Goal: Task Accomplishment & Management: Complete application form

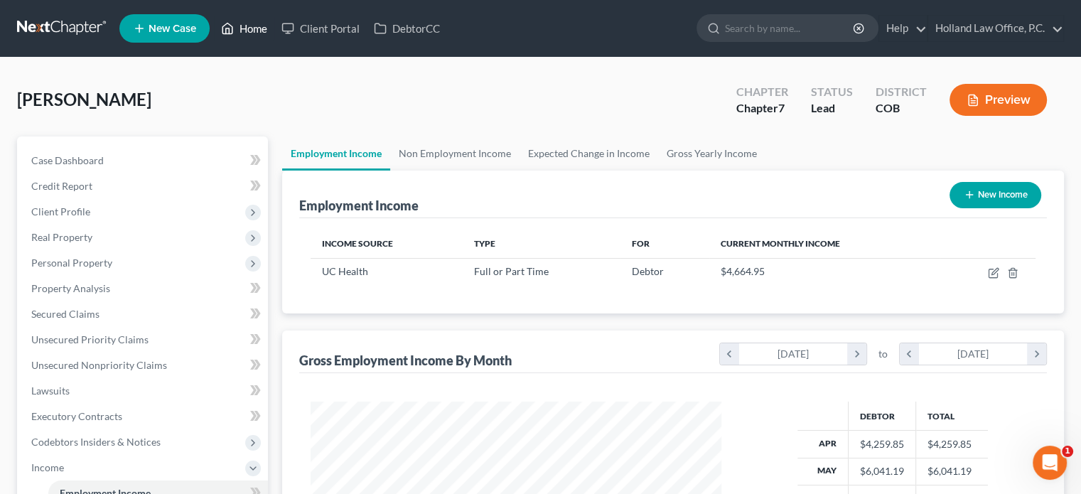
click at [256, 33] on link "Home" at bounding box center [244, 29] width 60 height 26
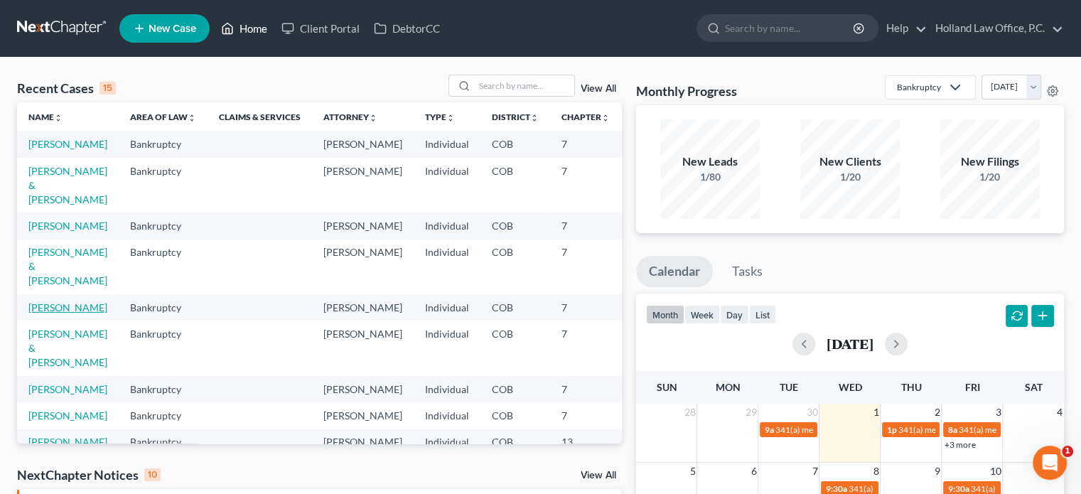
scroll to position [142, 0]
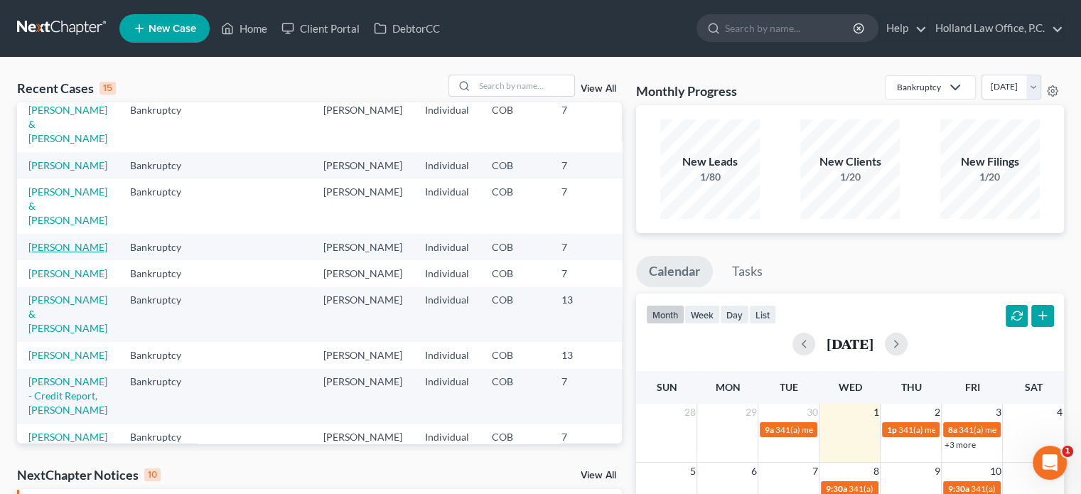
click at [39, 253] on link "[PERSON_NAME]" at bounding box center [67, 247] width 79 height 12
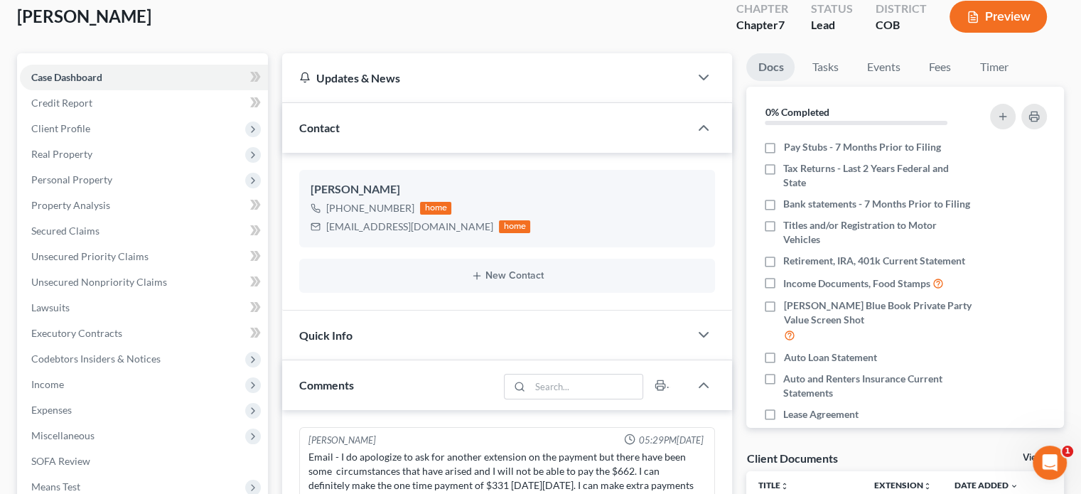
scroll to position [71, 0]
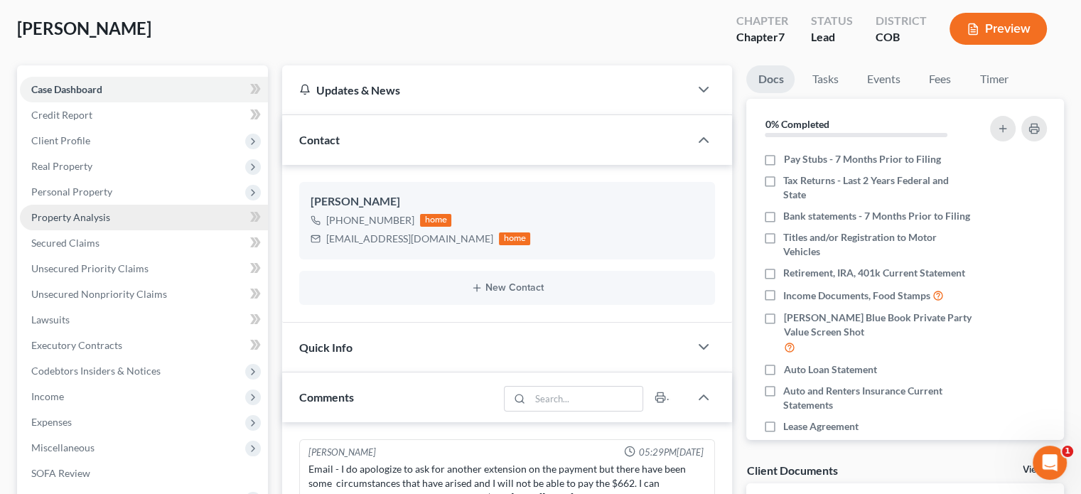
click at [56, 216] on span "Property Analysis" at bounding box center [70, 217] width 79 height 12
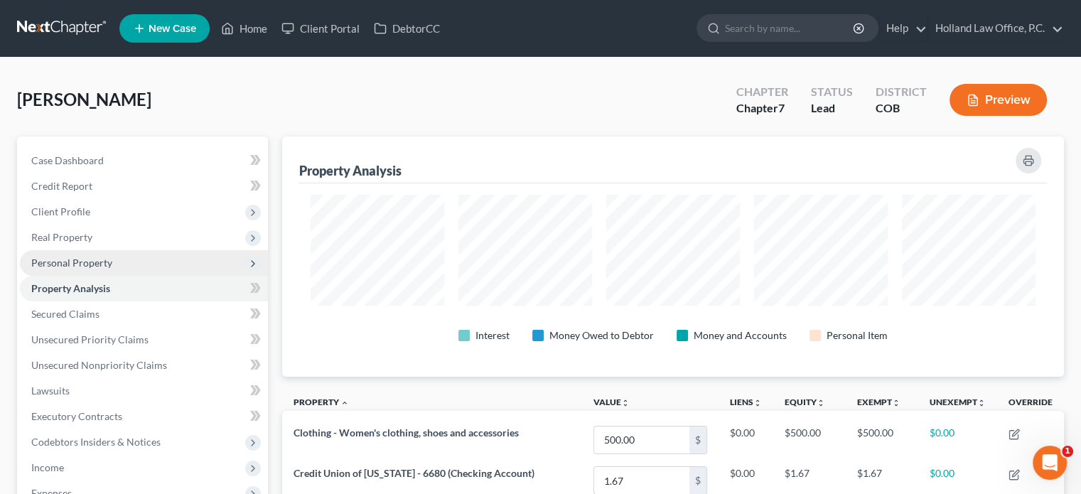
scroll to position [240, 781]
click at [60, 259] on span "Personal Property" at bounding box center [71, 263] width 81 height 12
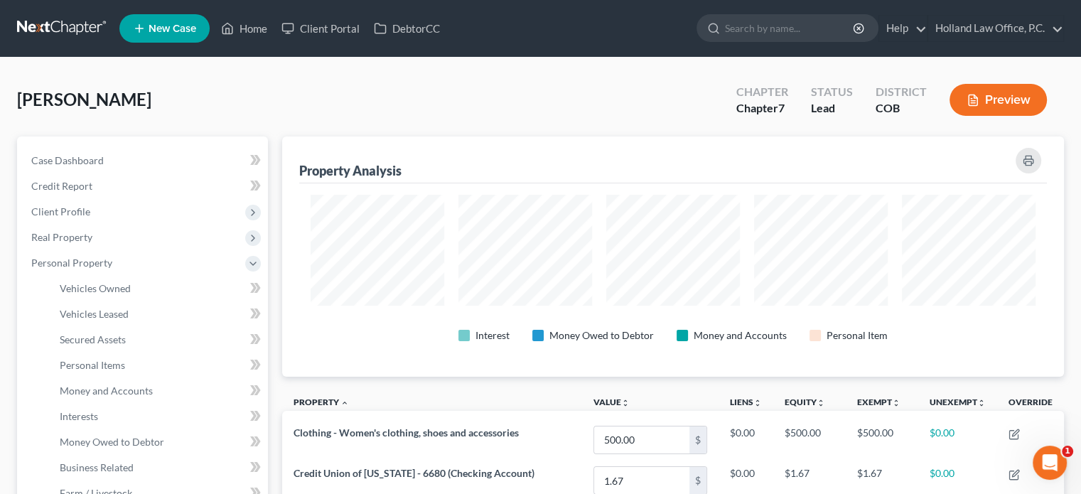
scroll to position [0, 0]
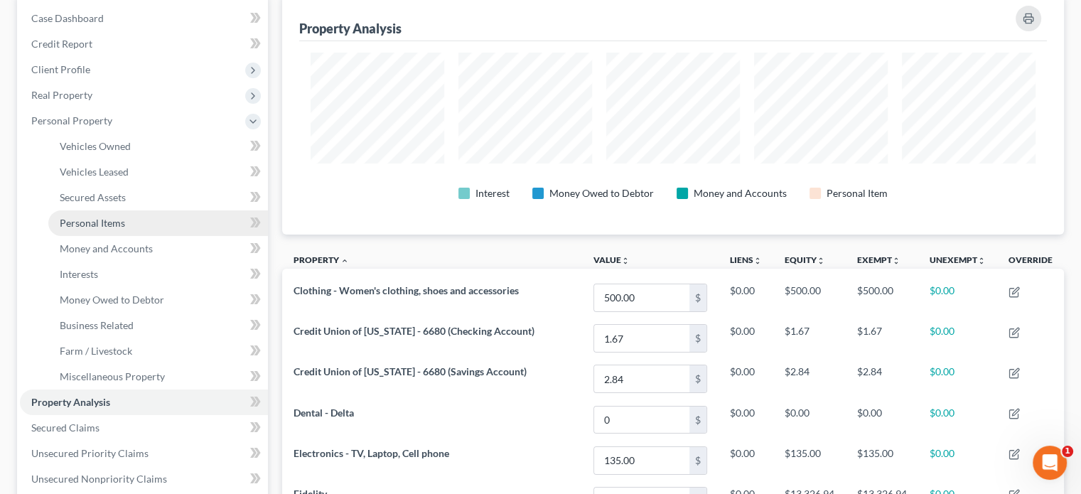
click at [108, 222] on span "Personal Items" at bounding box center [92, 223] width 65 height 12
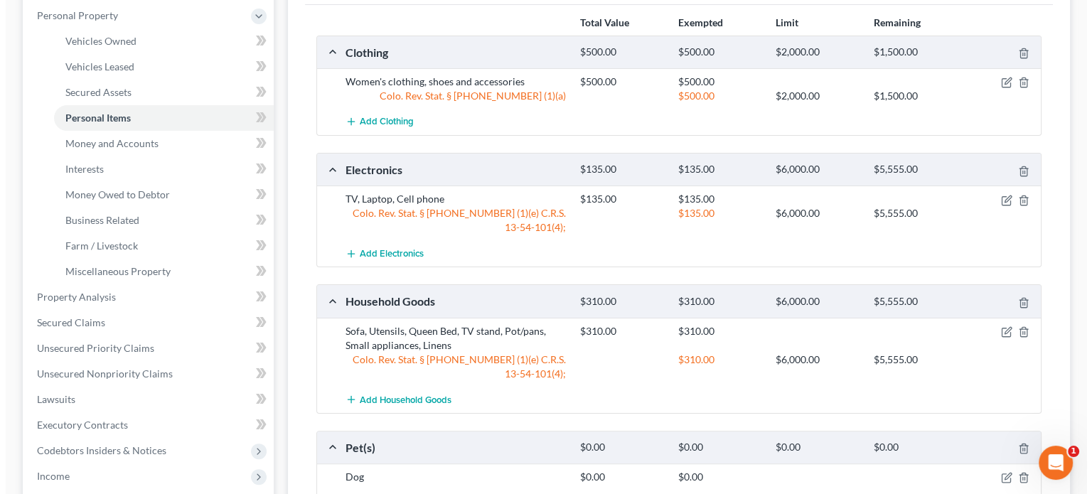
scroll to position [213, 0]
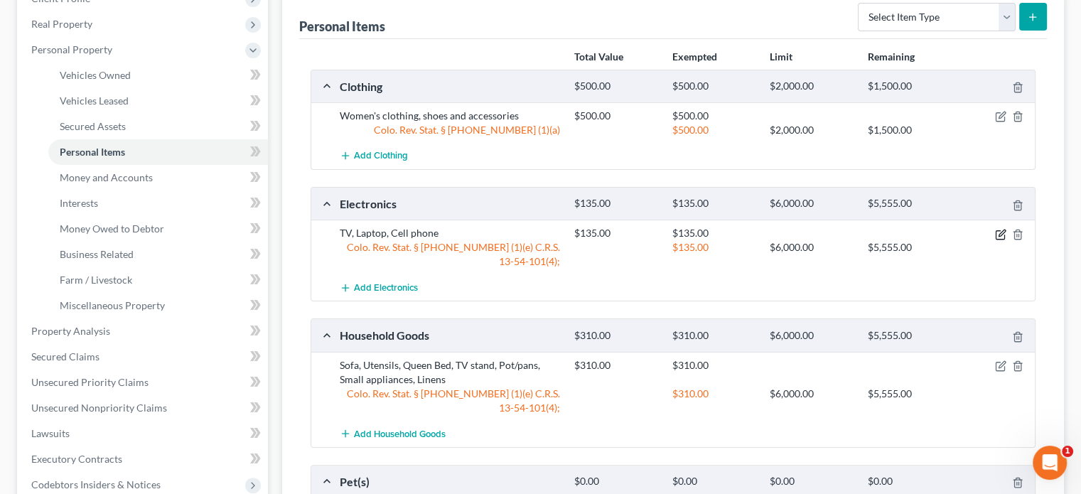
click at [1000, 230] on icon "button" at bounding box center [1000, 234] width 11 height 11
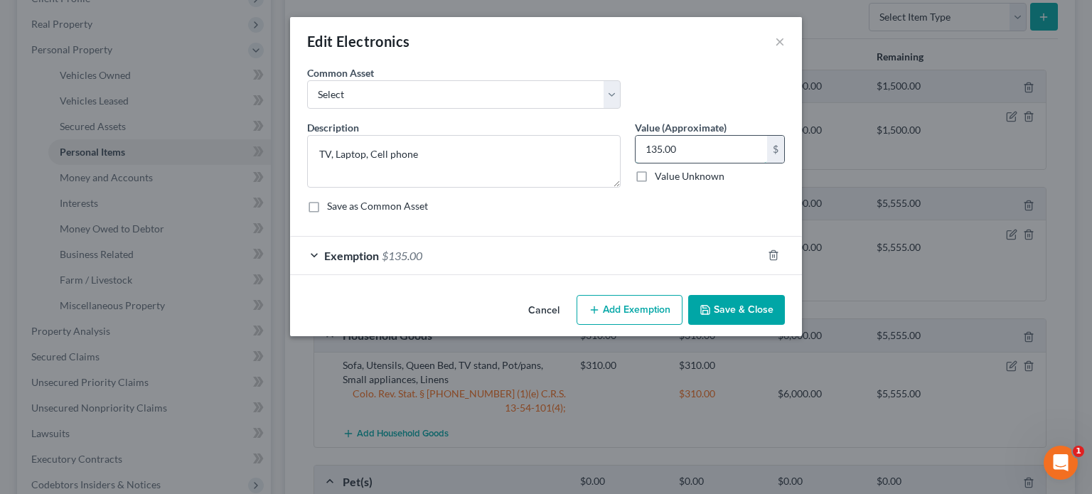
click at [681, 152] on input "135.00" at bounding box center [700, 149] width 131 height 27
type input "200"
click at [355, 259] on span "Exemption" at bounding box center [351, 256] width 55 height 14
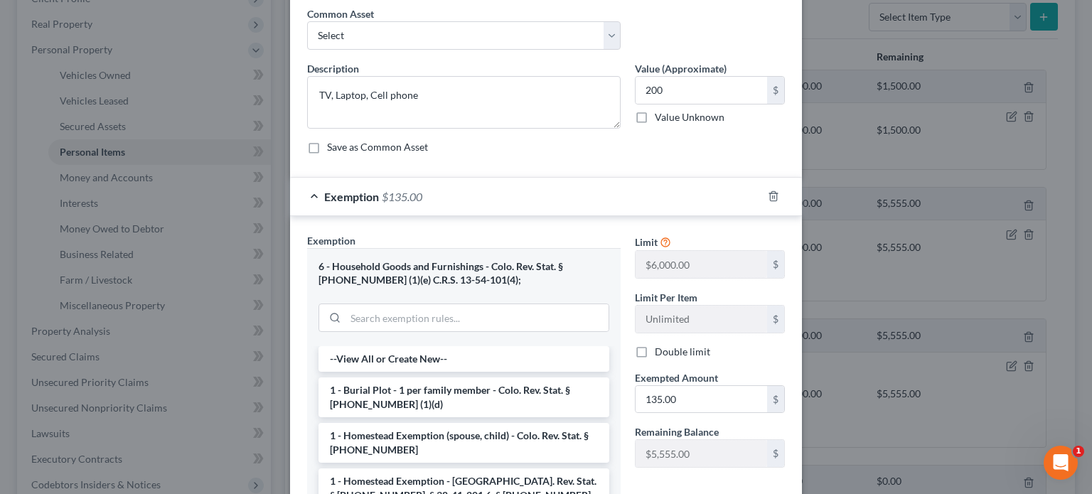
scroll to position [142, 0]
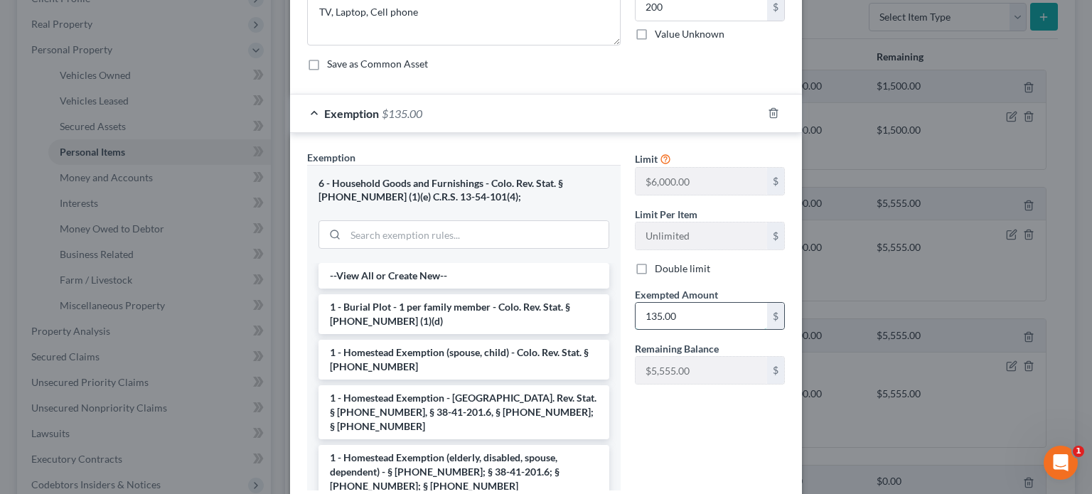
click at [721, 319] on input "135.00" at bounding box center [700, 316] width 131 height 27
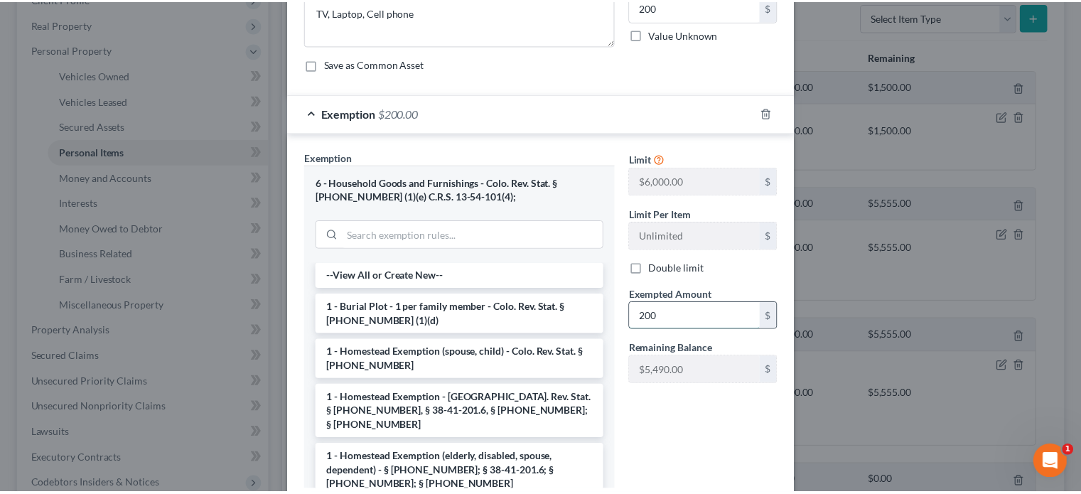
scroll to position [239, 0]
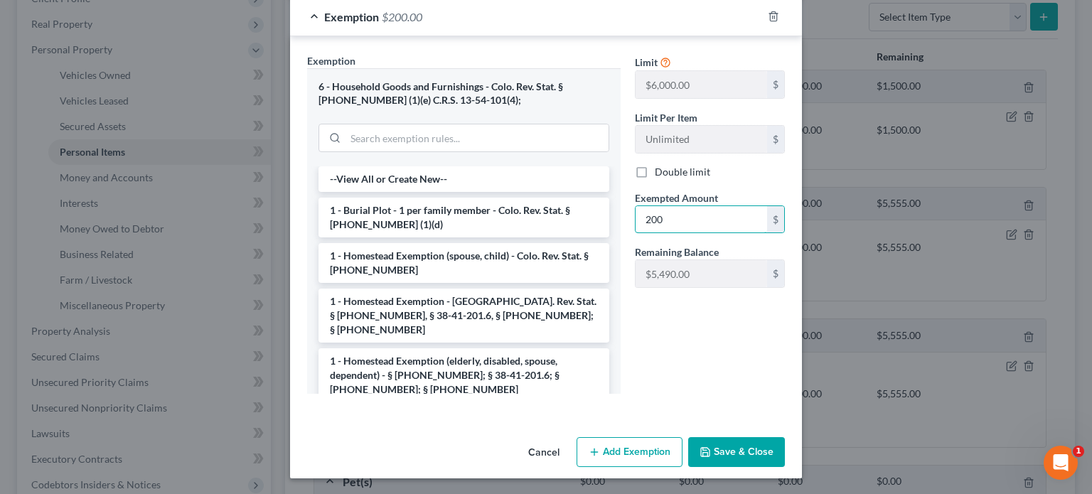
type input "200"
click at [635, 377] on div "Limit $6,000.00 $ Limit Per Item Unlimited $ Double limit Exempted Amount * 200…" at bounding box center [710, 229] width 164 height 352
click at [719, 452] on button "Save & Close" at bounding box center [736, 452] width 97 height 30
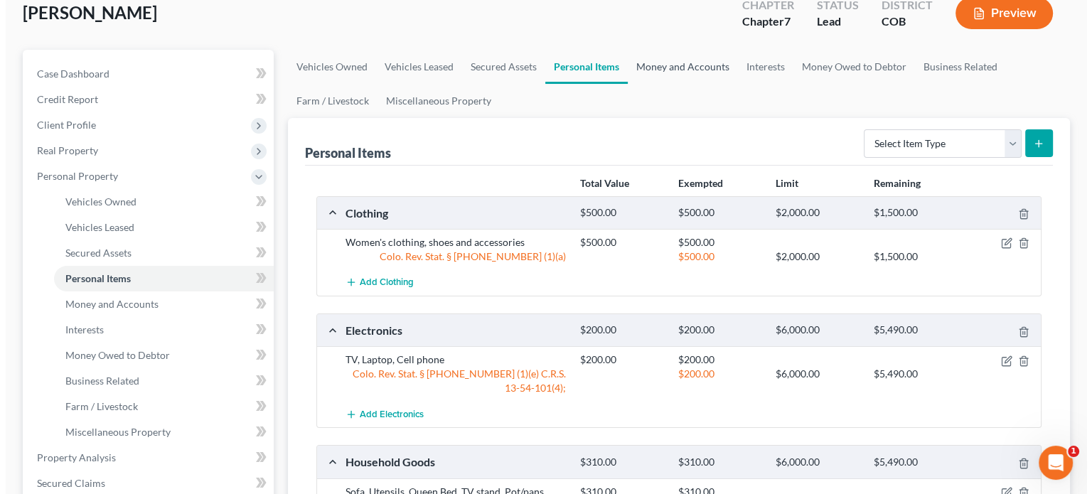
scroll to position [71, 0]
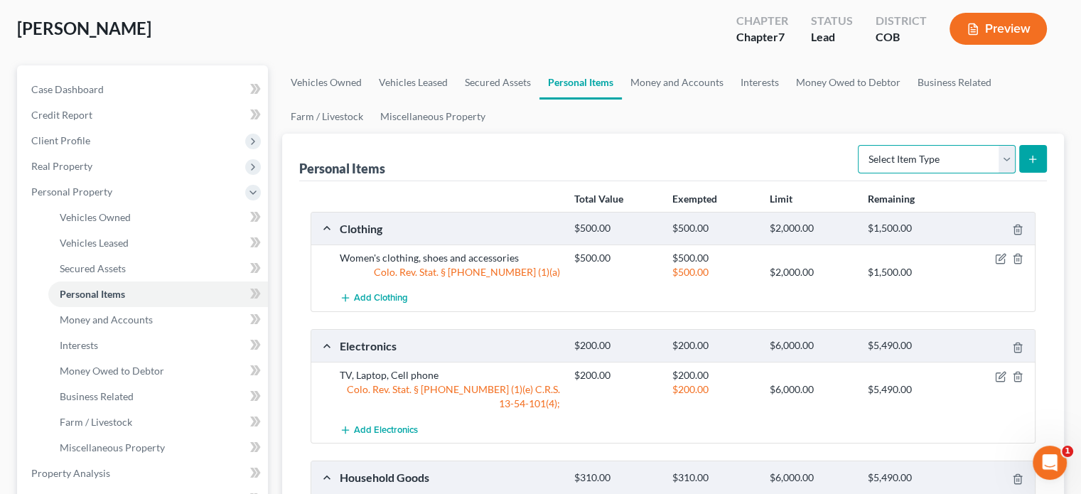
click at [1009, 164] on select "Select Item Type Clothing Collectibles Of Value Electronics Firearms Household …" at bounding box center [937, 159] width 158 height 28
select select "jewelry"
click at [859, 145] on select "Select Item Type Clothing Collectibles Of Value Electronics Firearms Household …" at bounding box center [937, 159] width 158 height 28
click at [1036, 163] on icon "submit" at bounding box center [1032, 159] width 11 height 11
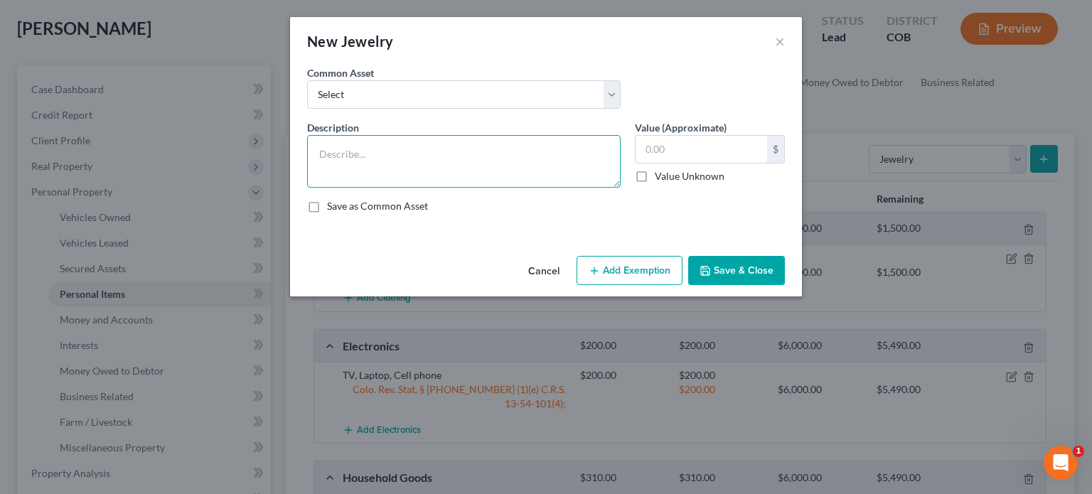
click at [372, 154] on textarea at bounding box center [463, 161] width 313 height 53
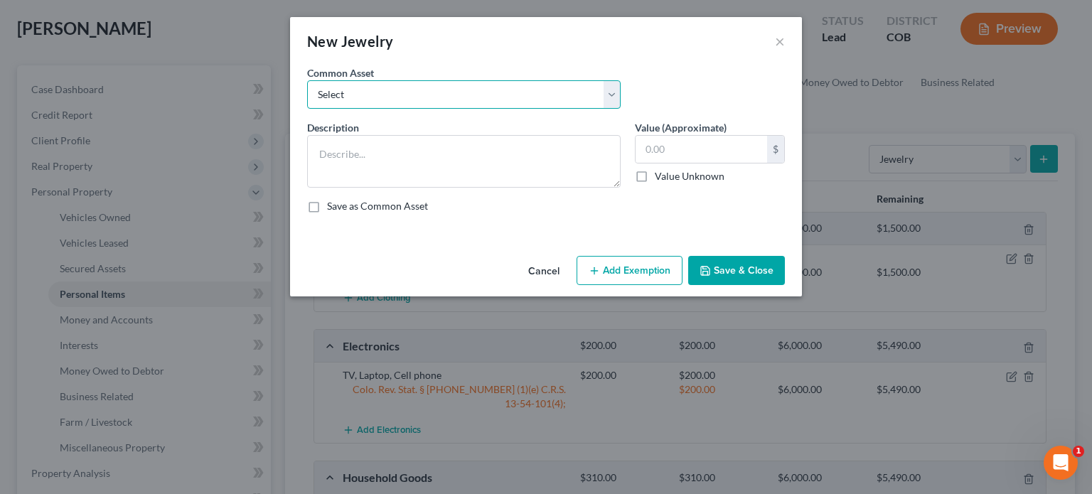
click at [611, 90] on select "Select Costume Jewlery Costume Jewelry Wedding set, Necklaces, Watches, earring…" at bounding box center [463, 94] width 313 height 28
select select "2"
click at [307, 80] on select "Select Costume Jewlery Costume Jewelry Wedding set, Necklaces, Watches, earring…" at bounding box center [463, 94] width 313 height 28
type textarea "Wedding set, Necklaces, Watches, earrings, costume jewelry"
type input "50.00"
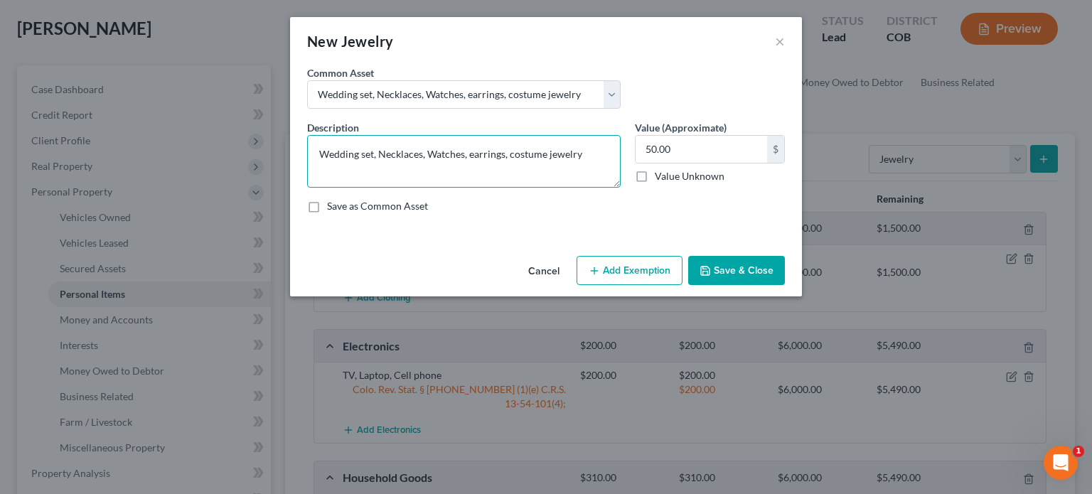
click at [375, 154] on textarea "Wedding set, Necklaces, Watches, earrings, costume jewelry" at bounding box center [463, 161] width 313 height 53
type textarea "Necklaces, Watches, earrings, costume jewelry"
click at [644, 276] on button "Add Exemption" at bounding box center [629, 271] width 106 height 30
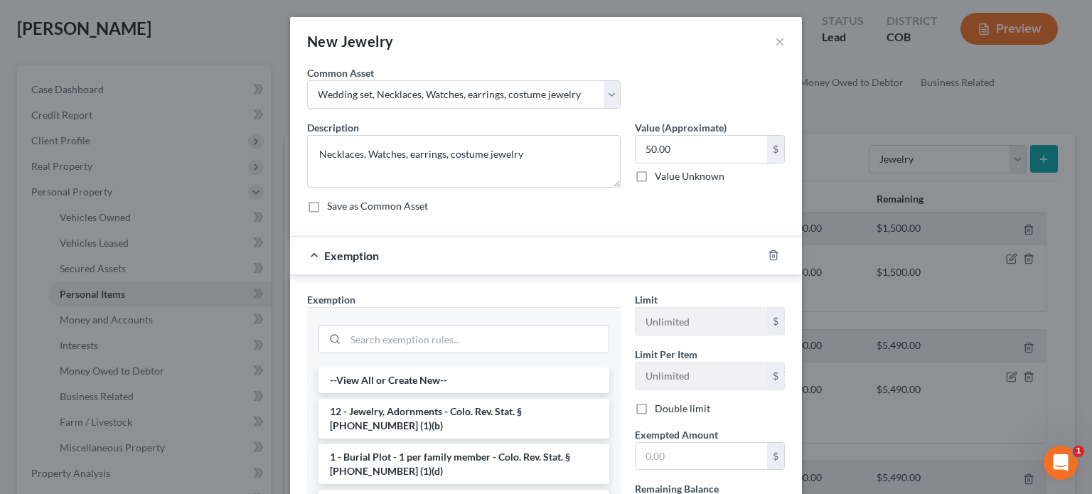
scroll to position [142, 0]
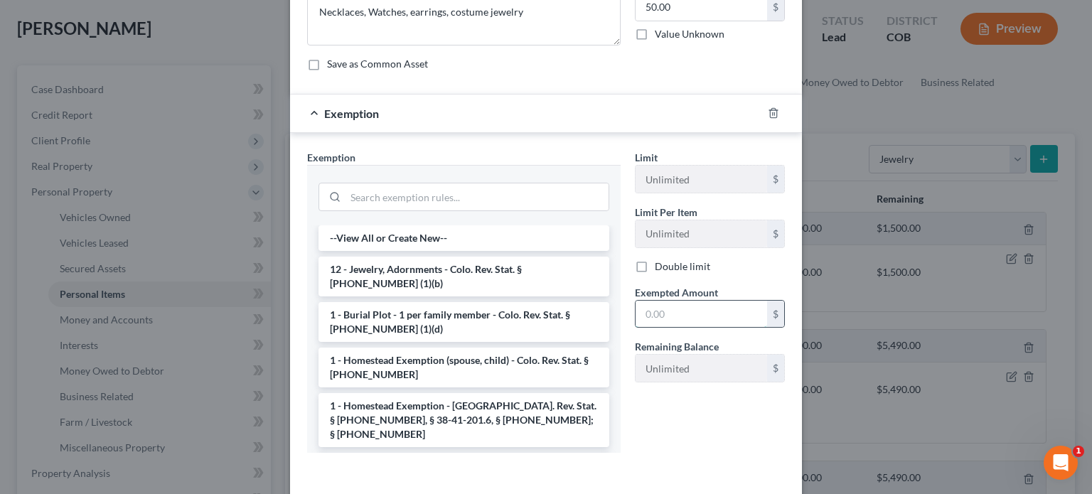
click at [677, 313] on input "text" at bounding box center [700, 314] width 131 height 27
click at [533, 276] on li "12 - Jewelry, Adornments - Colo. Rev. Stat. § 13-54-102 (1)(b)" at bounding box center [463, 277] width 291 height 40
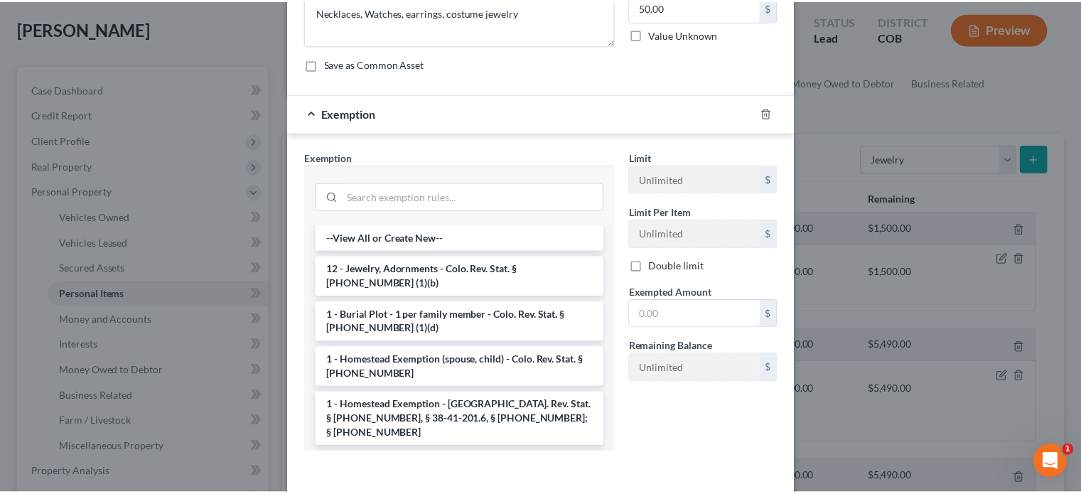
scroll to position [132, 0]
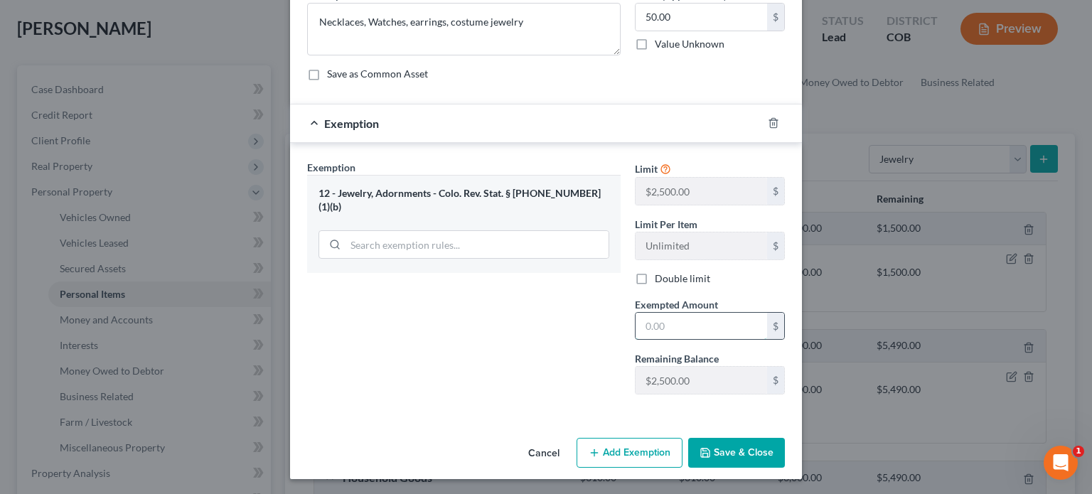
click at [642, 327] on input "text" at bounding box center [700, 326] width 131 height 27
type input "50"
click at [748, 455] on button "Save & Close" at bounding box center [736, 453] width 97 height 30
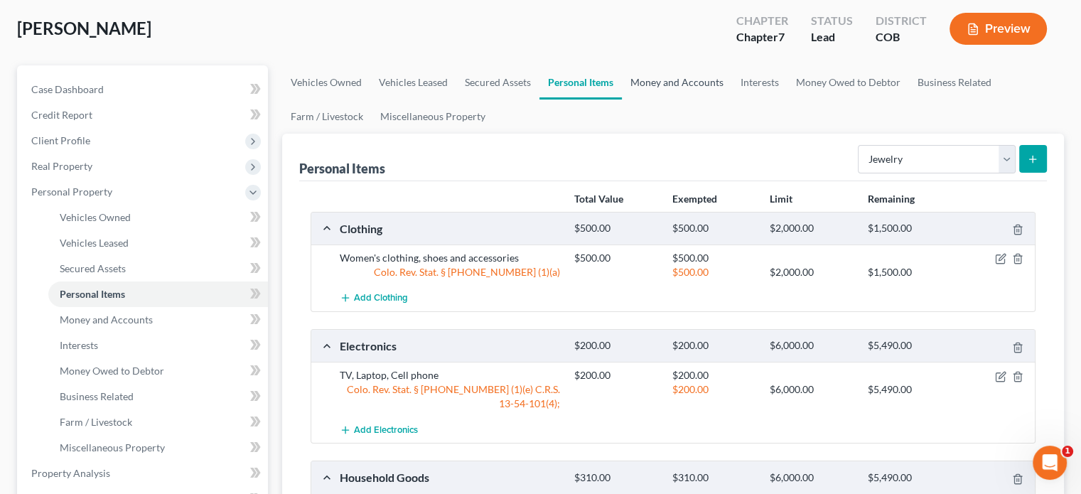
click at [674, 83] on link "Money and Accounts" at bounding box center [677, 82] width 110 height 34
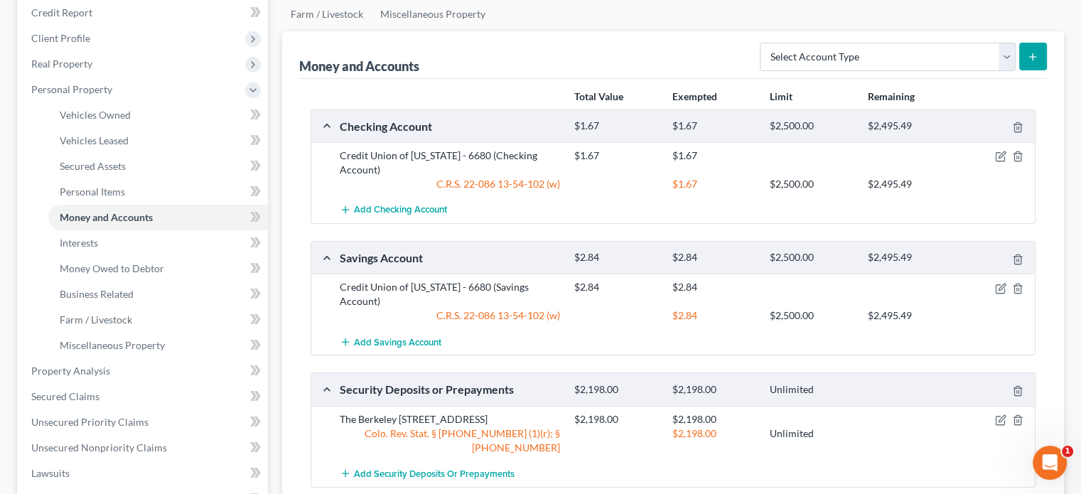
scroll to position [142, 0]
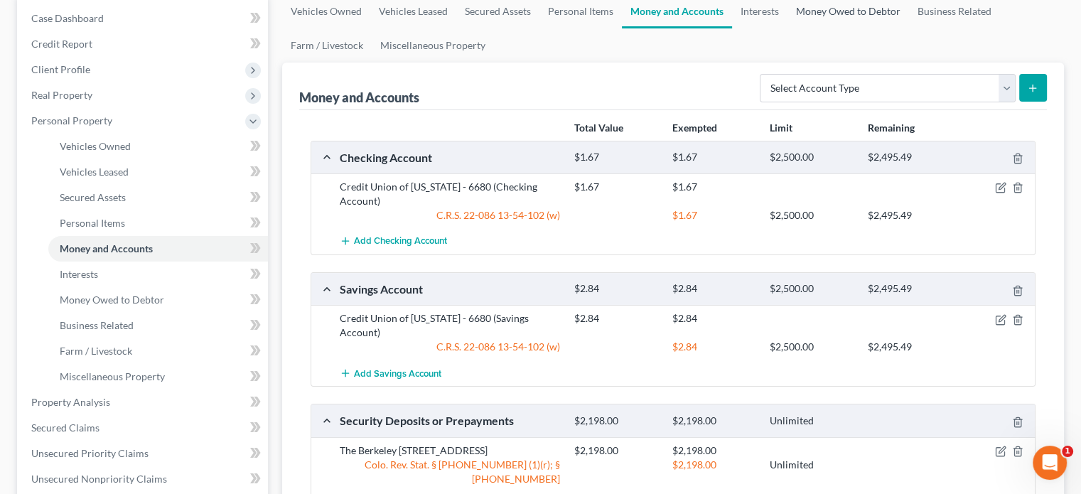
click at [851, 10] on link "Money Owed to Debtor" at bounding box center [848, 11] width 122 height 34
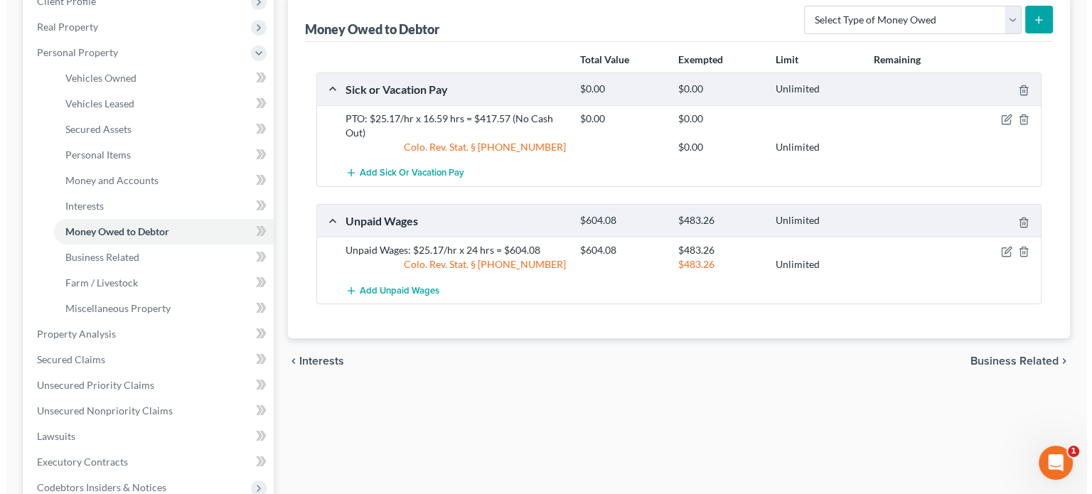
scroll to position [213, 0]
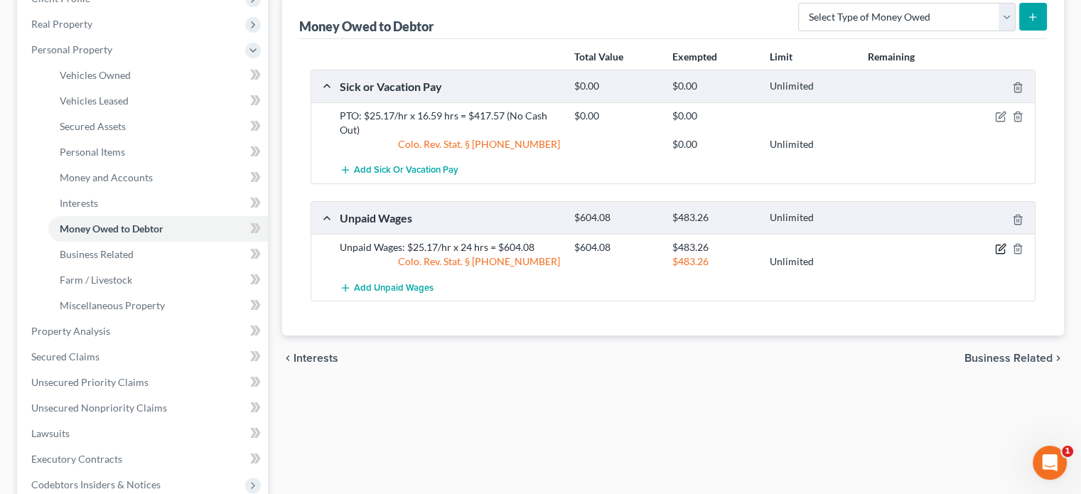
click at [1000, 249] on icon "button" at bounding box center [1000, 248] width 11 height 11
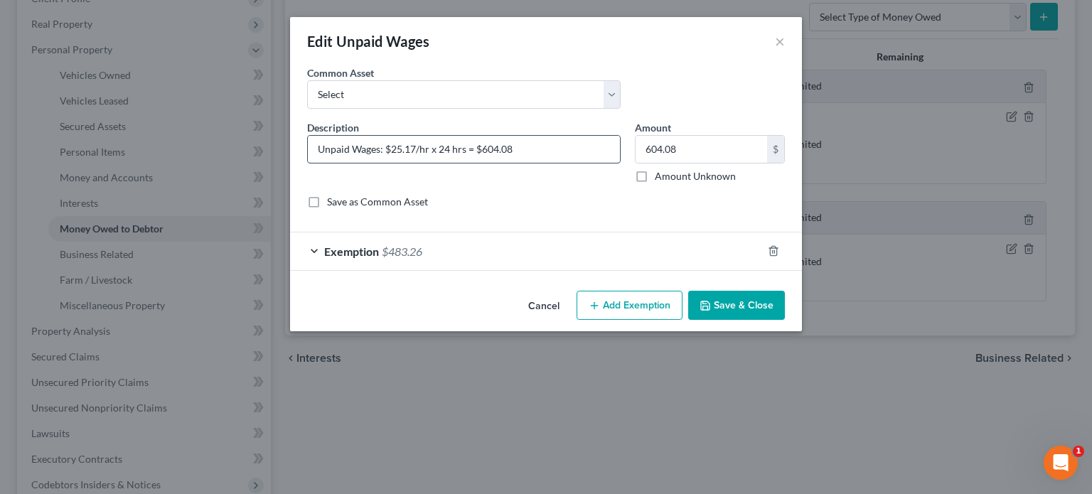
click at [520, 150] on input "Unpaid Wages: $25.17/hr x 24 hrs = $604.08" at bounding box center [464, 149] width 312 height 27
click at [682, 150] on input "604.08" at bounding box center [700, 149] width 131 height 27
click at [384, 150] on input "Unpaid Wages: $2615 (estimated)" at bounding box center [464, 149] width 312 height 27
type input "Unpaid Wages: 104 hours - $2615 (estimated)"
click at [681, 149] on input "604.08" at bounding box center [700, 149] width 131 height 27
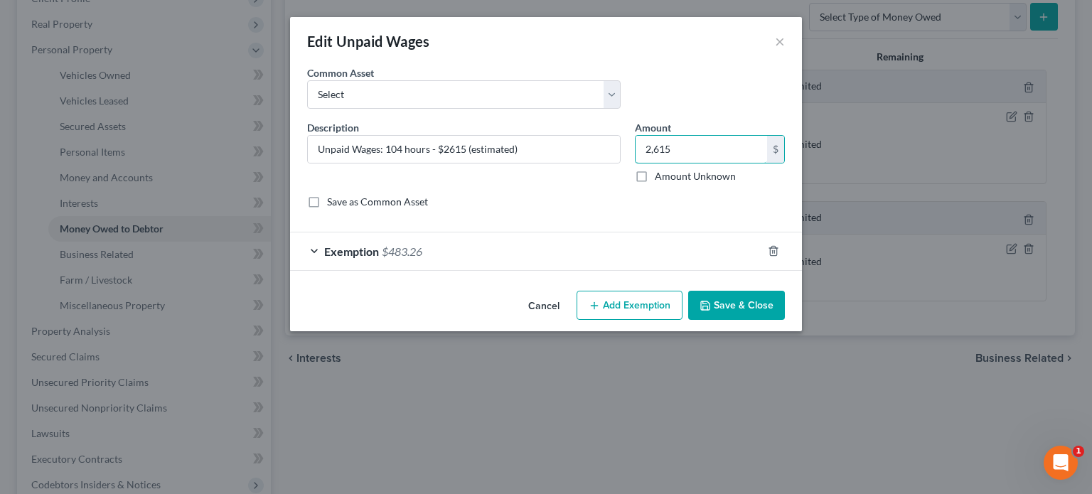
type input "2,615"
click at [393, 257] on span "$483.26" at bounding box center [402, 251] width 41 height 14
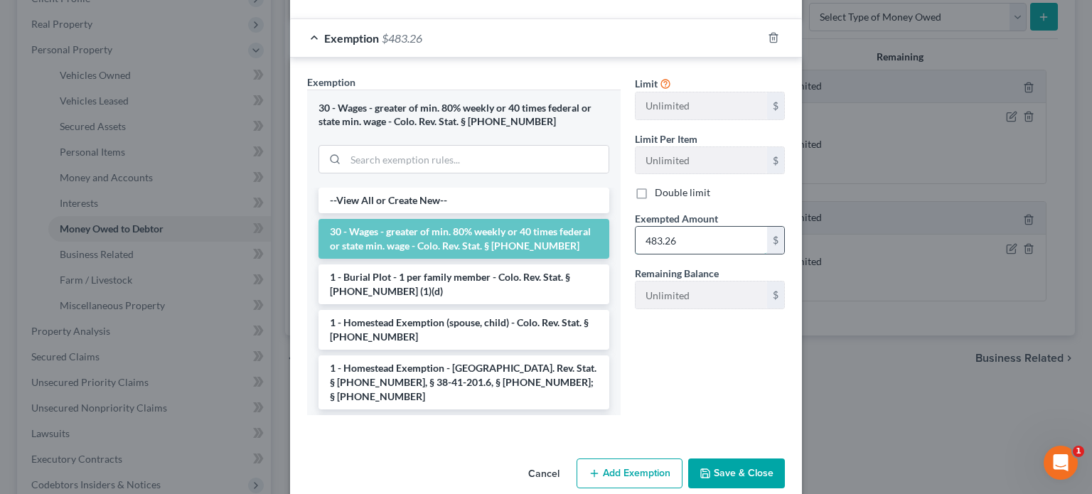
click at [693, 238] on input "483.26" at bounding box center [700, 240] width 131 height 27
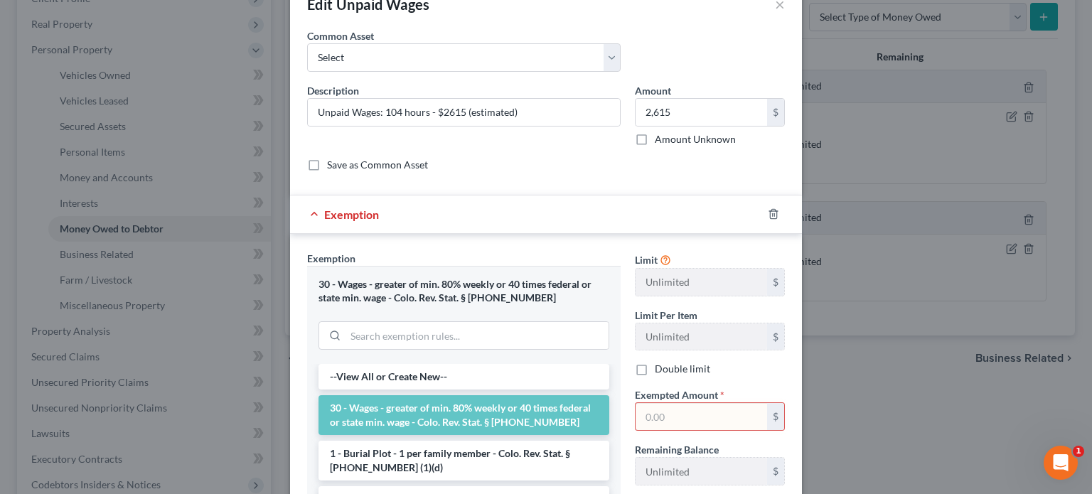
scroll to position [0, 0]
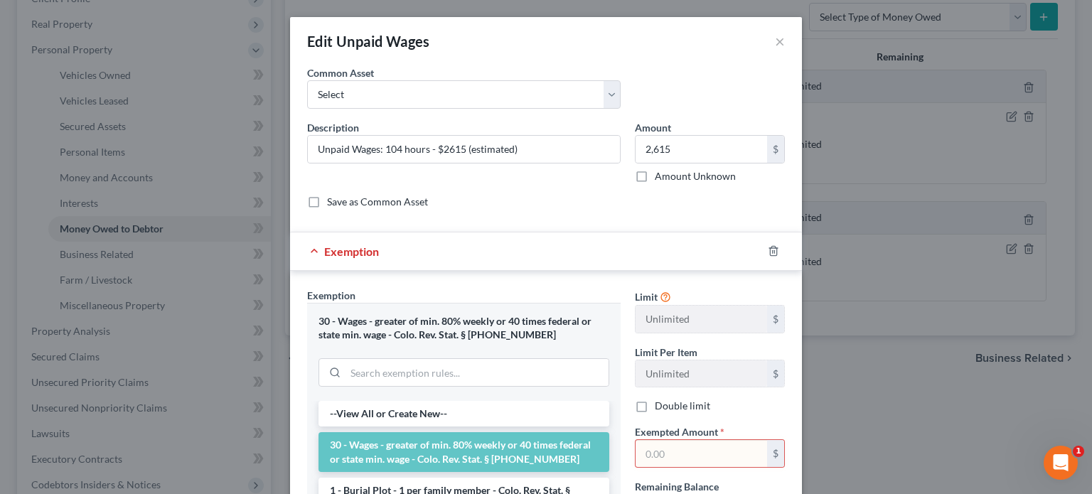
click at [652, 448] on input "text" at bounding box center [700, 453] width 131 height 27
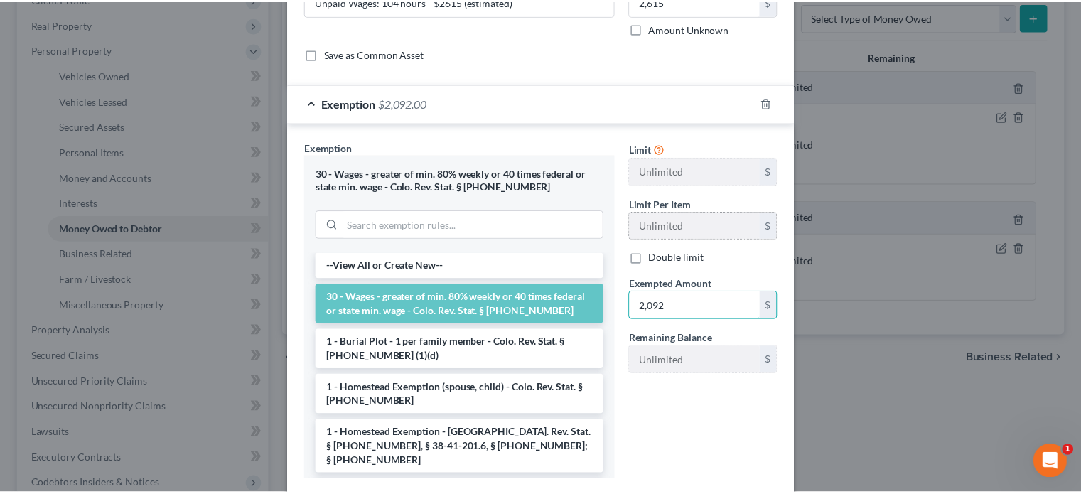
scroll to position [213, 0]
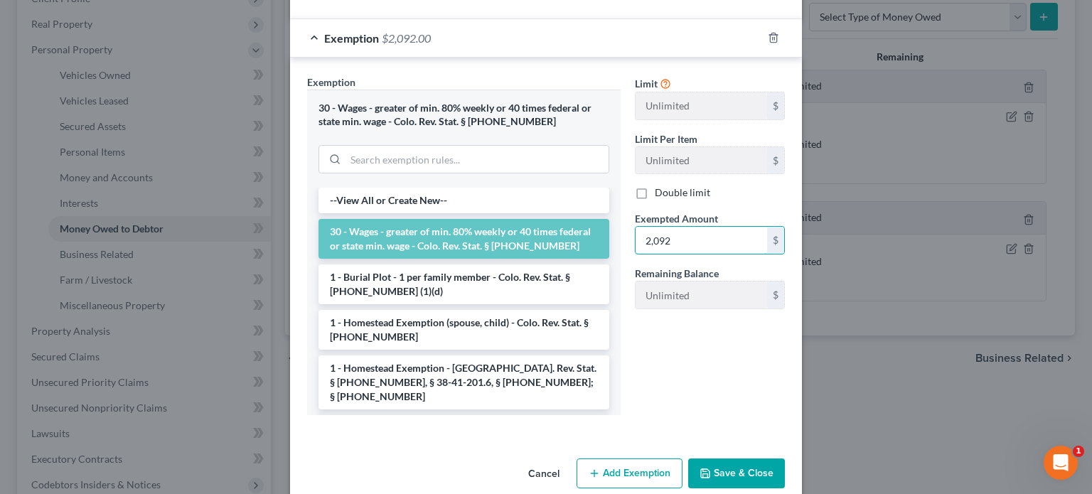
type input "2,092"
click at [736, 471] on button "Save & Close" at bounding box center [736, 473] width 97 height 30
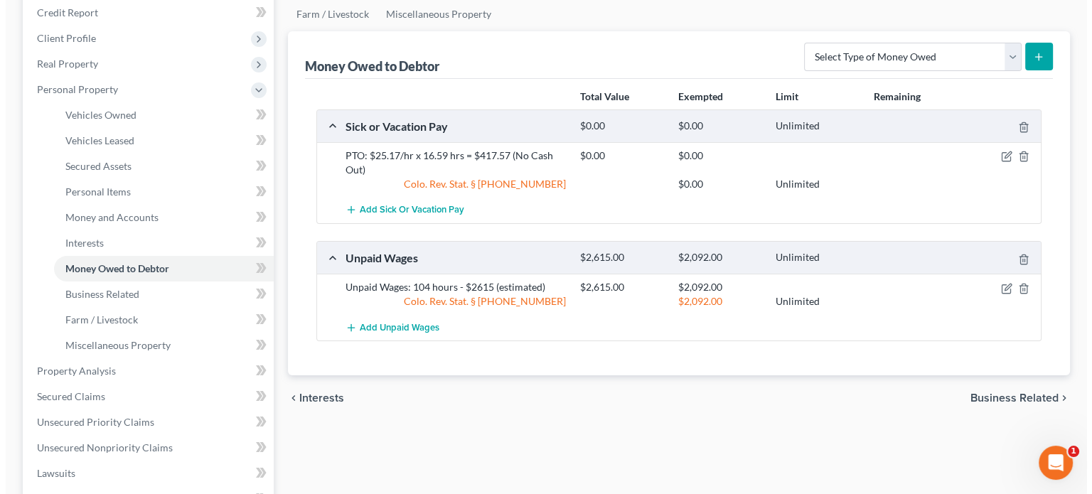
scroll to position [142, 0]
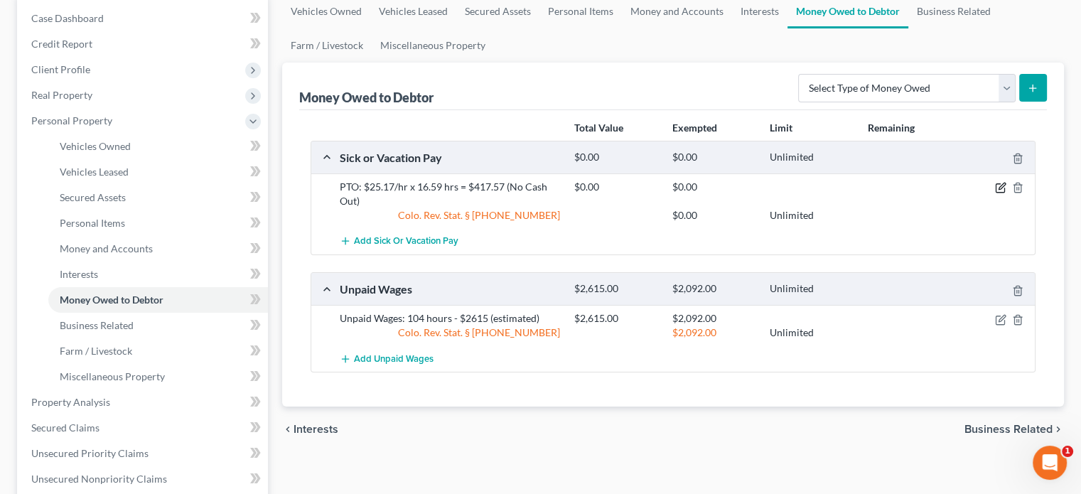
click at [1004, 187] on icon "button" at bounding box center [1000, 188] width 9 height 9
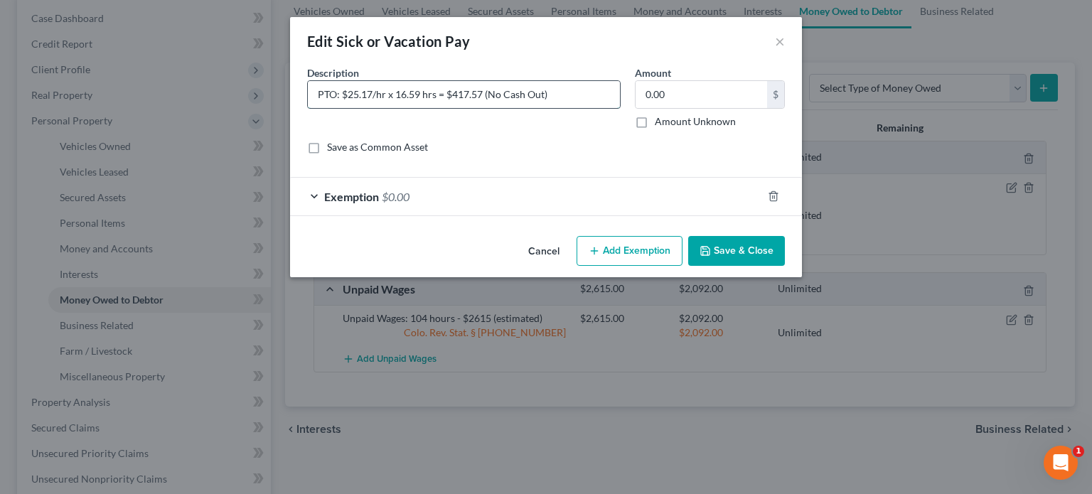
click at [495, 97] on input "PTO: $25.17/hr x 16.59 hrs = $417.57 (No Cash Out)" at bounding box center [464, 94] width 312 height 27
type input "PTO: $25.17/hr x 16.59 hrs = $417.57 (Can't Cash Out)"
click at [398, 190] on span "$0.00" at bounding box center [396, 197] width 28 height 14
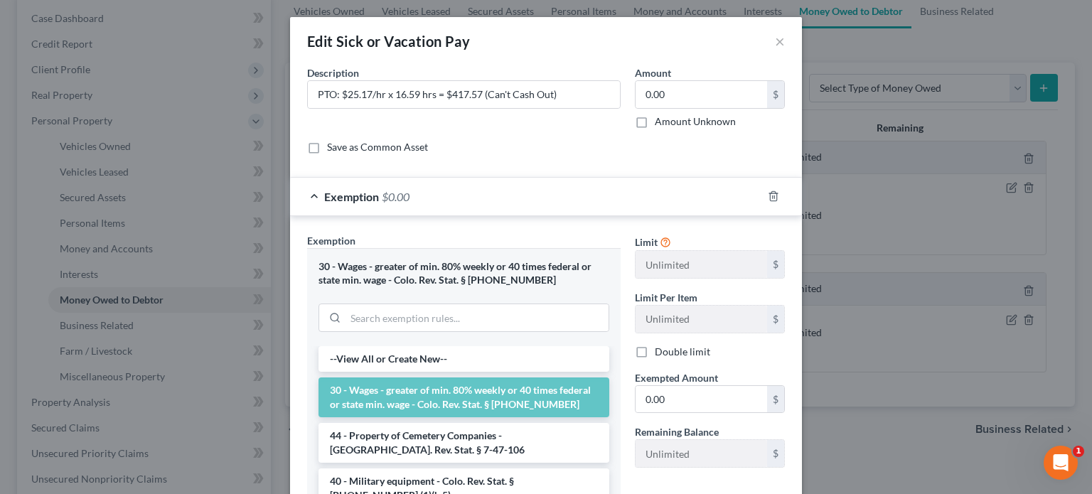
click at [507, 389] on li "30 - Wages - greater of min. 80% weekly or 40 times federal or state min. wage …" at bounding box center [463, 397] width 291 height 40
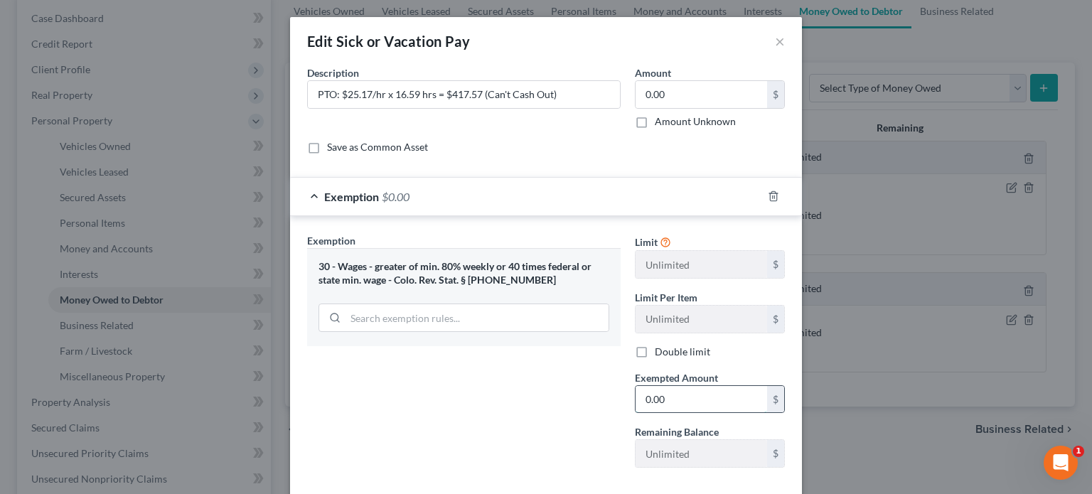
click at [639, 392] on input "0.00" at bounding box center [700, 399] width 131 height 27
type input "0.00"
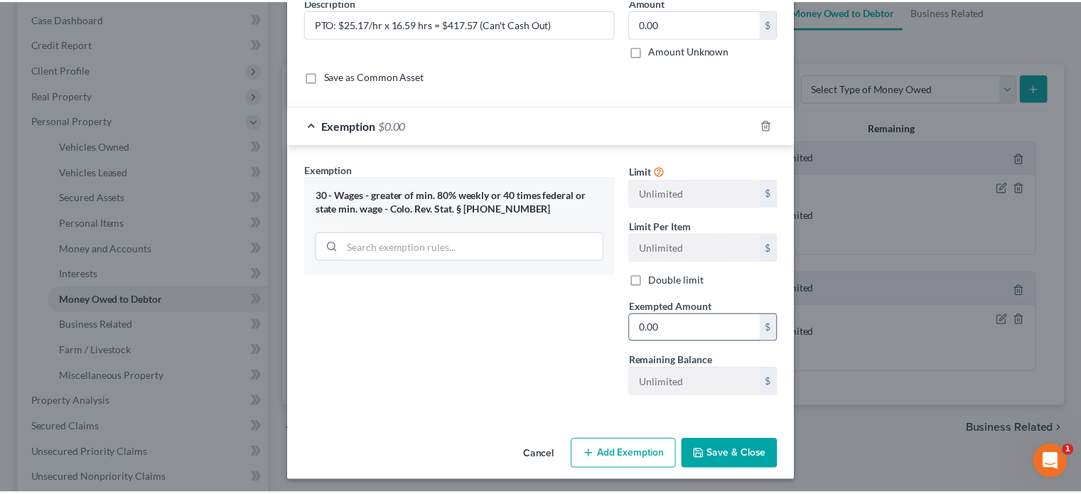
scroll to position [73, 0]
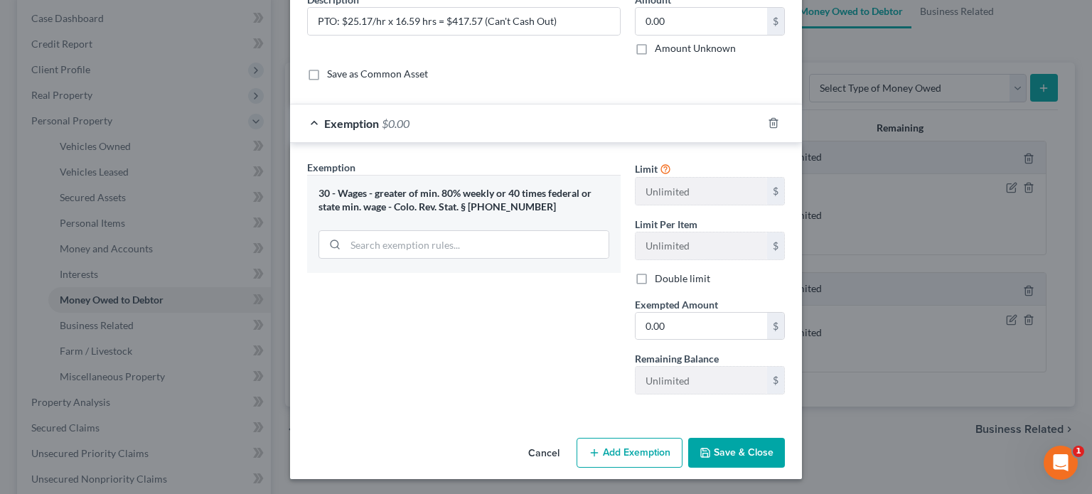
click at [608, 407] on div "Exemption Set must be selected for CA. Exemption * 30 - Wages - greater of min.…" at bounding box center [546, 280] width 512 height 275
click at [707, 448] on button "Save & Close" at bounding box center [736, 453] width 97 height 30
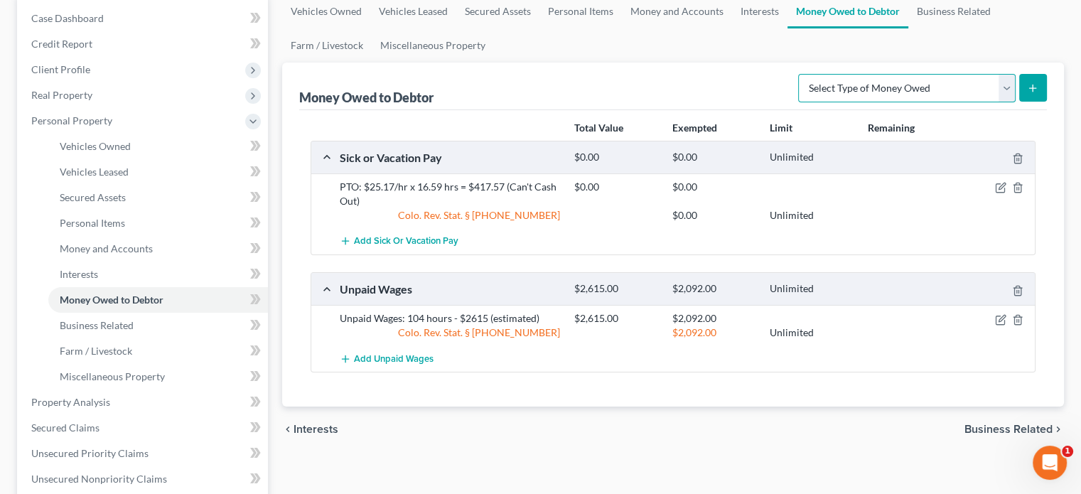
click at [1004, 87] on select "Select Type of Money Owed Accounts Receivable Alimony Child Support Claims Agai…" at bounding box center [906, 88] width 217 height 28
select select "expected_tax_refund"
click at [801, 74] on select "Select Type of Money Owed Accounts Receivable Alimony Child Support Claims Agai…" at bounding box center [906, 88] width 217 height 28
click at [1040, 87] on button "submit" at bounding box center [1033, 88] width 28 height 28
click at [1035, 89] on icon "submit" at bounding box center [1032, 87] width 11 height 11
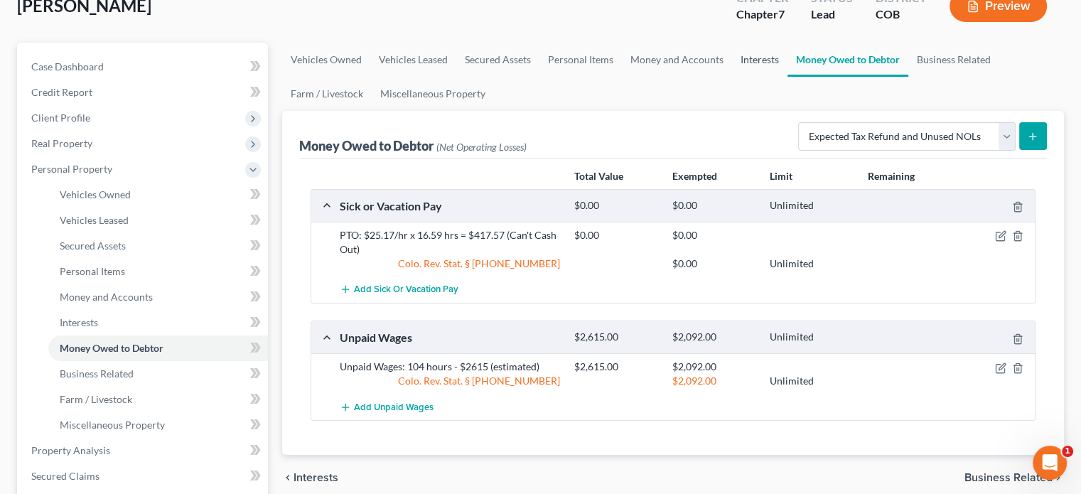
scroll to position [0, 0]
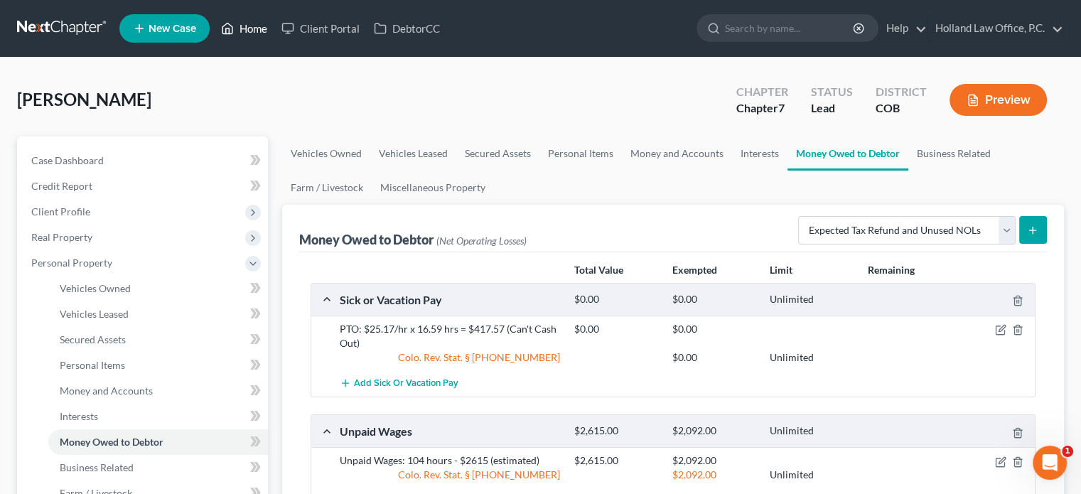
click at [253, 30] on link "Home" at bounding box center [244, 29] width 60 height 26
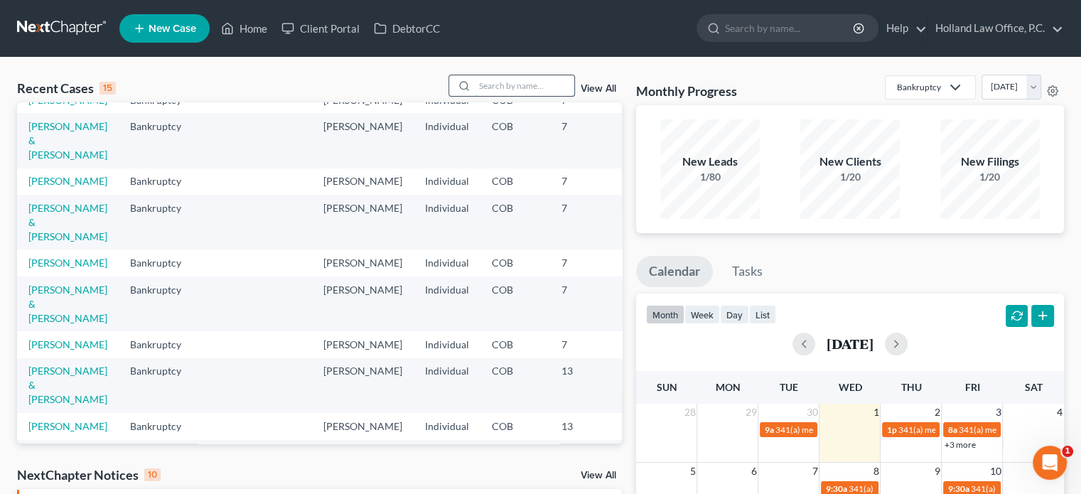
click at [488, 85] on input "search" at bounding box center [525, 85] width 100 height 21
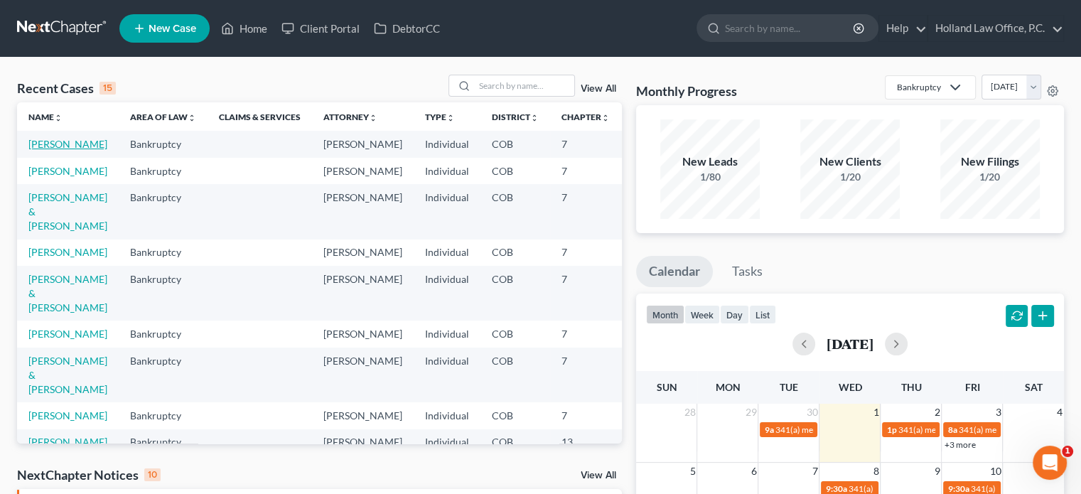
click at [50, 150] on link "[PERSON_NAME]" at bounding box center [67, 144] width 79 height 12
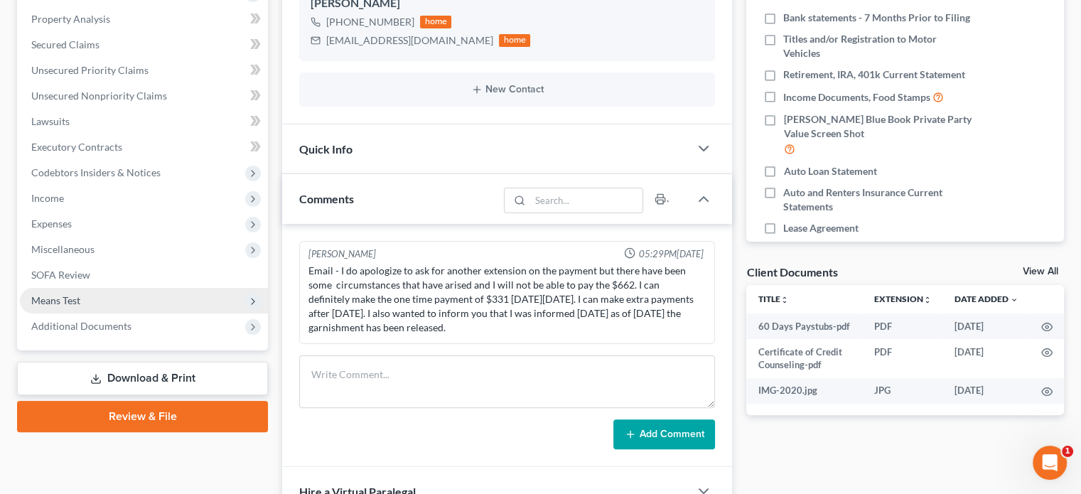
scroll to position [355, 0]
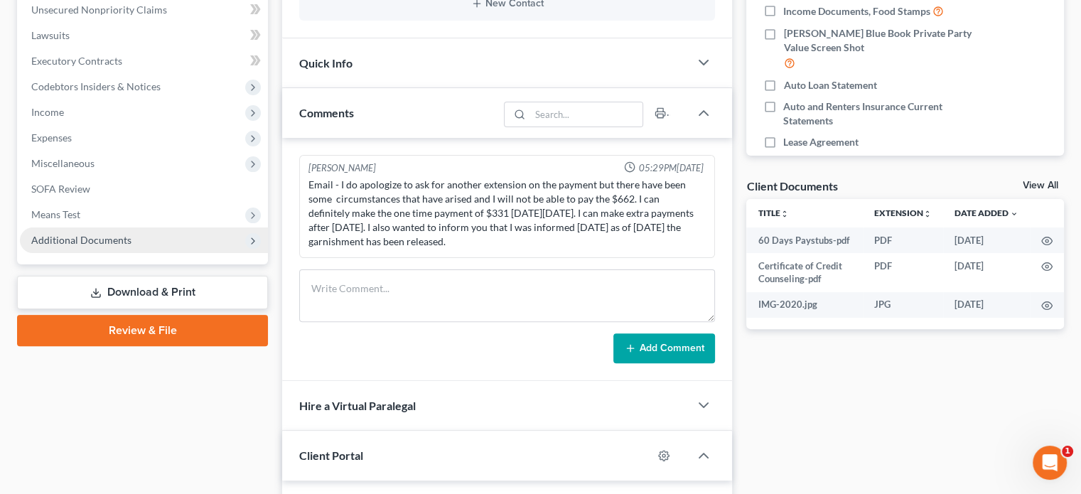
click at [95, 241] on span "Additional Documents" at bounding box center [81, 240] width 100 height 12
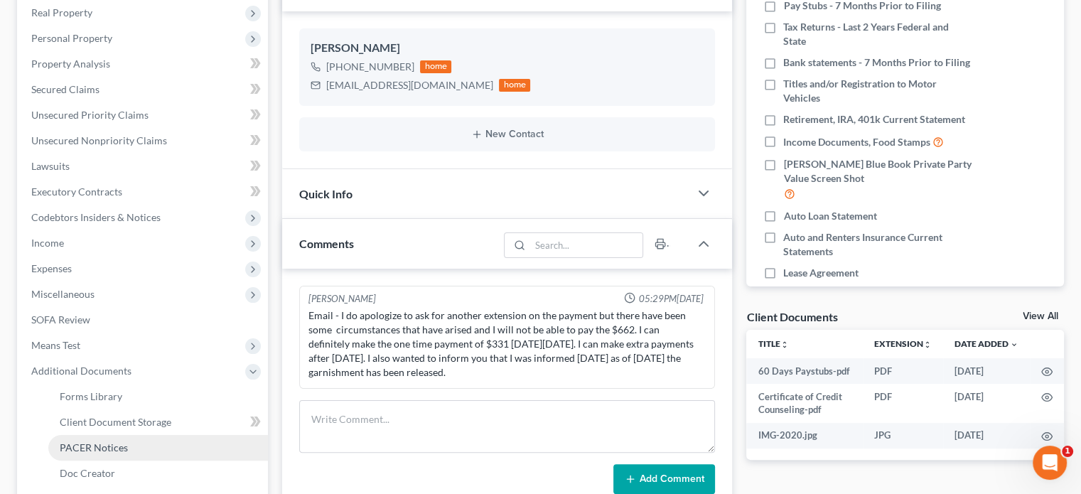
scroll to position [213, 0]
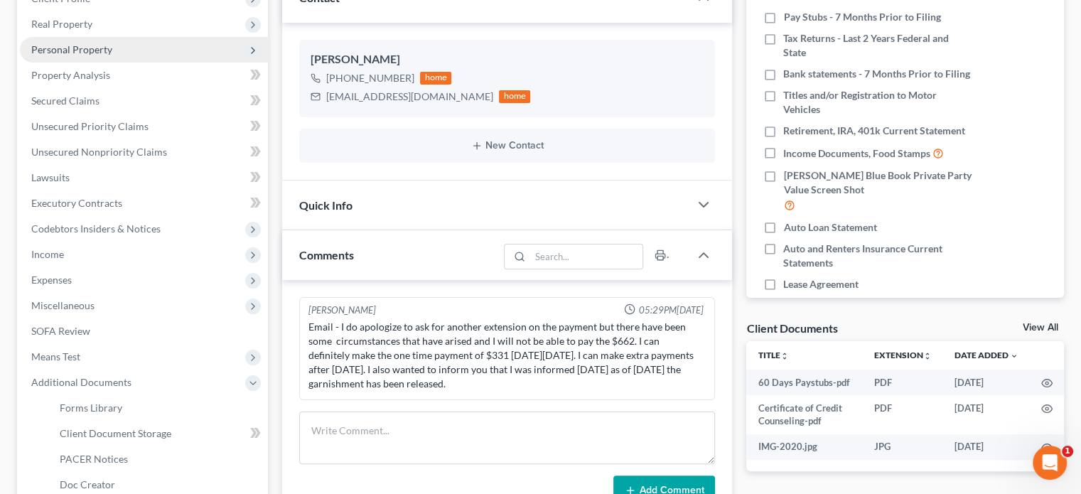
click at [86, 53] on span "Personal Property" at bounding box center [71, 49] width 81 height 12
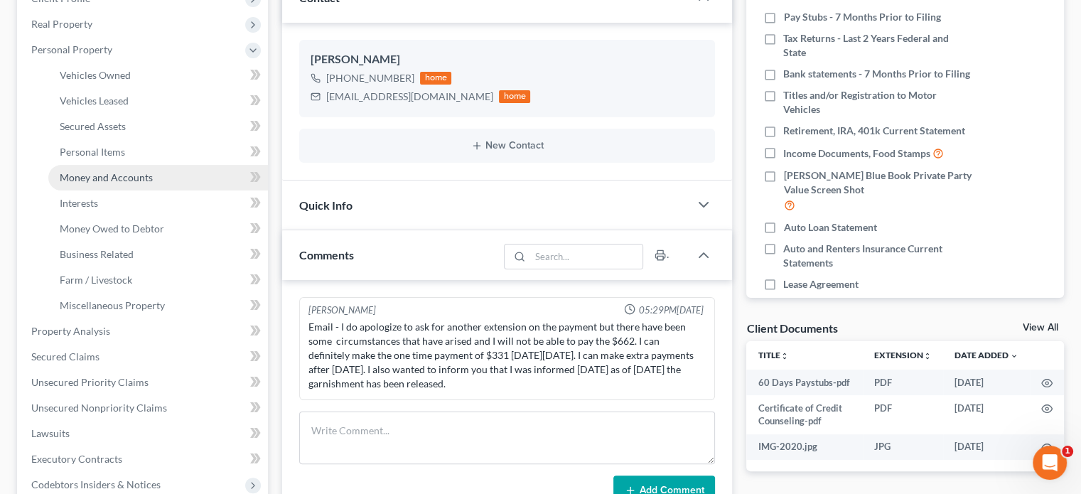
click at [122, 182] on span "Money and Accounts" at bounding box center [106, 177] width 93 height 12
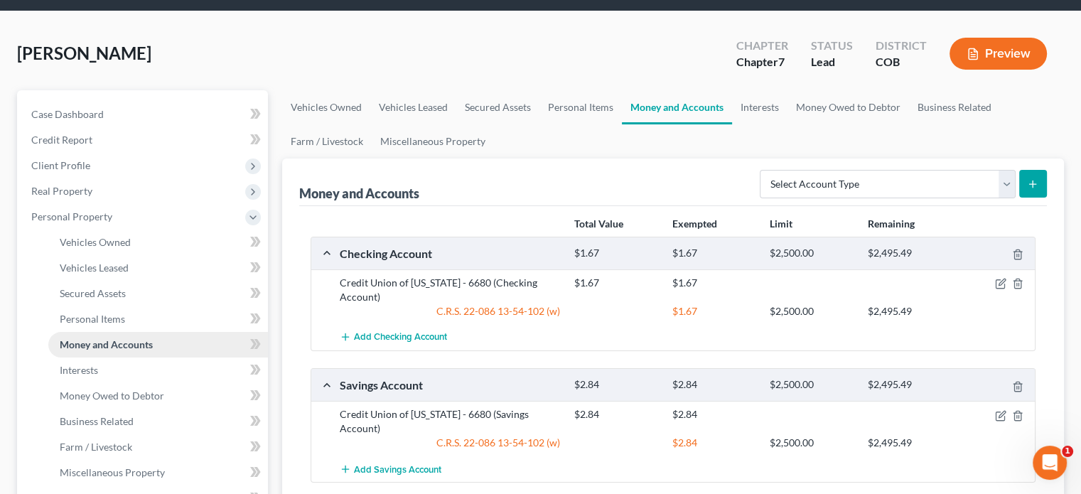
scroll to position [142, 0]
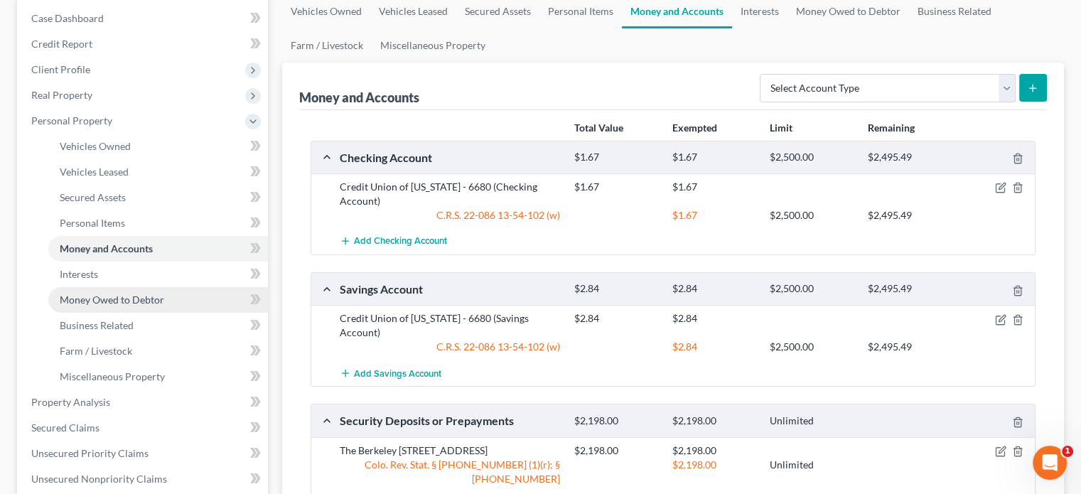
click at [112, 296] on span "Money Owed to Debtor" at bounding box center [112, 300] width 104 height 12
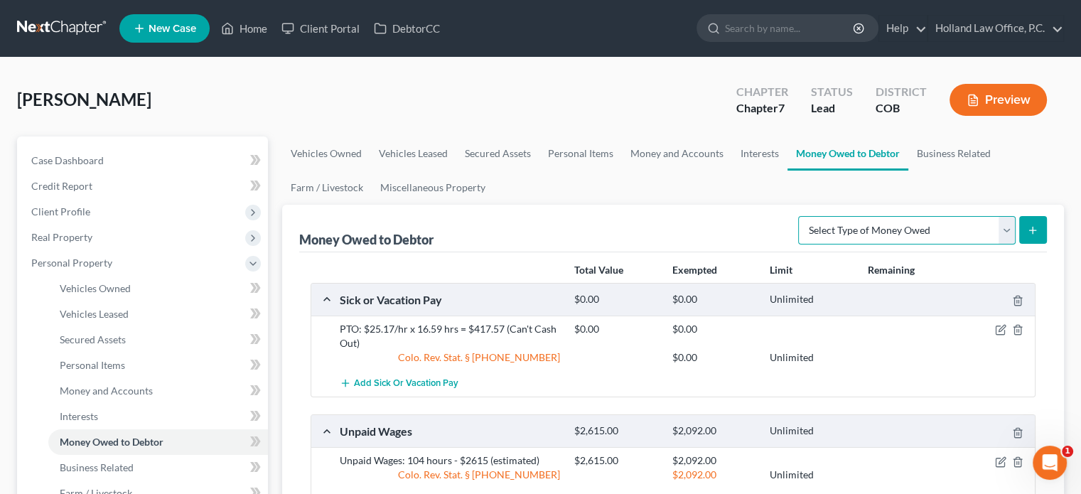
click at [1001, 227] on select "Select Type of Money Owed Accounts Receivable Alimony Child Support Claims Agai…" at bounding box center [906, 230] width 217 height 28
select select "expected_tax_refund"
click at [801, 216] on select "Select Type of Money Owed Accounts Receivable Alimony Child Support Claims Agai…" at bounding box center [906, 230] width 217 height 28
click at [1043, 232] on button "submit" at bounding box center [1033, 230] width 28 height 28
select select "0"
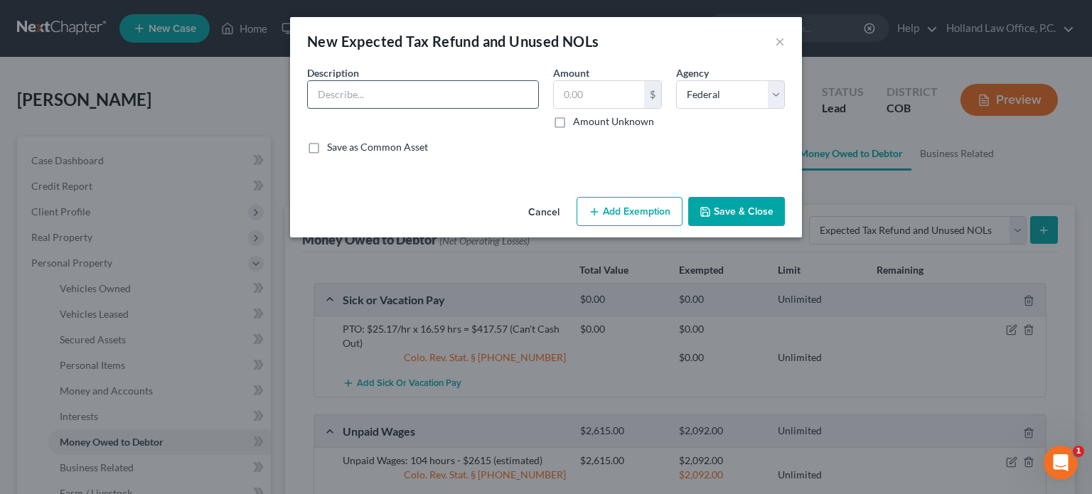
click at [378, 96] on input "text" at bounding box center [423, 94] width 230 height 27
type input "2025 tax refund"
click at [648, 210] on button "Add Exemption" at bounding box center [629, 212] width 106 height 30
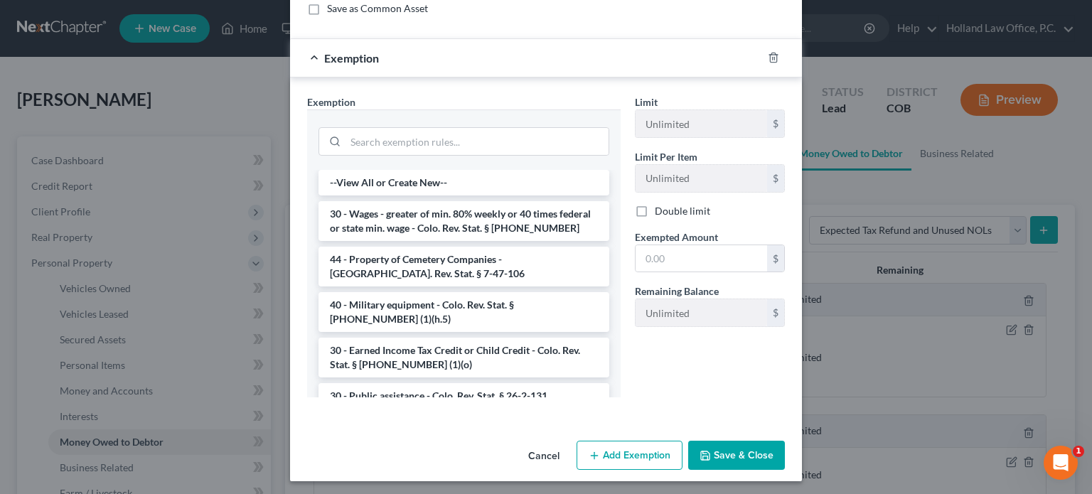
scroll to position [142, 0]
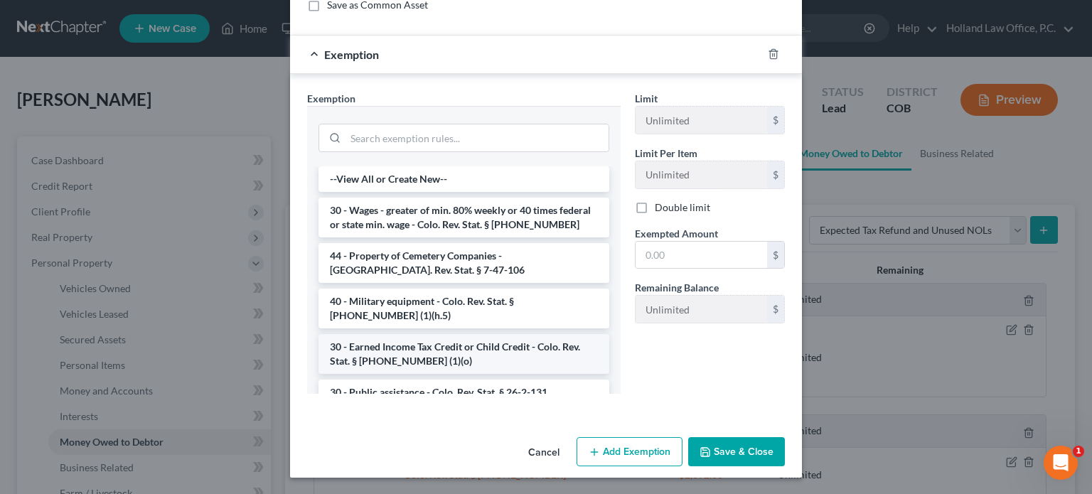
click at [456, 356] on li "30 - Earned Income Tax Credit or Child Credit - Colo. Rev. Stat. § 13-54-102 (1…" at bounding box center [463, 354] width 291 height 40
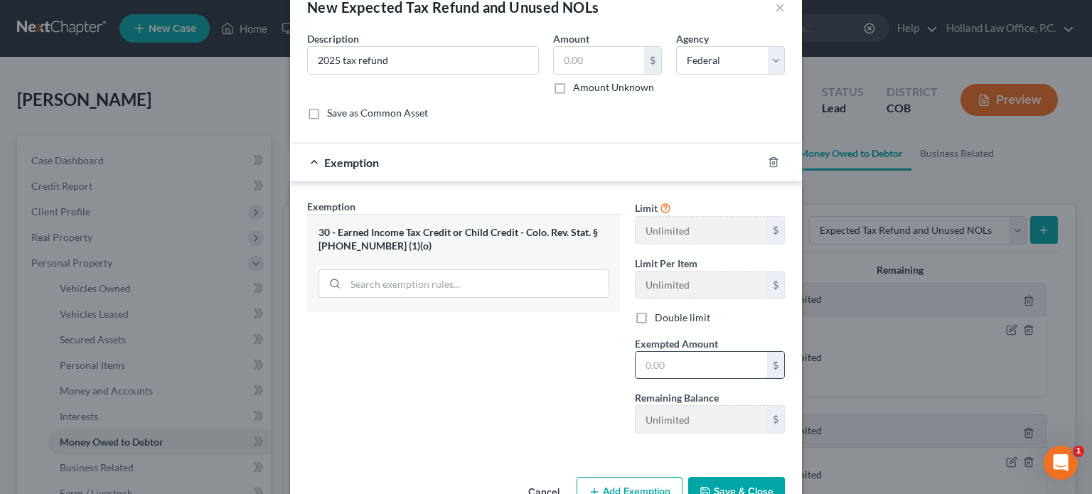
scroll to position [2, 0]
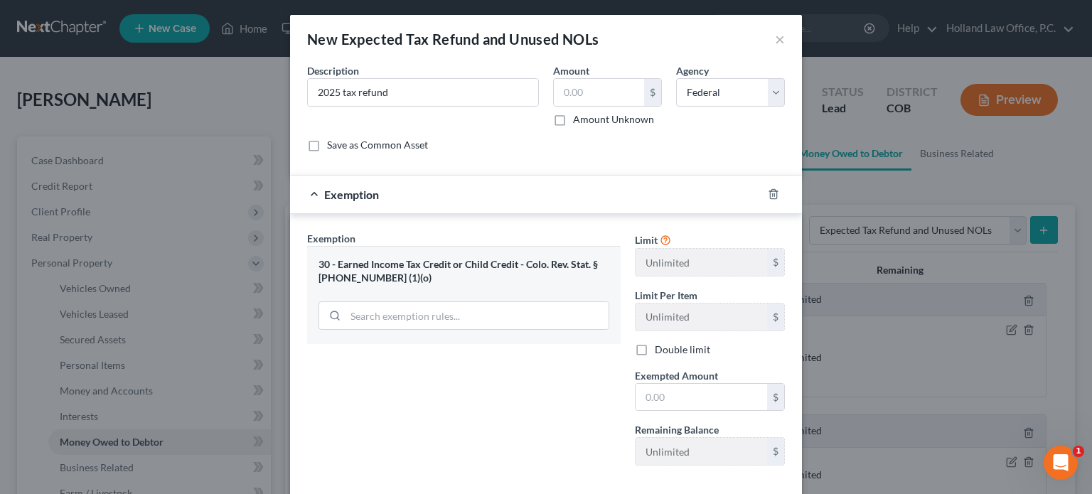
click at [573, 118] on label "Amount Unknown" at bounding box center [613, 119] width 81 height 14
click at [579, 118] on input "Amount Unknown" at bounding box center [583, 116] width 9 height 9
checkbox input "true"
type input "0.00"
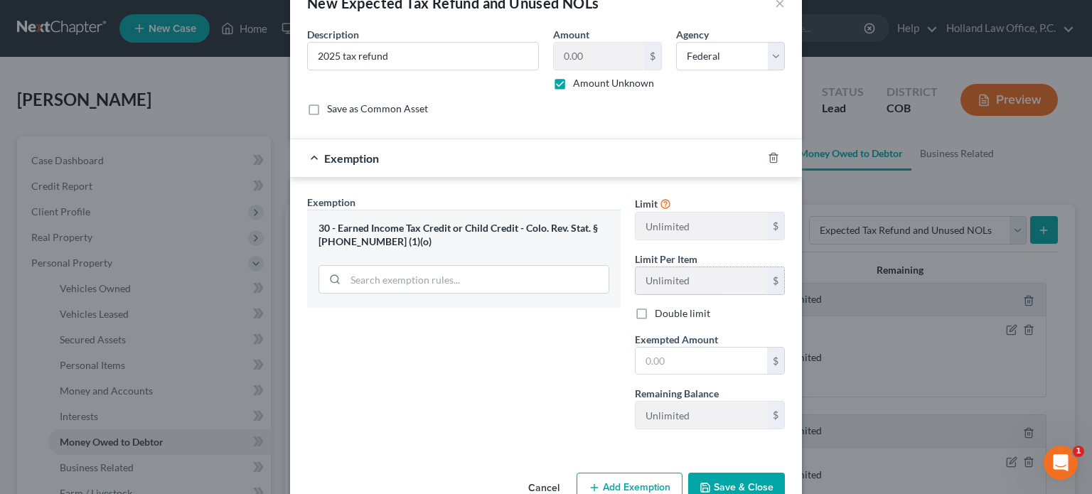
scroll to position [73, 0]
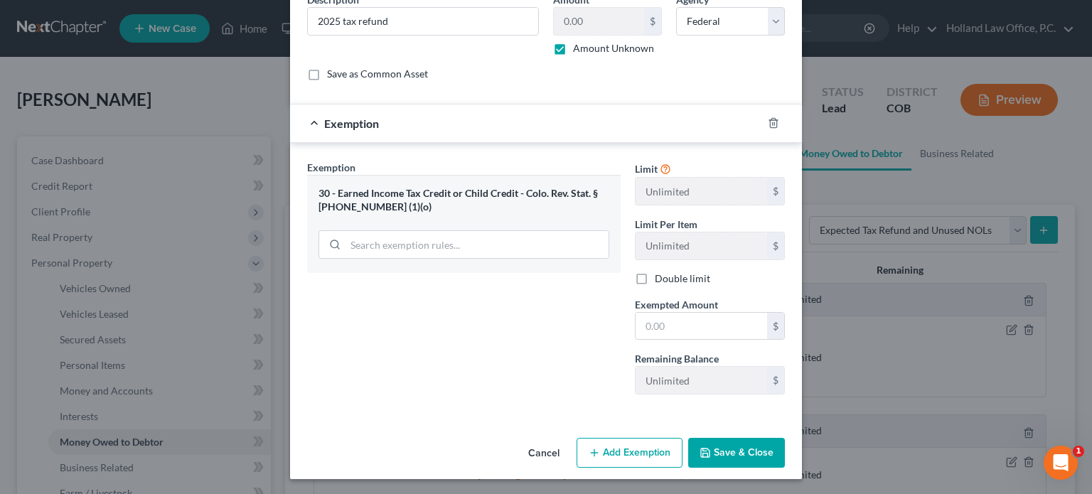
click at [714, 448] on button "Save & Close" at bounding box center [736, 453] width 97 height 30
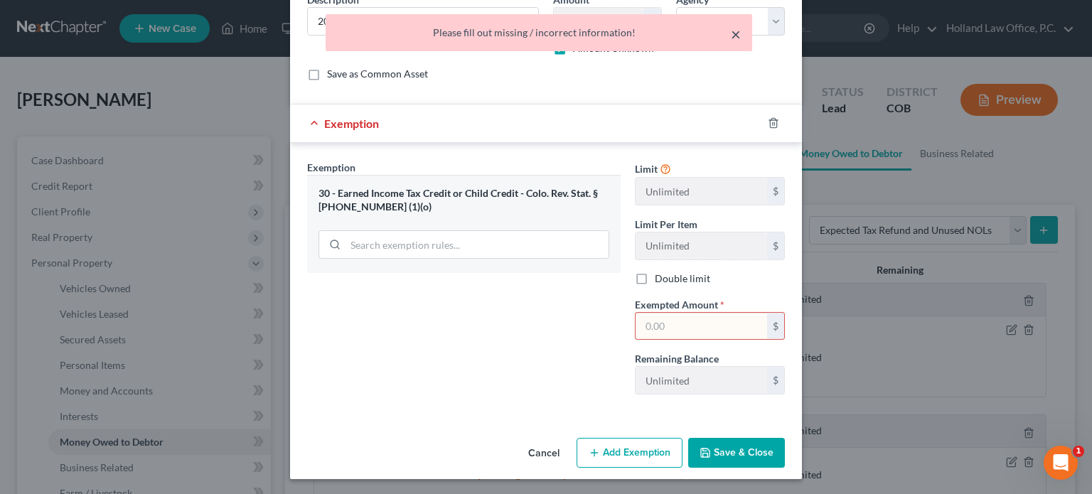
click at [737, 33] on button "×" at bounding box center [736, 34] width 10 height 17
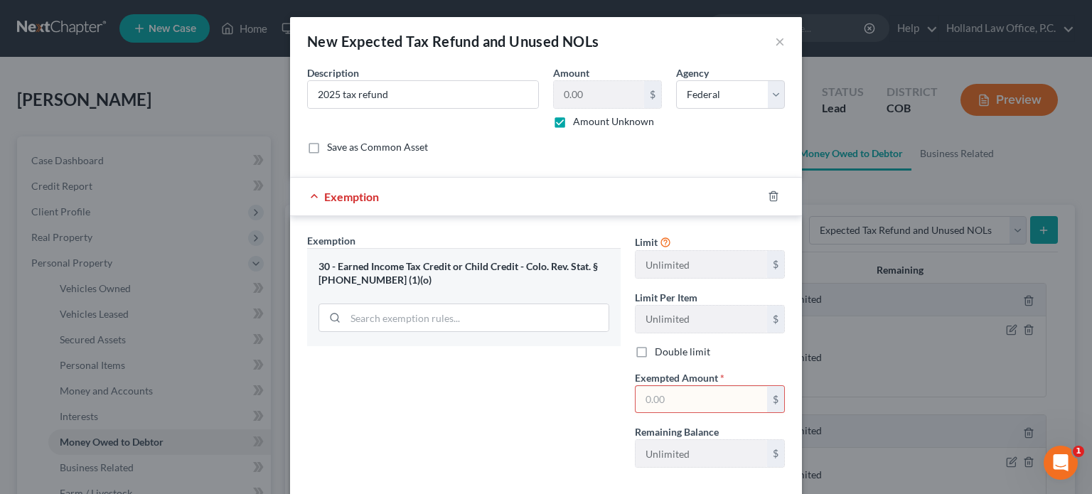
scroll to position [71, 0]
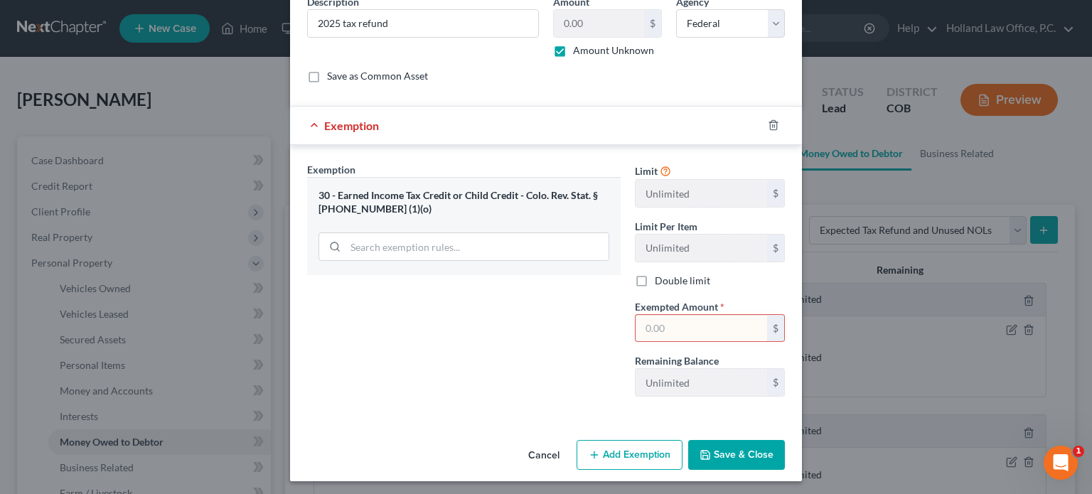
click at [640, 328] on input "text" at bounding box center [700, 328] width 131 height 27
type input "0.00"
click at [712, 453] on button "Save & Close" at bounding box center [736, 455] width 97 height 30
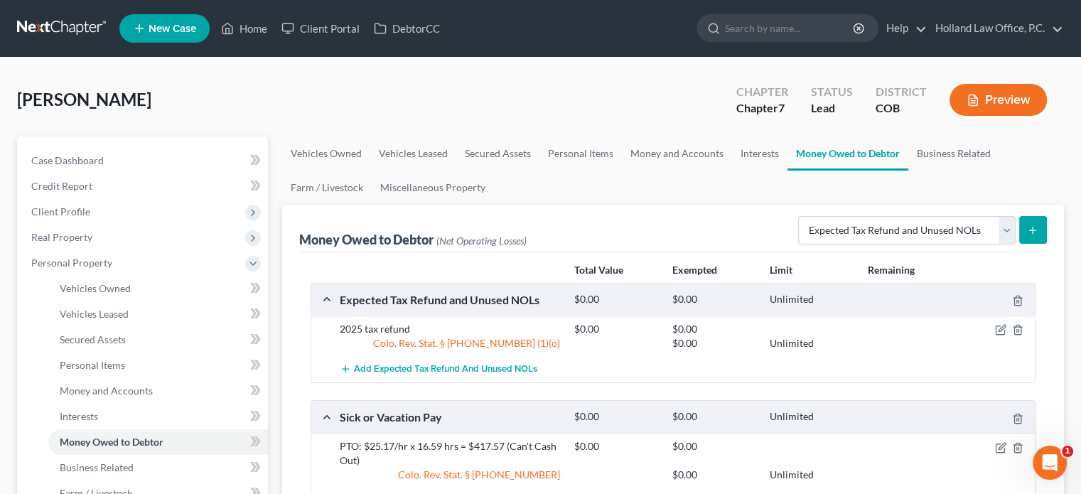
click at [1031, 230] on icon "submit" at bounding box center [1032, 230] width 11 height 11
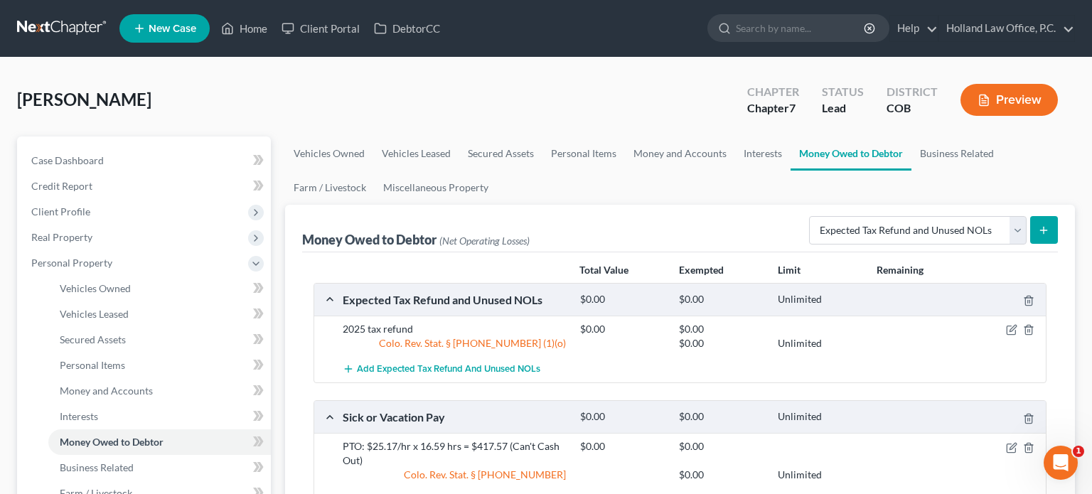
select select "0"
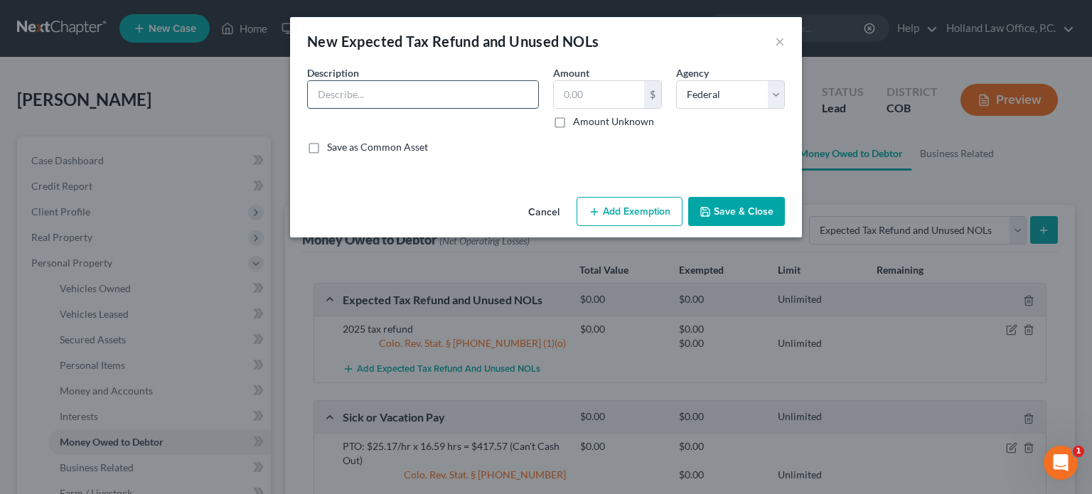
click at [376, 90] on input "text" at bounding box center [423, 94] width 230 height 27
type input "2025 tax refund"
click at [573, 122] on label "Amount Unknown" at bounding box center [613, 121] width 81 height 14
click at [579, 122] on input "Amount Unknown" at bounding box center [583, 118] width 9 height 9
checkbox input "true"
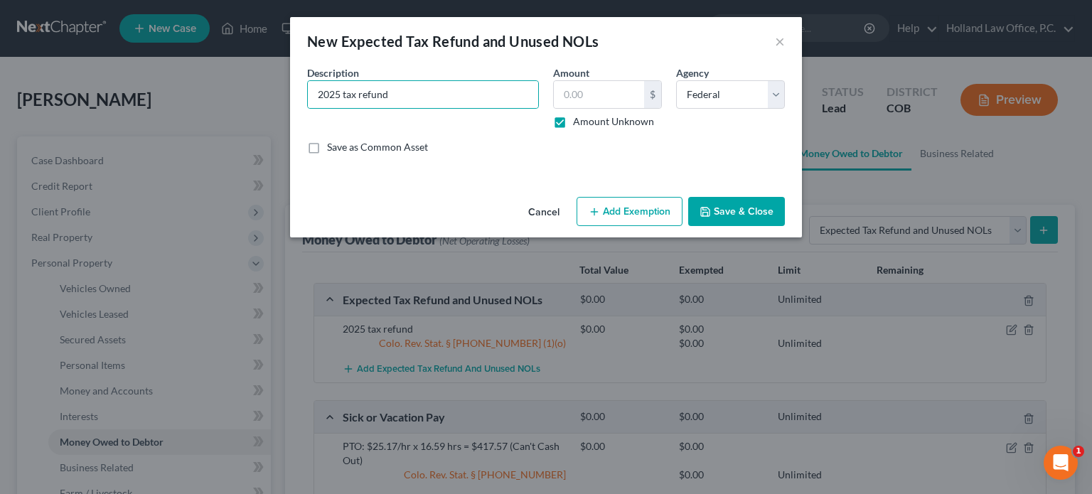
type input "0.00"
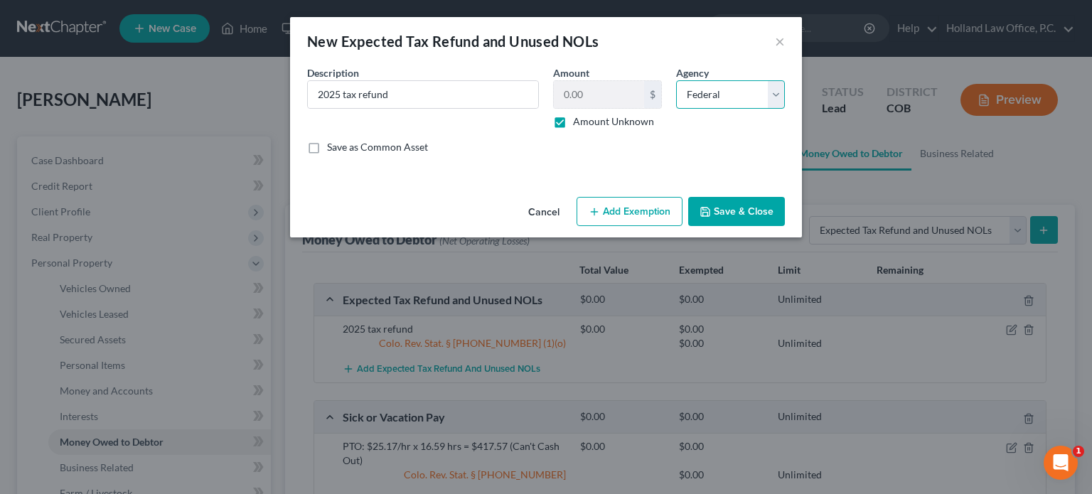
click at [773, 93] on select "Select Federal State Local" at bounding box center [730, 94] width 109 height 28
select select "1"
click at [676, 80] on select "Select Federal State Local" at bounding box center [730, 94] width 109 height 28
click at [642, 212] on button "Add Exemption" at bounding box center [629, 212] width 106 height 30
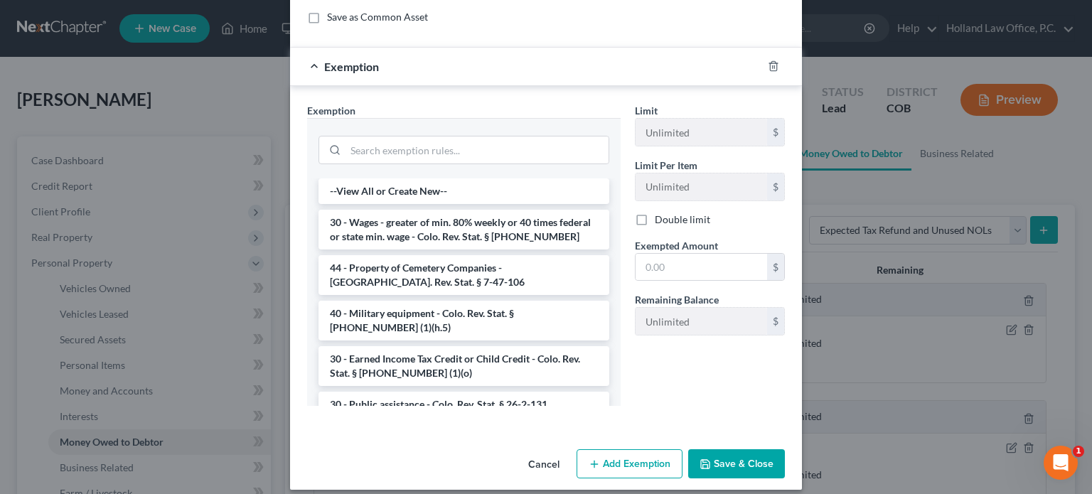
scroll to position [142, 0]
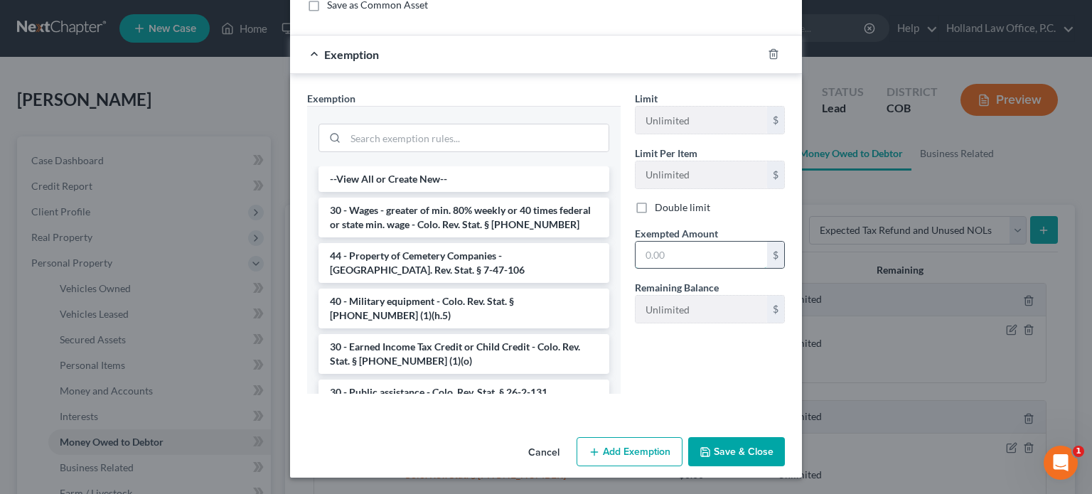
click at [642, 254] on input "text" at bounding box center [700, 255] width 131 height 27
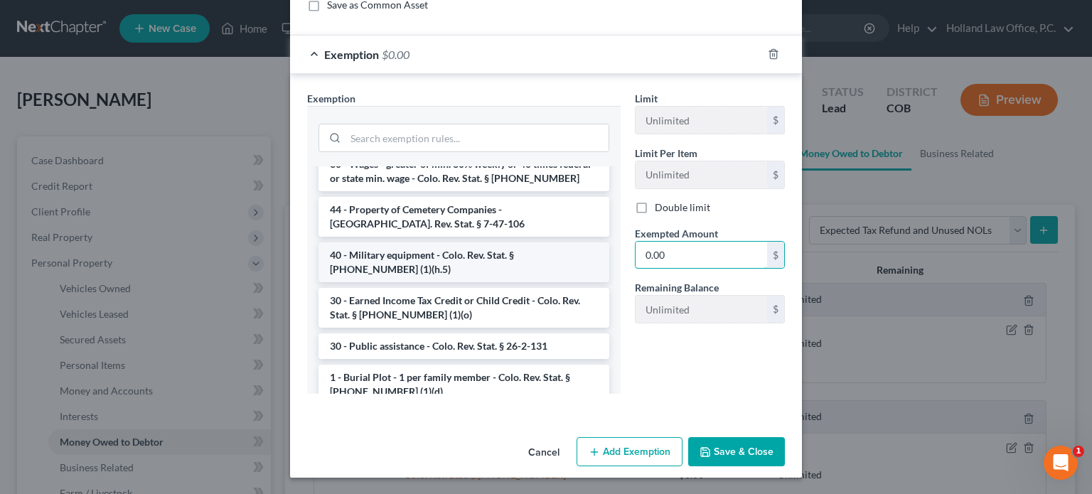
scroll to position [71, 0]
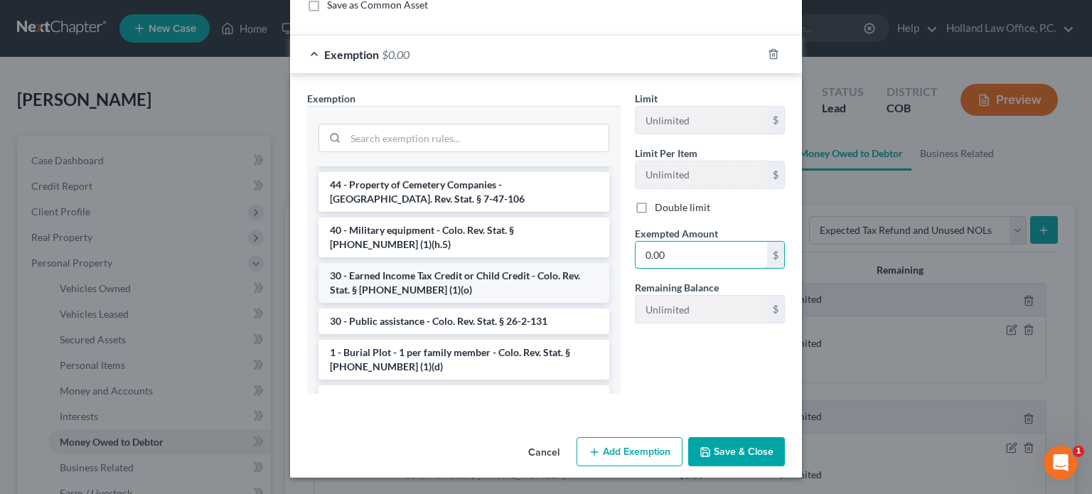
type input "0.00"
click at [480, 285] on li "30 - Earned Income Tax Credit or Child Credit - Colo. Rev. Stat. § 13-54-102 (1…" at bounding box center [463, 283] width 291 height 40
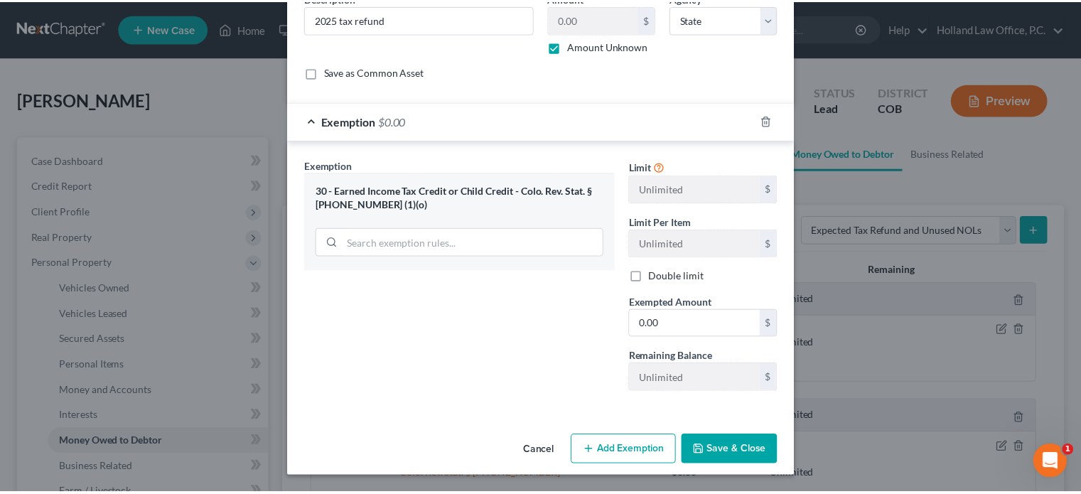
scroll to position [73, 0]
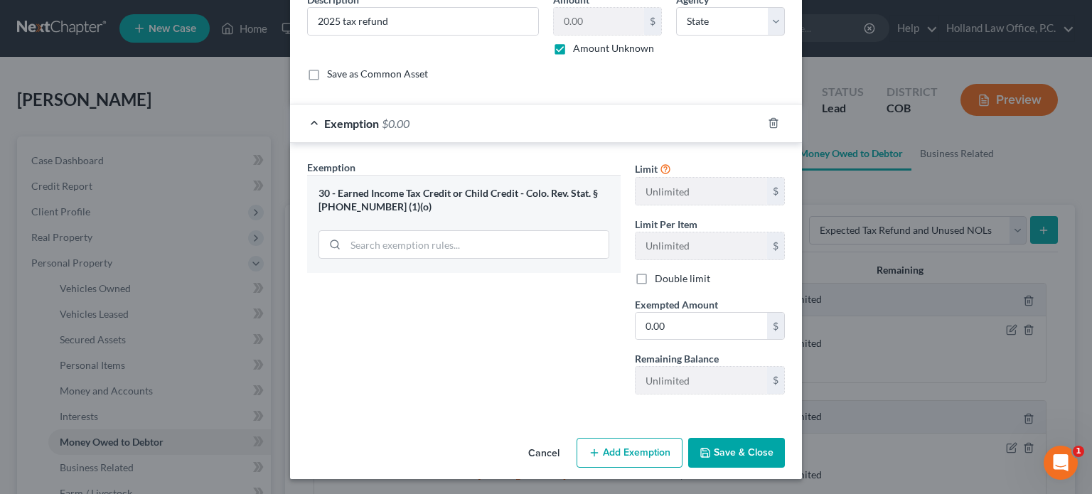
click at [731, 453] on button "Save & Close" at bounding box center [736, 453] width 97 height 30
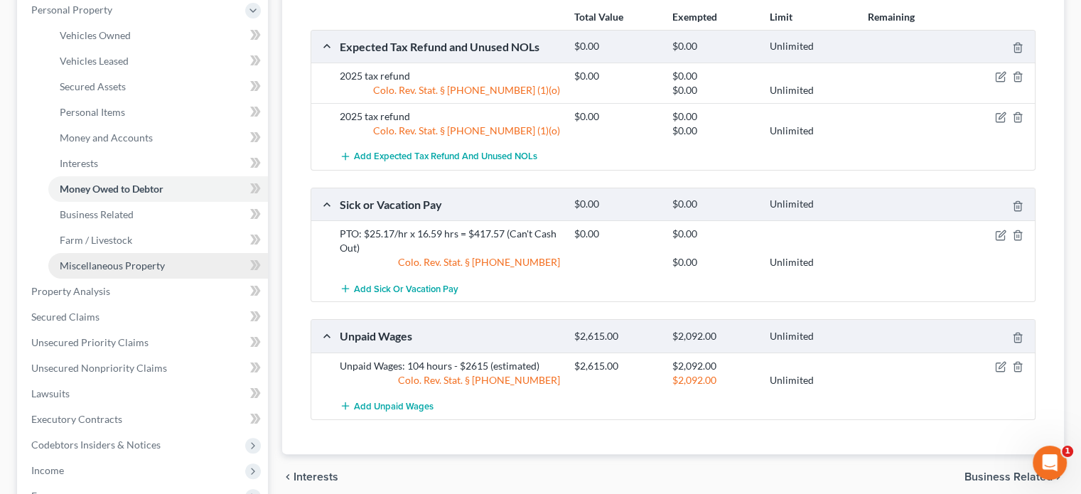
scroll to position [284, 0]
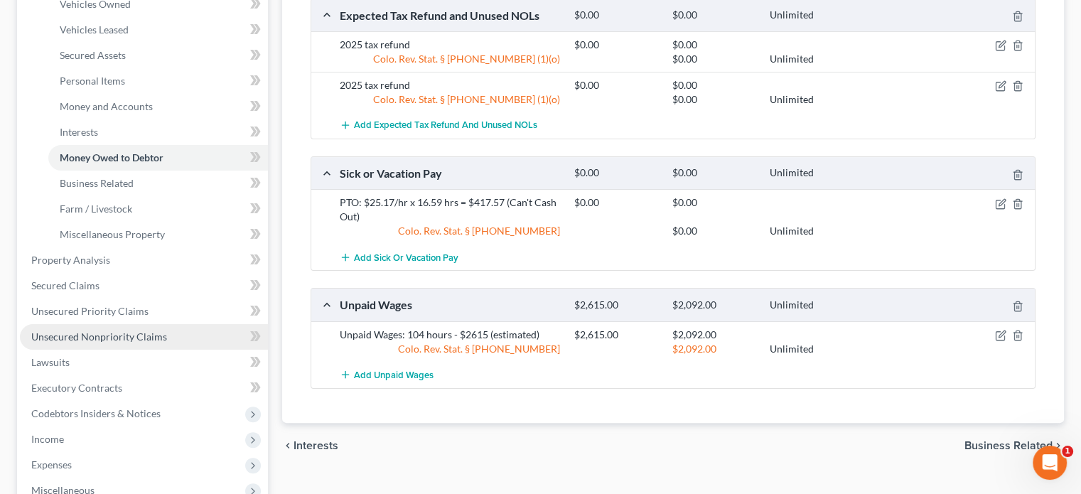
click at [87, 333] on span "Unsecured Nonpriority Claims" at bounding box center [99, 336] width 136 height 12
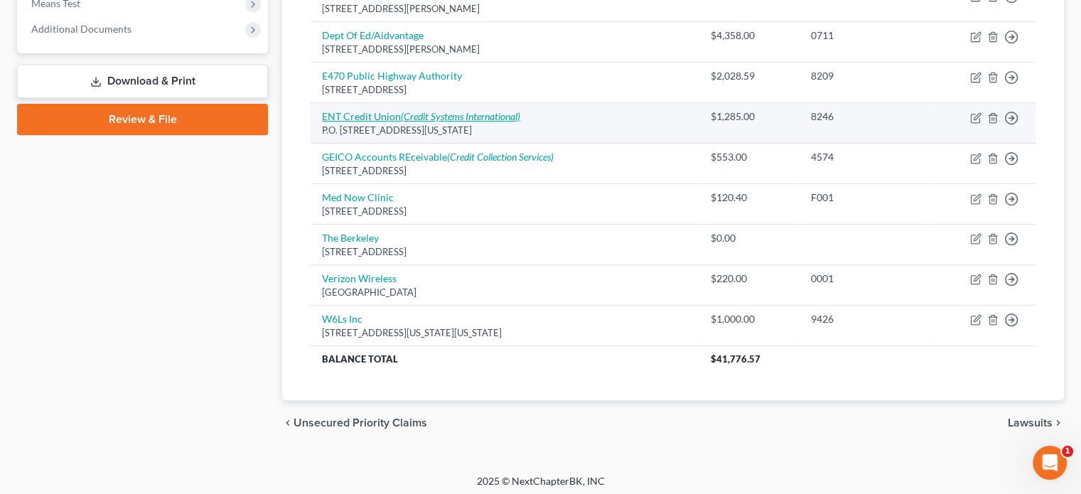
scroll to position [569, 0]
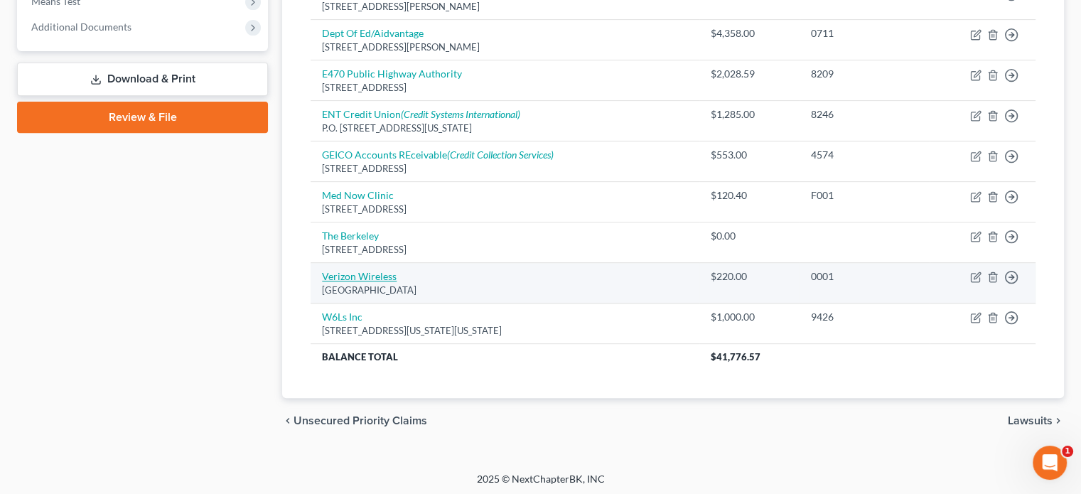
click at [372, 272] on link "Verizon Wireless" at bounding box center [359, 276] width 75 height 12
select select "10"
select select "14"
select select "0"
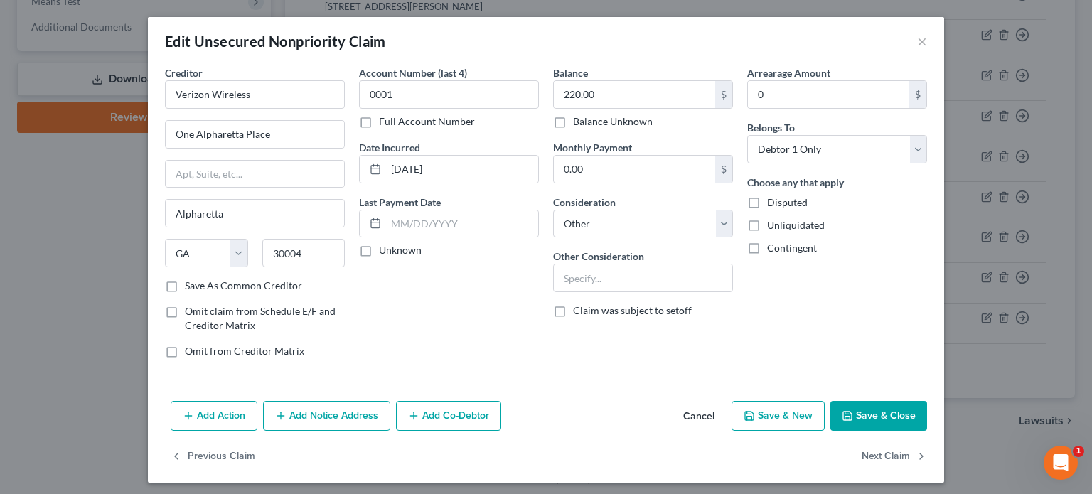
click at [879, 412] on button "Save & Close" at bounding box center [878, 416] width 97 height 30
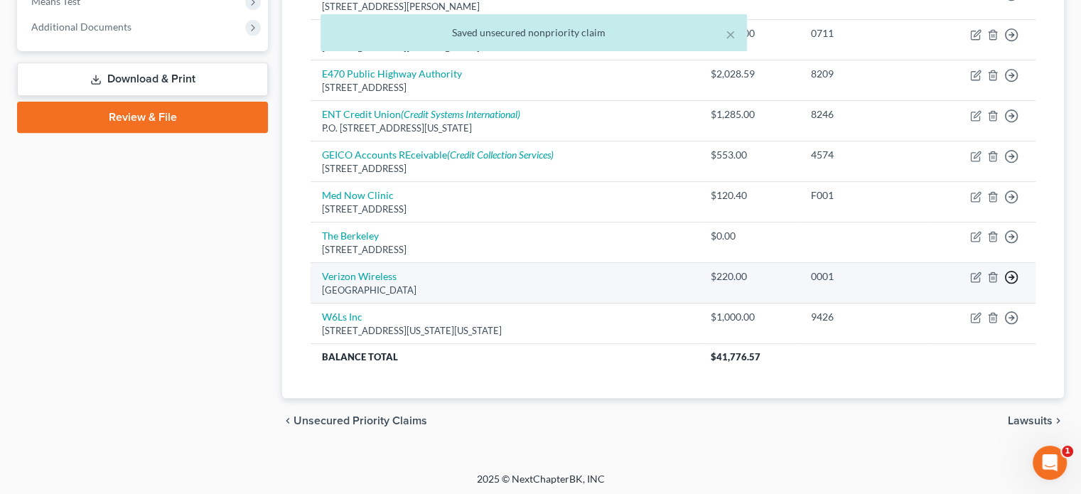
click at [1009, 277] on line "button" at bounding box center [1011, 277] width 5 height 0
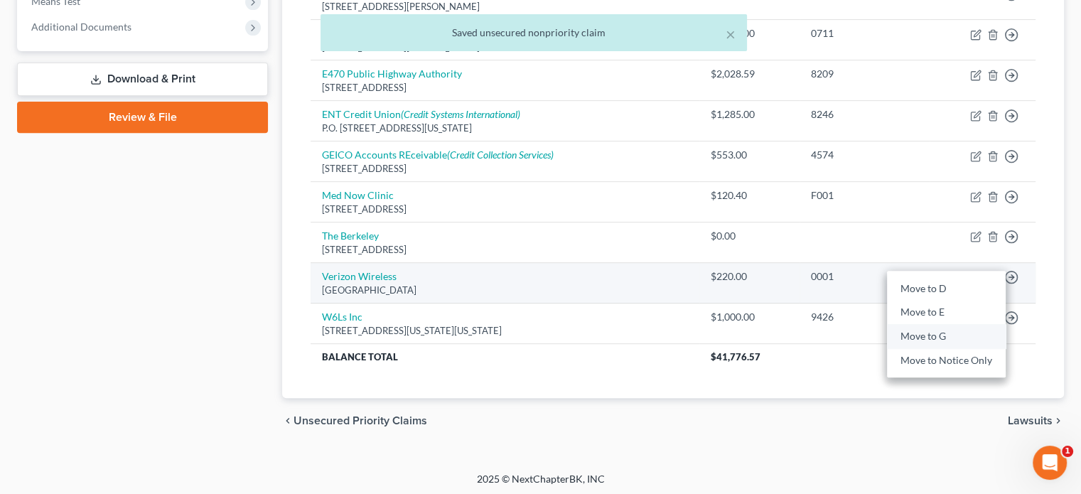
click at [932, 332] on link "Move to G" at bounding box center [946, 336] width 119 height 24
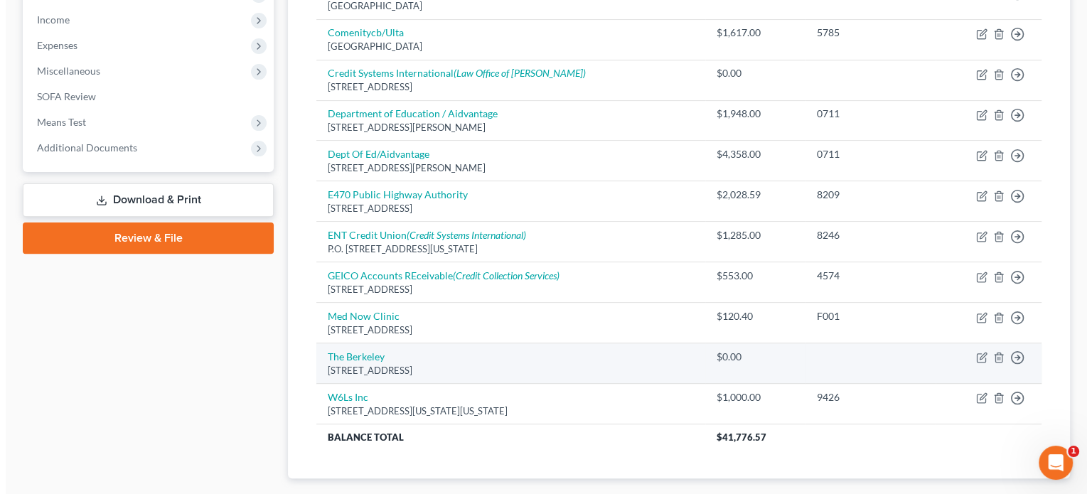
scroll to position [458, 0]
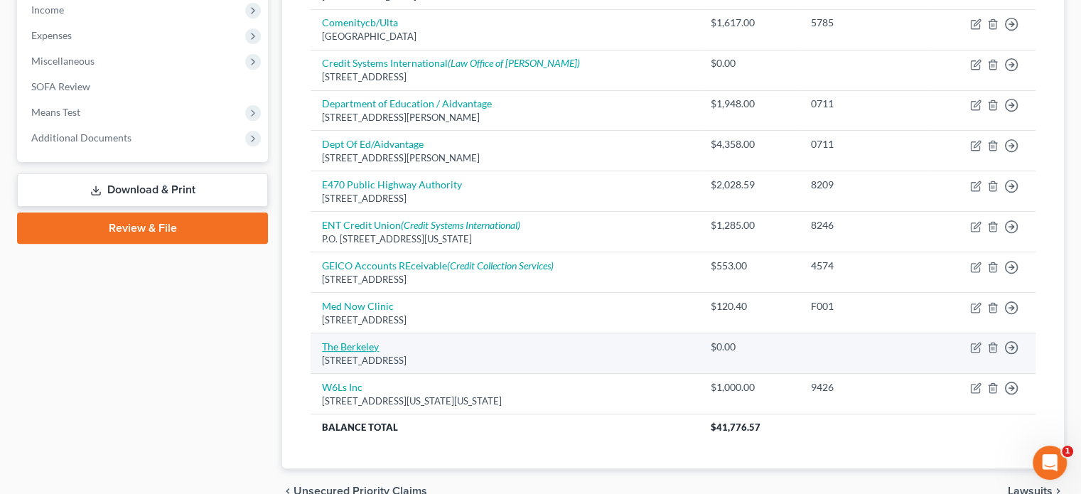
click at [338, 345] on link "The Berkeley" at bounding box center [350, 346] width 57 height 12
select select "5"
select select "14"
select select "0"
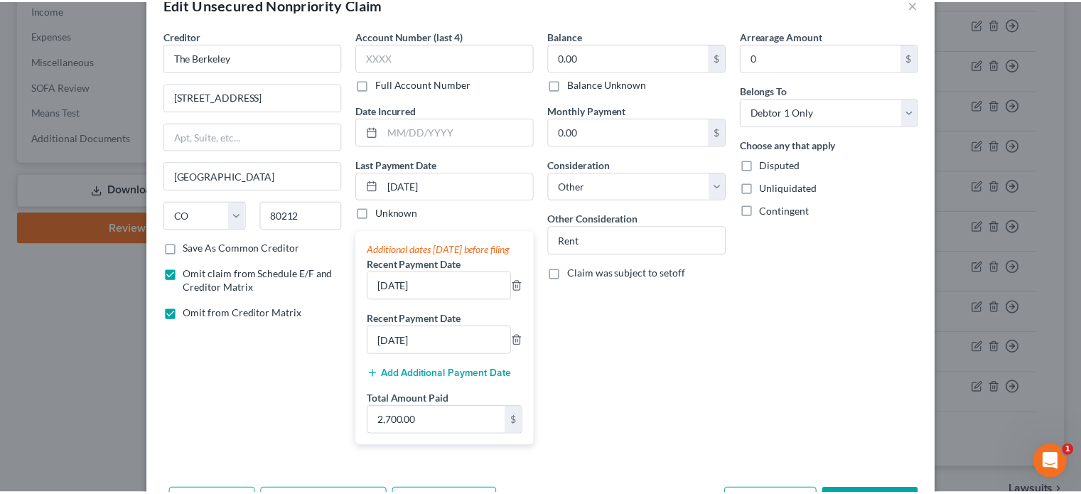
scroll to position [142, 0]
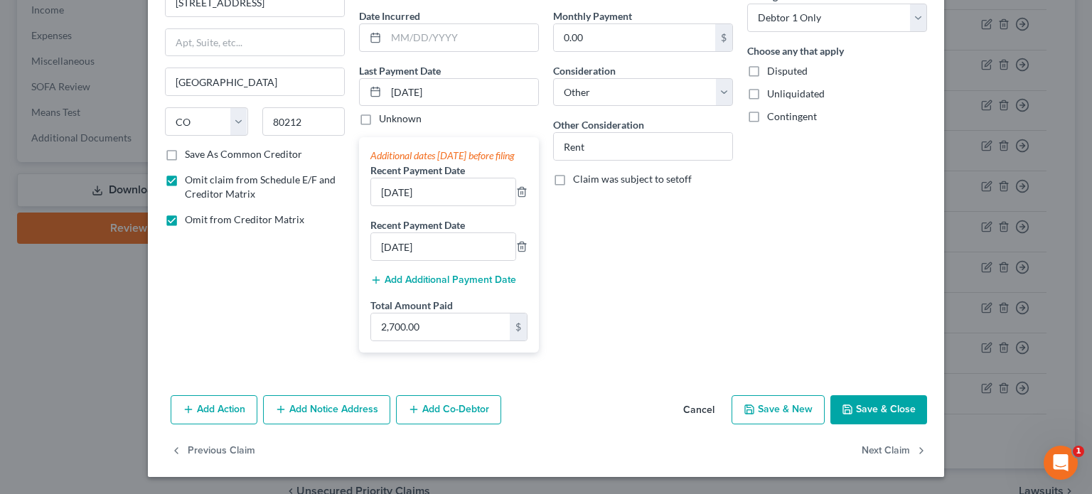
click at [866, 410] on button "Save & Close" at bounding box center [878, 410] width 97 height 30
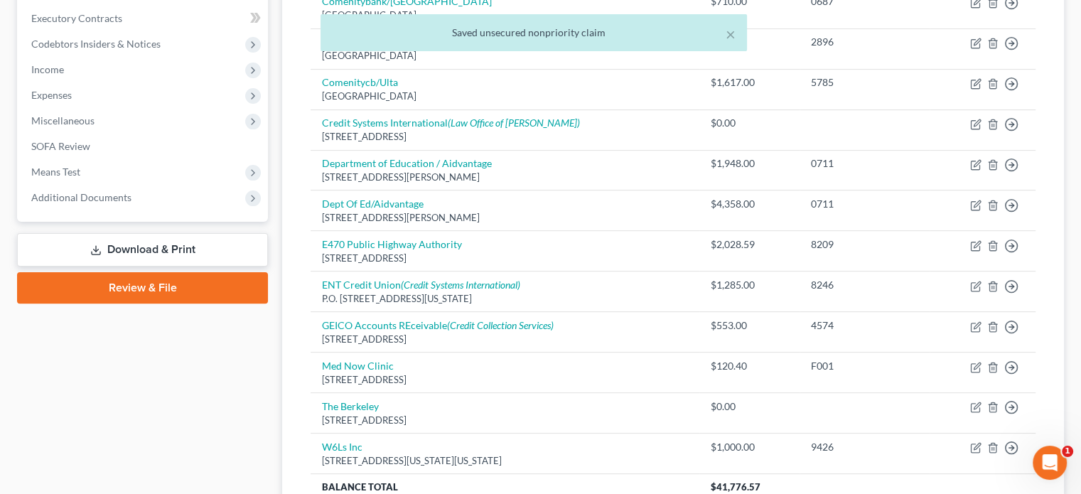
scroll to position [316, 0]
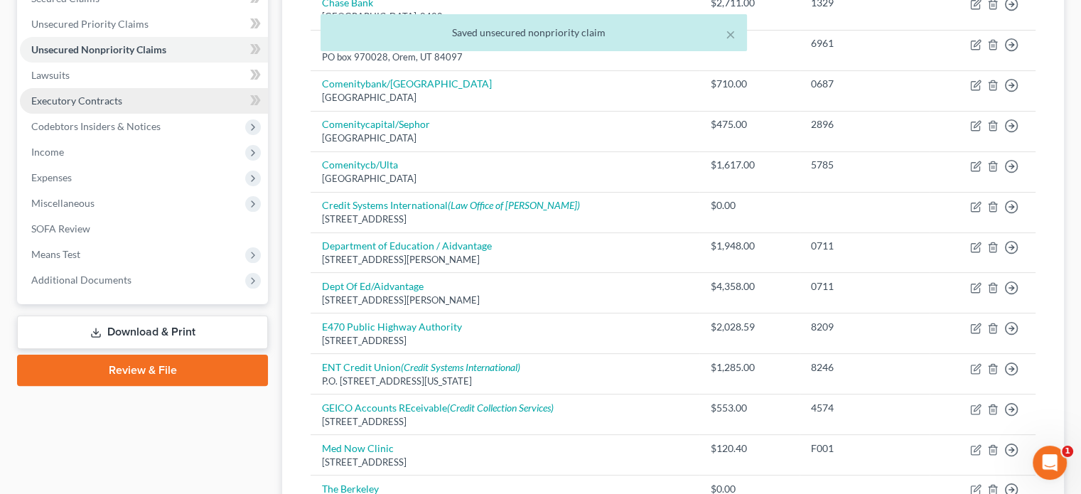
click at [74, 99] on span "Executory Contracts" at bounding box center [76, 101] width 91 height 12
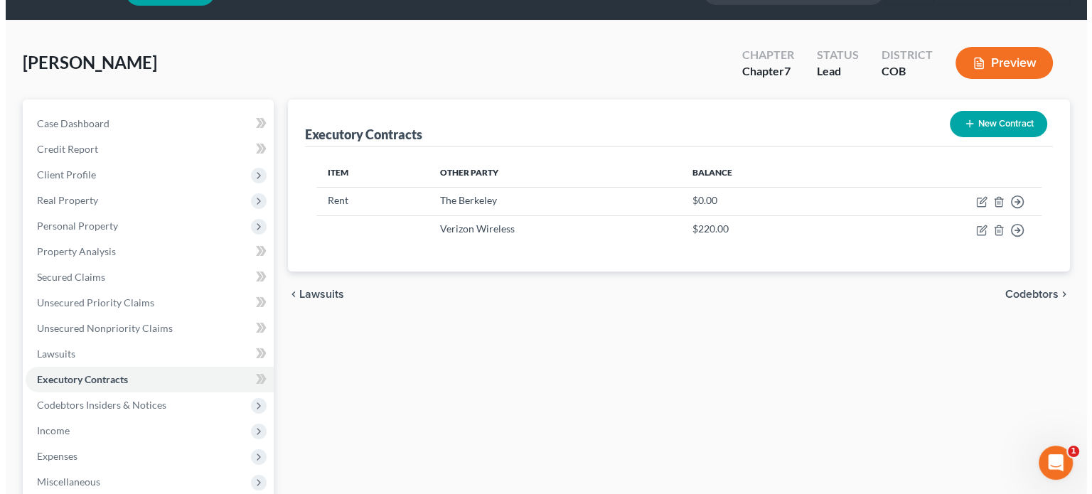
scroll to position [71, 0]
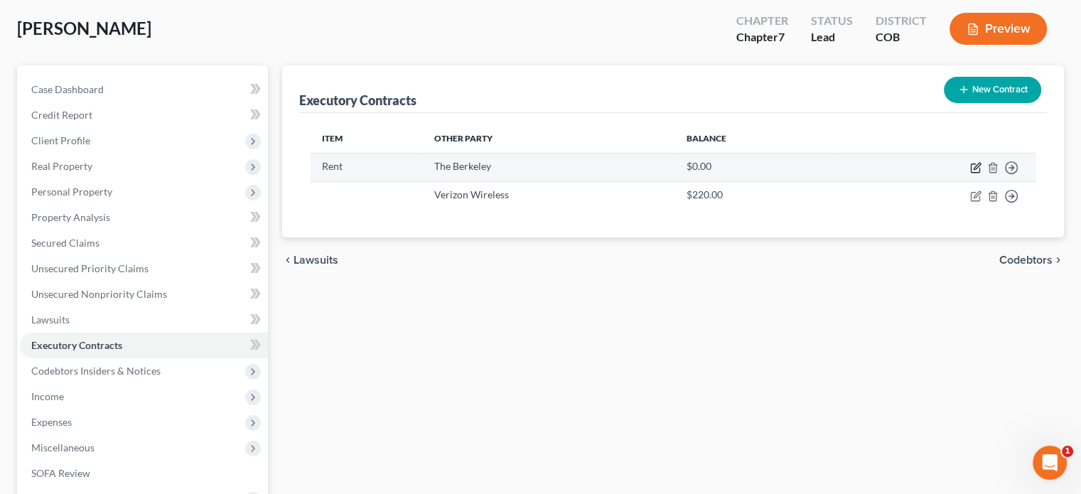
click at [972, 166] on icon "button" at bounding box center [975, 167] width 11 height 11
select select "3"
select select "5"
select select "0"
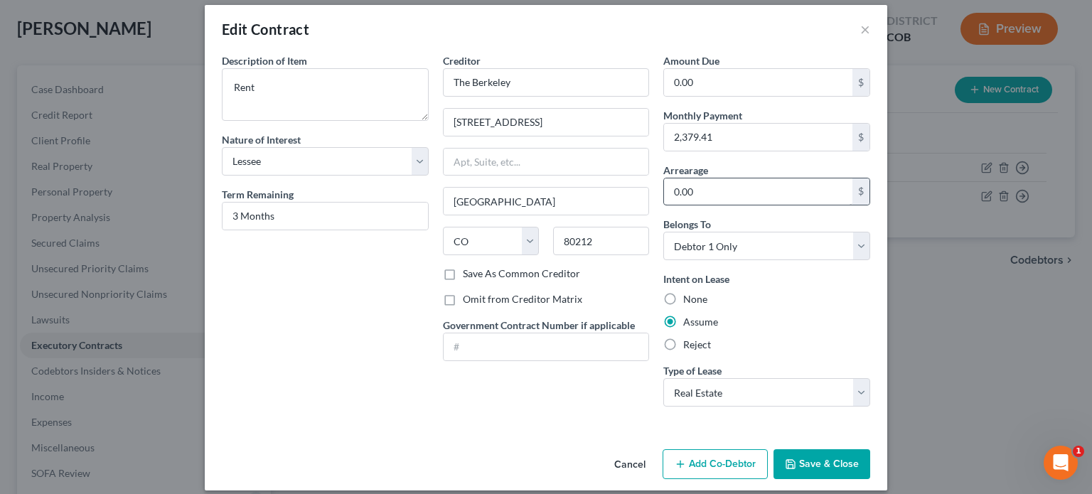
scroll to position [23, 0]
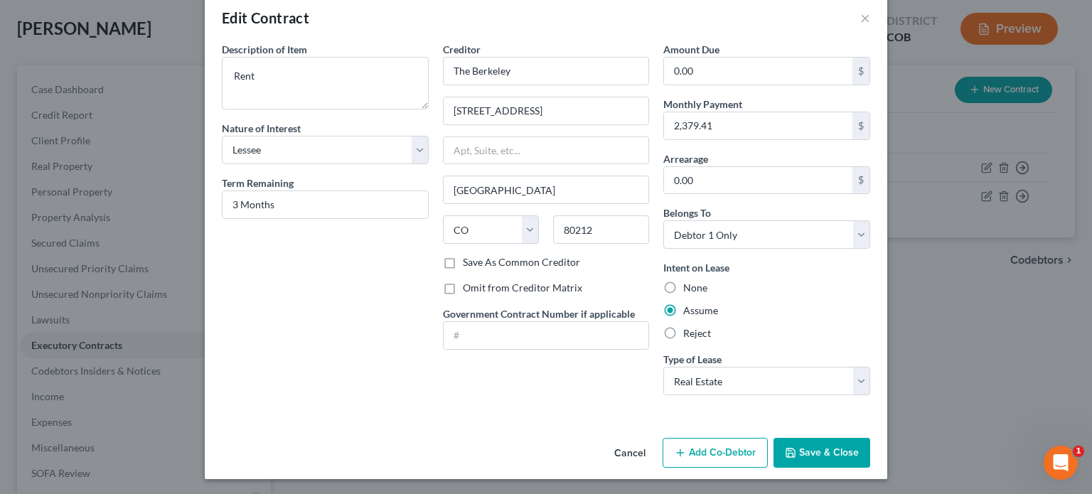
click at [803, 448] on button "Save & Close" at bounding box center [821, 453] width 97 height 30
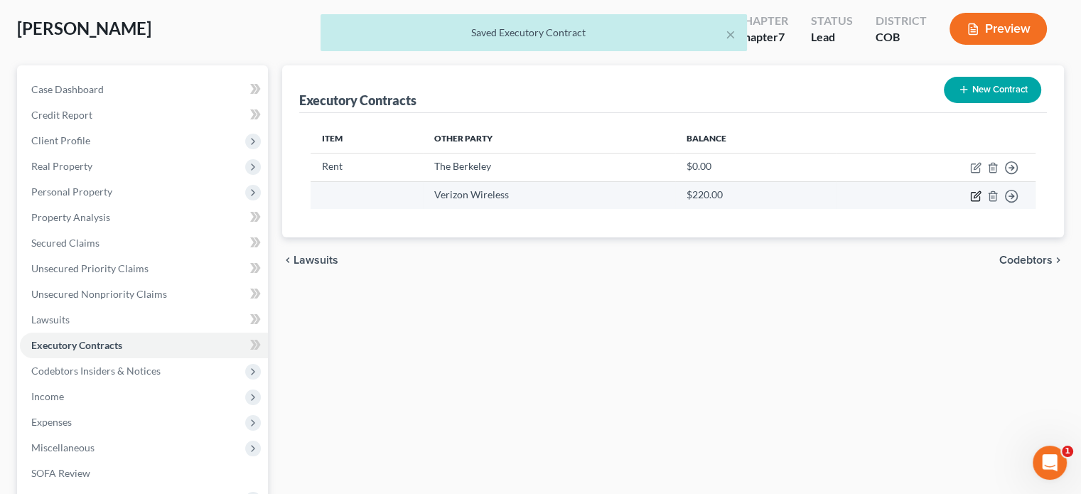
click at [977, 195] on icon "button" at bounding box center [977, 194] width 6 height 6
select select "10"
select select "0"
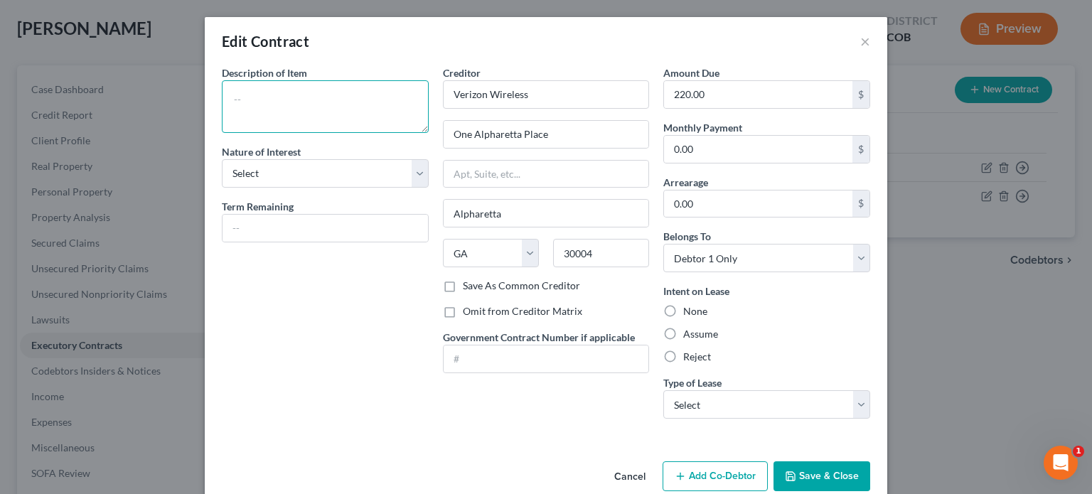
click at [303, 112] on textarea at bounding box center [325, 106] width 207 height 53
type textarea "phone"
click at [409, 171] on select "Select Purchaser Agent Lessor Lessee" at bounding box center [325, 173] width 207 height 28
select select "0"
click at [222, 159] on select "Select Purchaser Agent Lessor Lessee" at bounding box center [325, 173] width 207 height 28
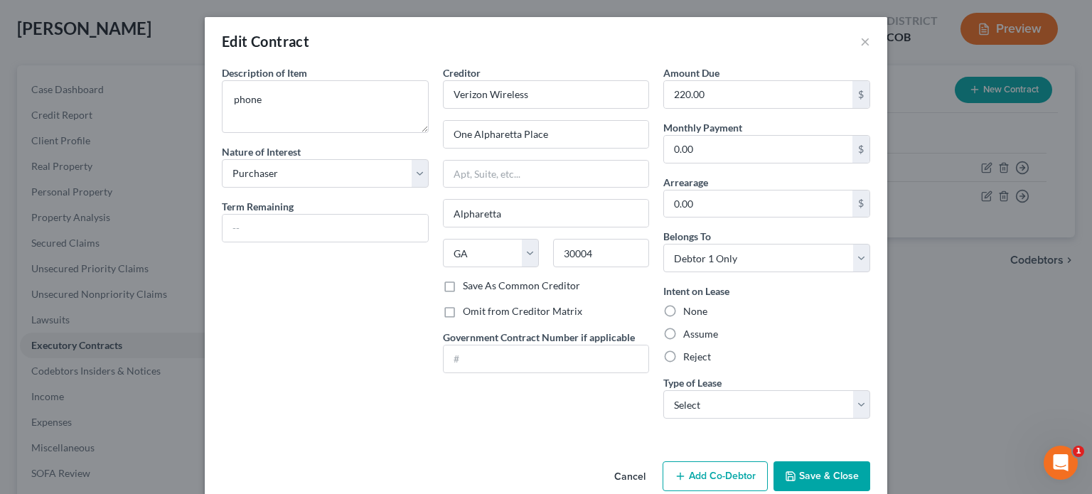
click at [683, 335] on label "Assume" at bounding box center [700, 334] width 35 height 14
click at [689, 335] on input "Assume" at bounding box center [693, 331] width 9 height 9
radio input "true"
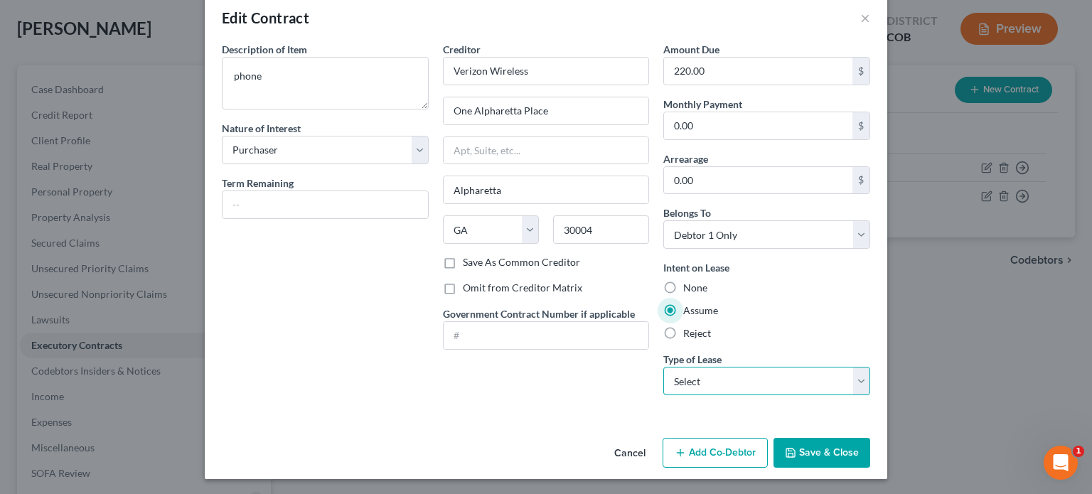
click at [849, 372] on select "Select Real Estate Car Other" at bounding box center [766, 381] width 207 height 28
select select "2"
click at [663, 367] on select "Select Real Estate Car Other" at bounding box center [766, 381] width 207 height 28
click at [665, 119] on input "0.00" at bounding box center [758, 125] width 188 height 27
type input "220"
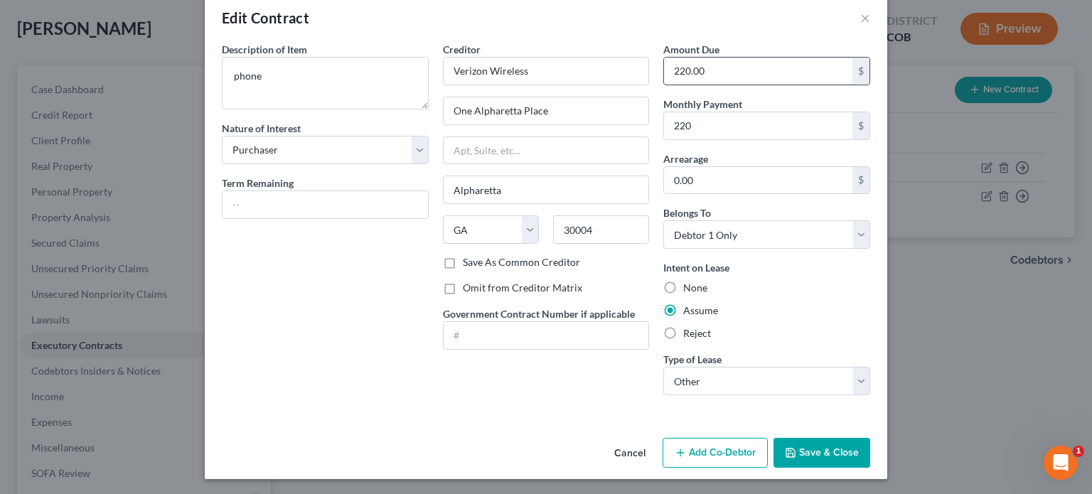
click at [705, 77] on input "220.00" at bounding box center [758, 71] width 188 height 27
click at [832, 461] on button "Save & Close" at bounding box center [821, 453] width 97 height 30
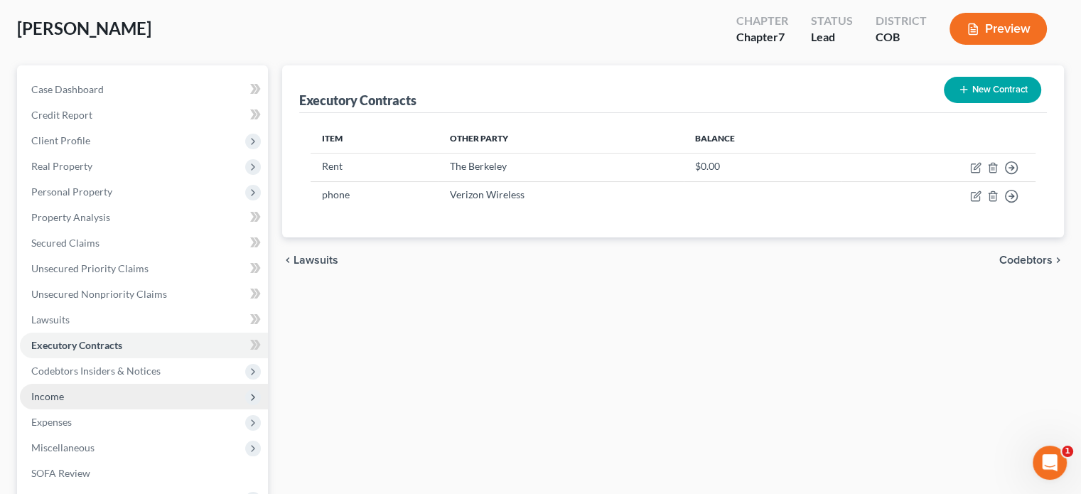
click at [65, 395] on span "Income" at bounding box center [144, 397] width 248 height 26
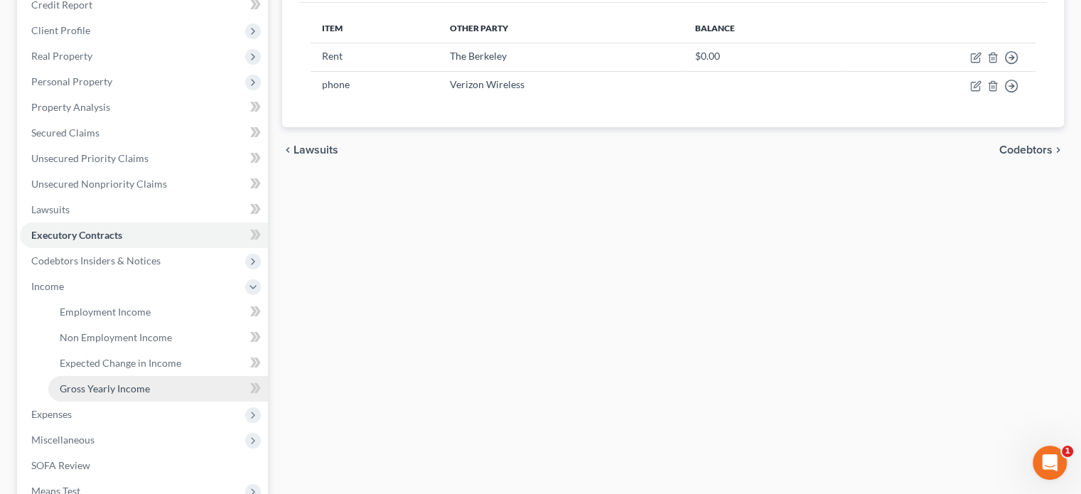
scroll to position [213, 0]
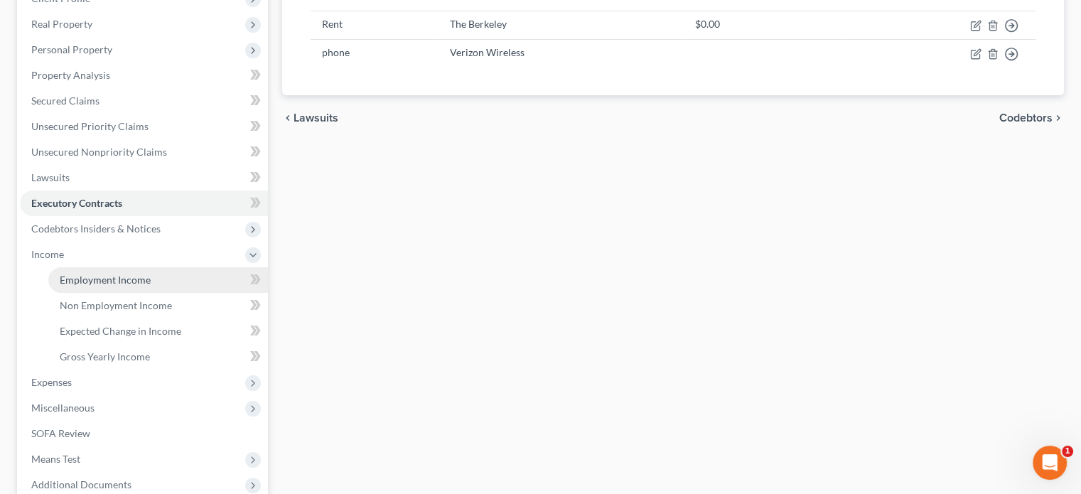
click at [96, 278] on span "Employment Income" at bounding box center [105, 280] width 91 height 12
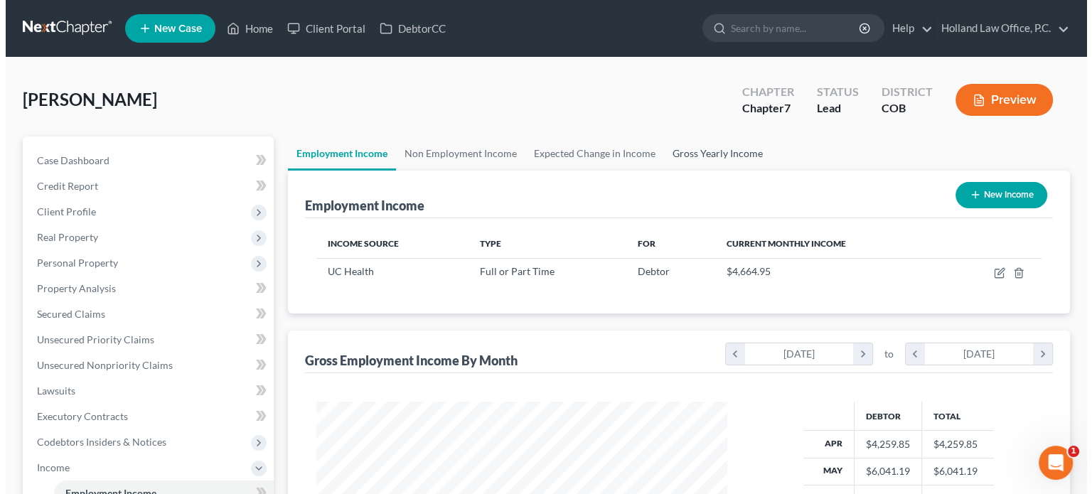
scroll to position [142, 0]
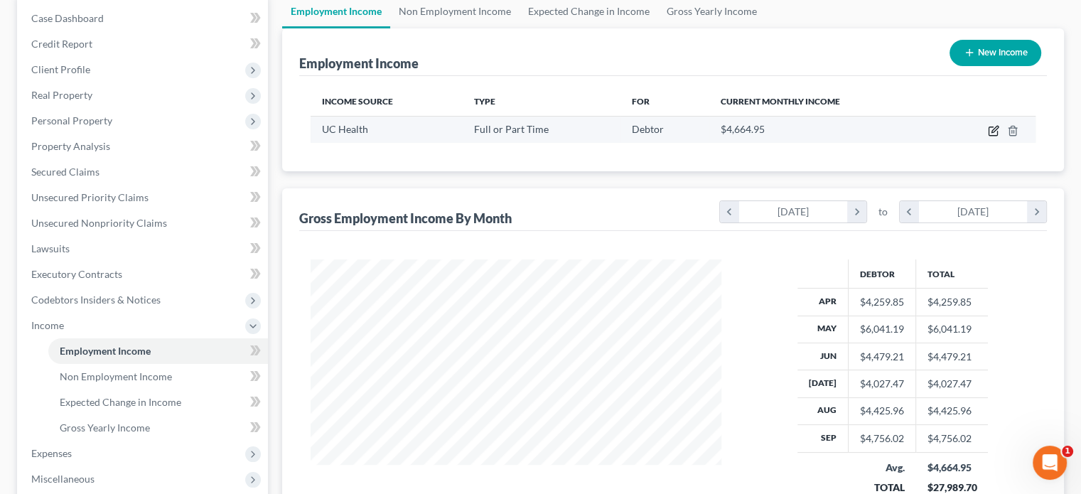
click at [992, 129] on icon "button" at bounding box center [993, 130] width 11 height 11
select select "0"
select select "5"
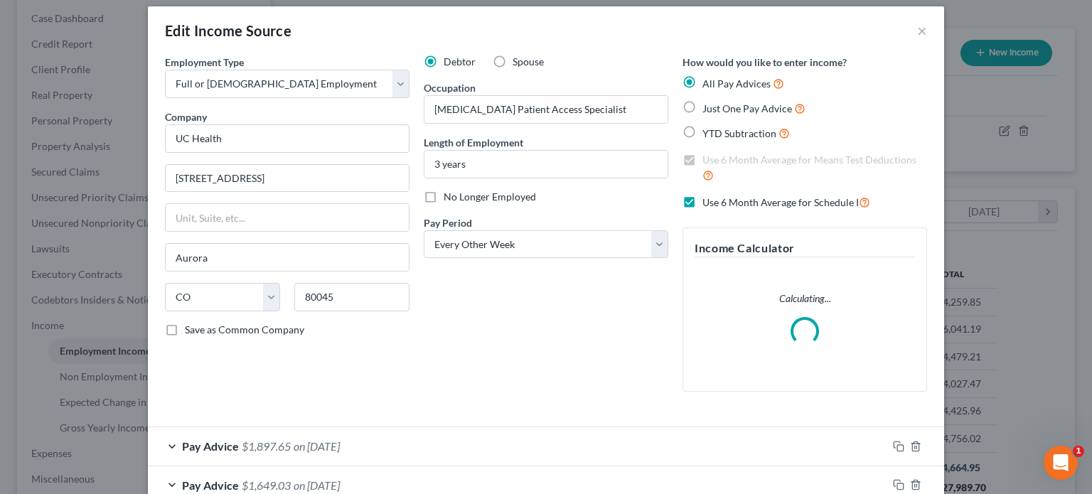
scroll to position [0, 0]
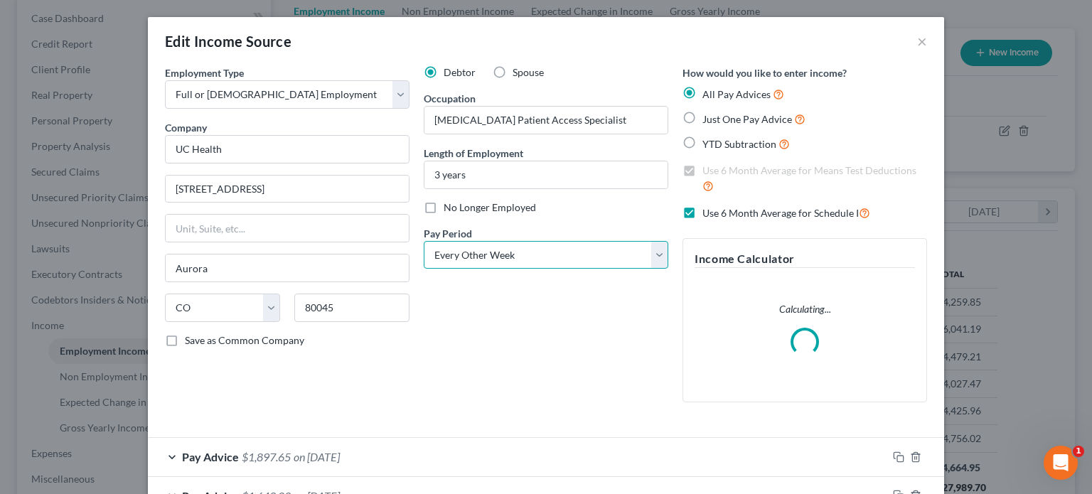
click at [659, 252] on select "Select Monthly Twice Monthly Every Other Week Weekly" at bounding box center [546, 255] width 244 height 28
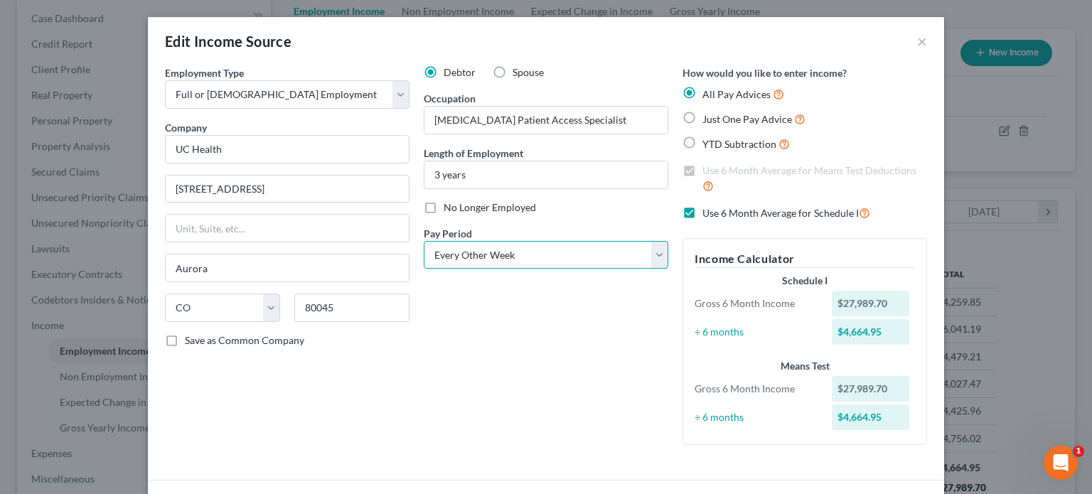
select select "0"
click at [424, 241] on select "Select Monthly Twice Monthly Every Other Week Weekly" at bounding box center [546, 255] width 244 height 28
click at [702, 211] on label "Use 6 Month Average for Schedule I" at bounding box center [786, 213] width 168 height 16
click at [708, 211] on input "Use 6 Month Average for Schedule I" at bounding box center [712, 209] width 9 height 9
checkbox input "false"
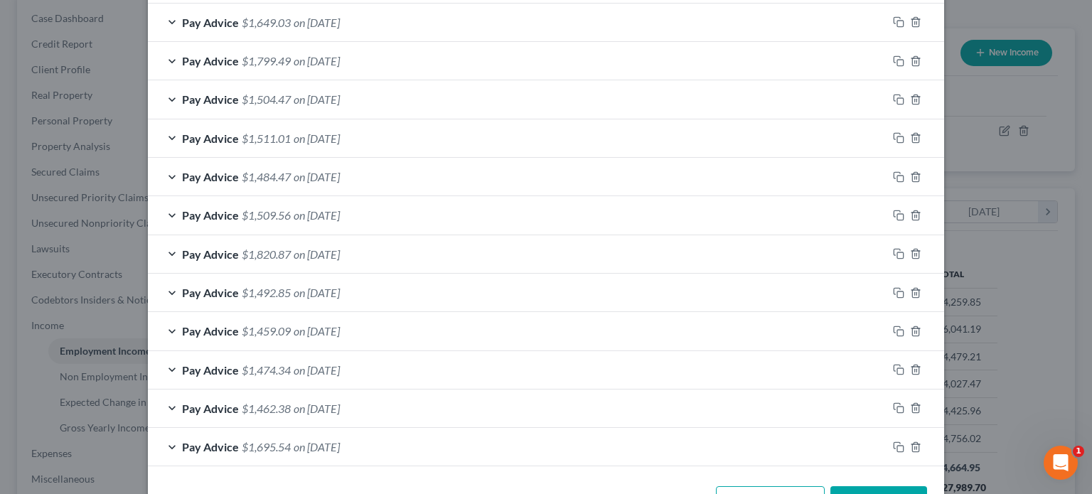
scroll to position [535, 0]
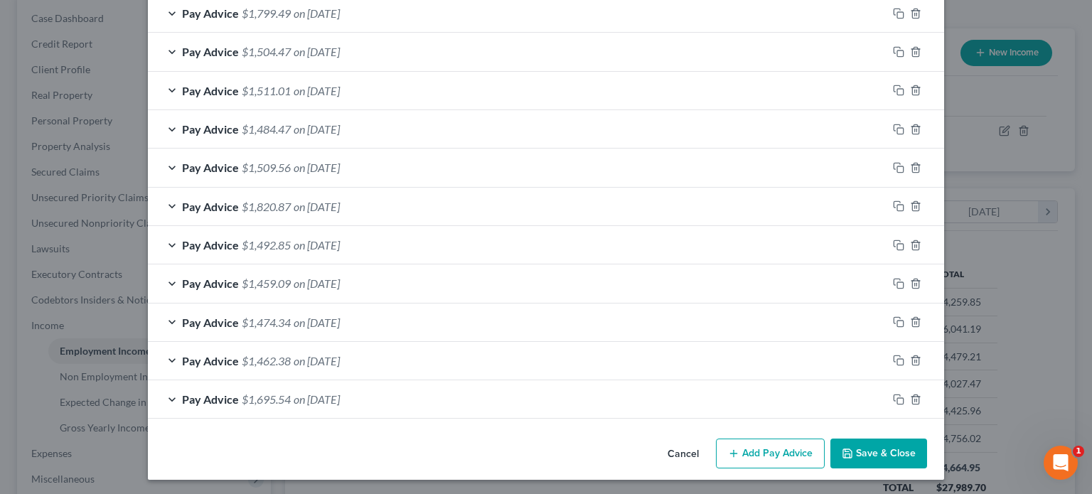
click at [790, 454] on button "Add Pay Advice" at bounding box center [770, 454] width 109 height 30
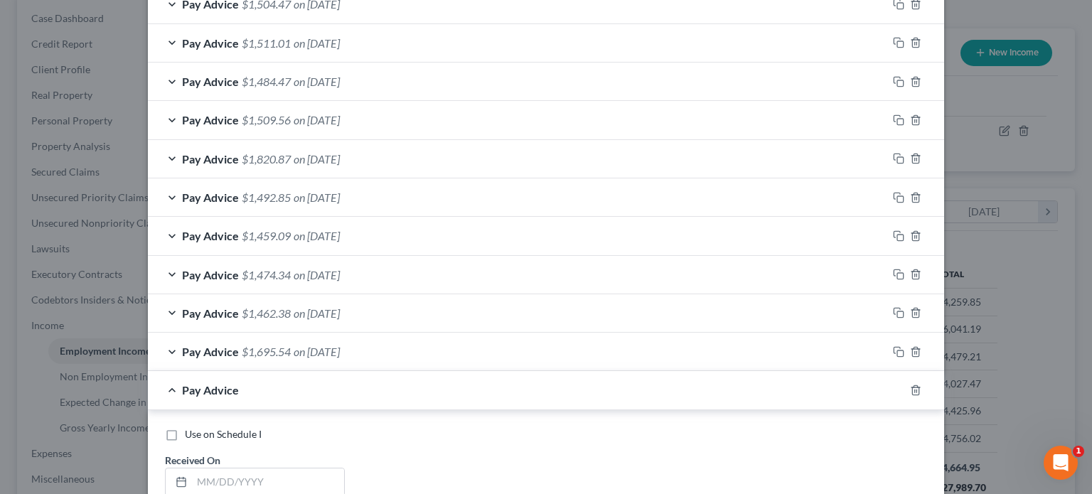
scroll to position [962, 0]
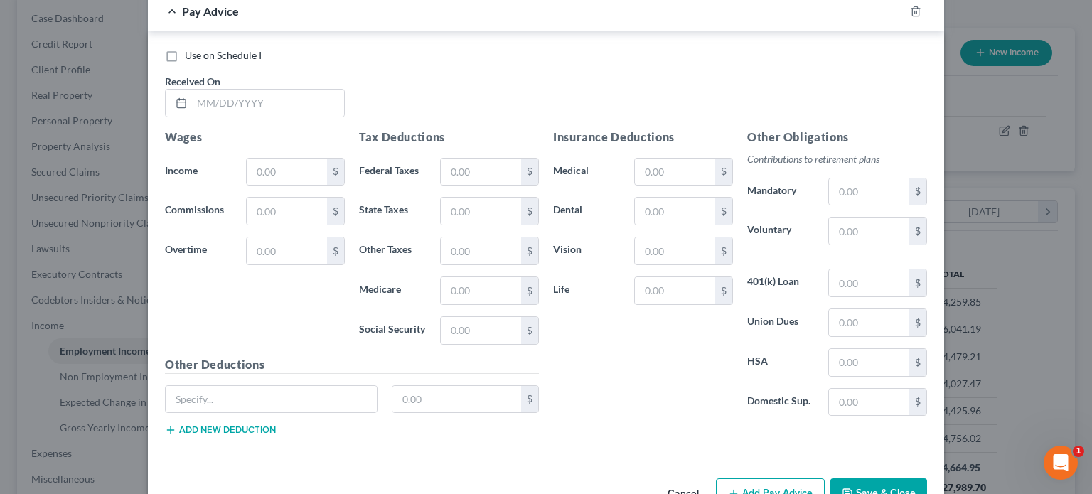
click at [185, 53] on label "Use on Schedule I" at bounding box center [223, 55] width 77 height 14
click at [190, 53] on input "Use on Schedule I" at bounding box center [194, 52] width 9 height 9
checkbox input "true"
click at [247, 164] on input "text" at bounding box center [287, 171] width 80 height 27
type input "4,664.95"
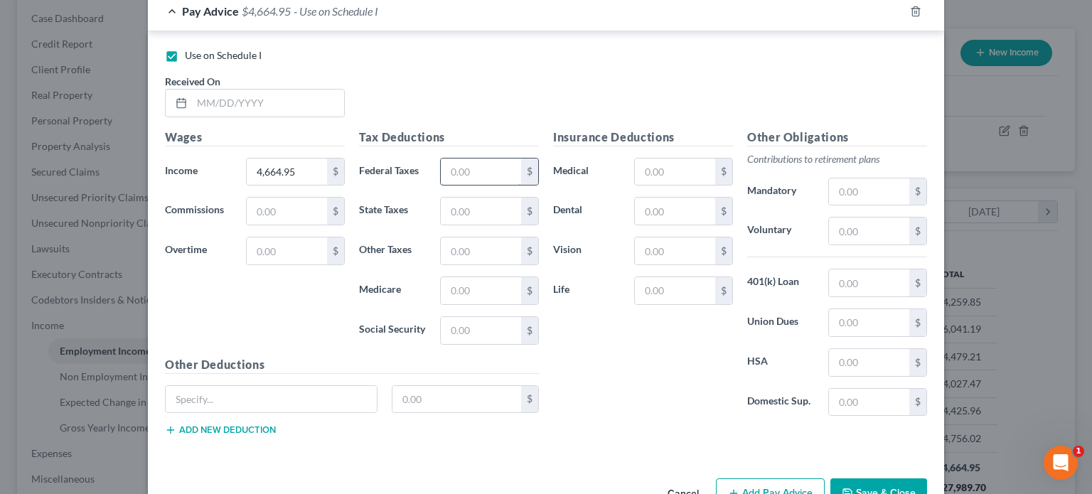
click at [481, 173] on input "text" at bounding box center [481, 171] width 80 height 27
type input "680.84"
click at [845, 276] on input "text" at bounding box center [869, 282] width 80 height 27
click at [834, 227] on input "text" at bounding box center [869, 230] width 80 height 27
type input "335.86"
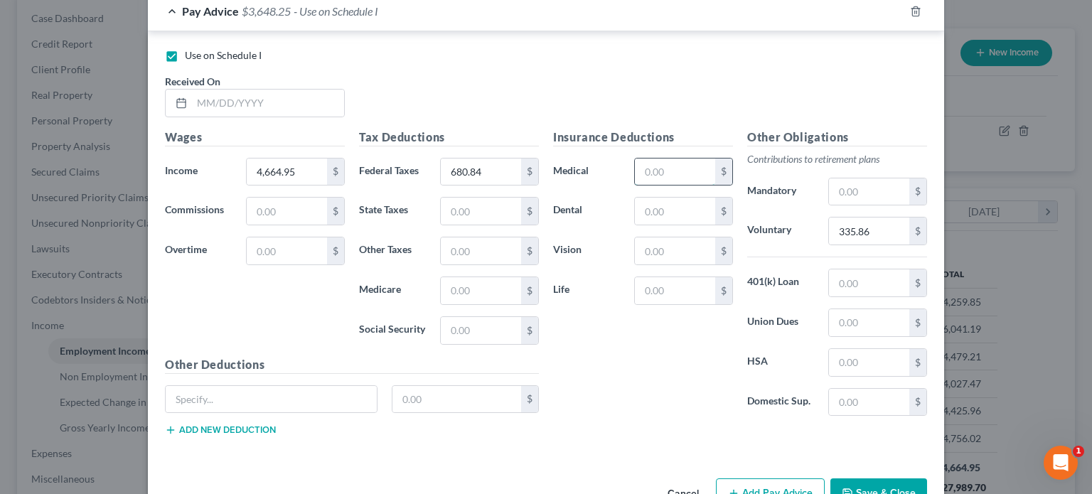
click at [660, 173] on input "text" at bounding box center [675, 171] width 80 height 27
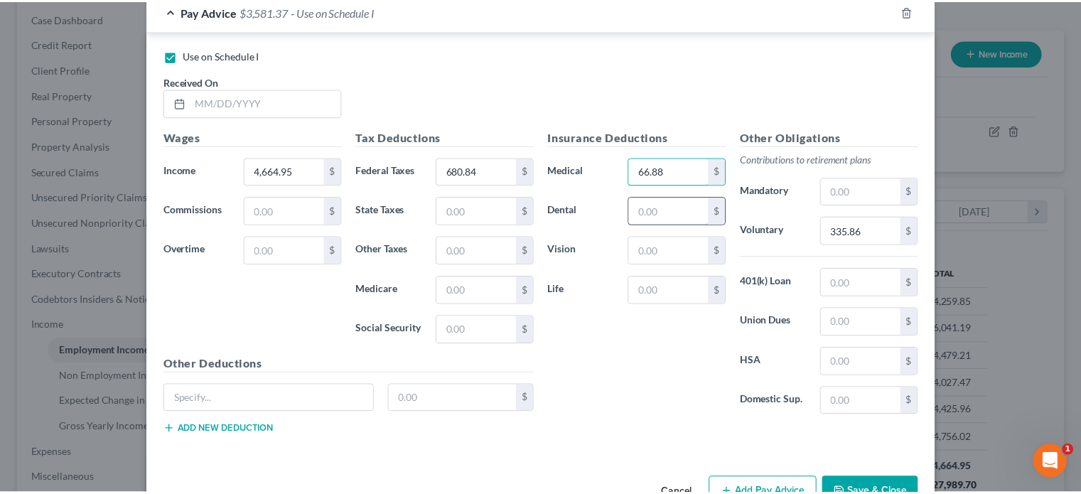
scroll to position [999, 0]
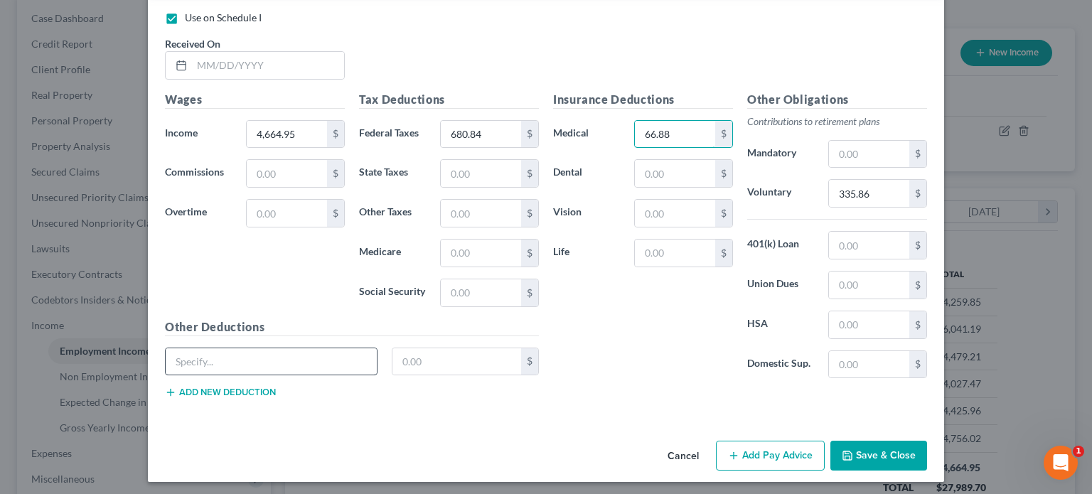
type input "66.88"
click at [193, 357] on input "text" at bounding box center [271, 361] width 211 height 27
type input "Parking"
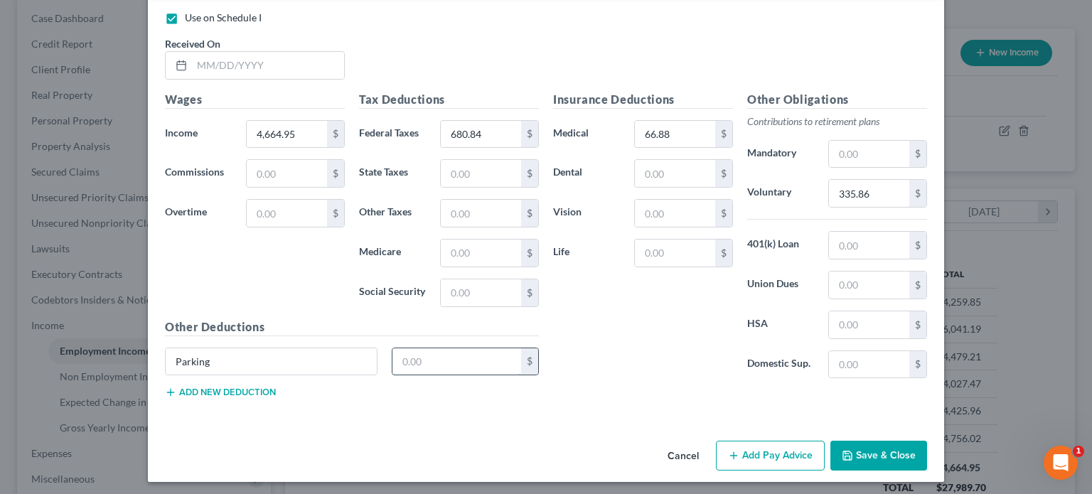
click at [424, 349] on input "text" at bounding box center [456, 361] width 129 height 27
type input "35.33"
click at [864, 458] on button "Save & Close" at bounding box center [878, 456] width 97 height 30
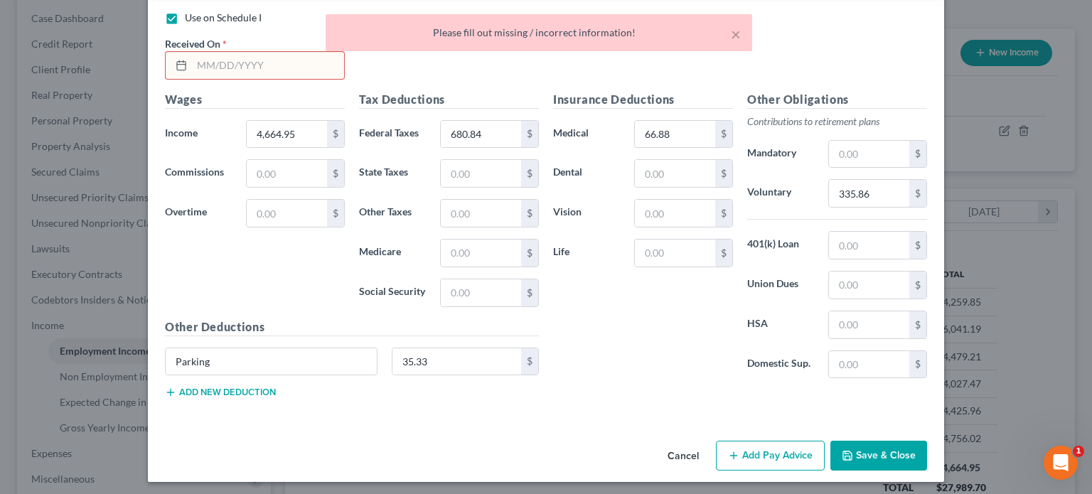
click at [192, 56] on div "× Please fill out missing / incorrect information!" at bounding box center [539, 36] width 1092 height 44
click at [195, 62] on input "text" at bounding box center [268, 65] width 152 height 27
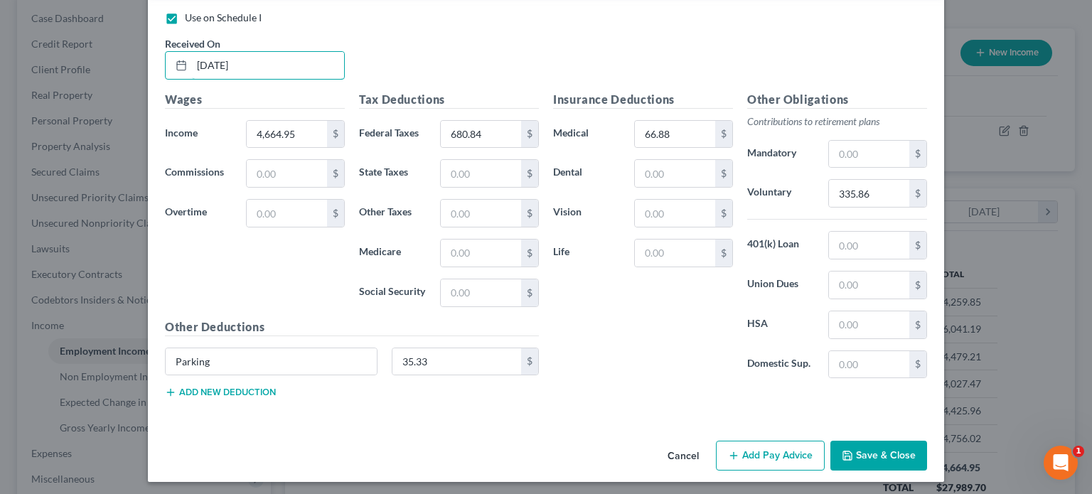
type input "03/20/1967"
click at [895, 448] on button "Save & Close" at bounding box center [878, 456] width 97 height 30
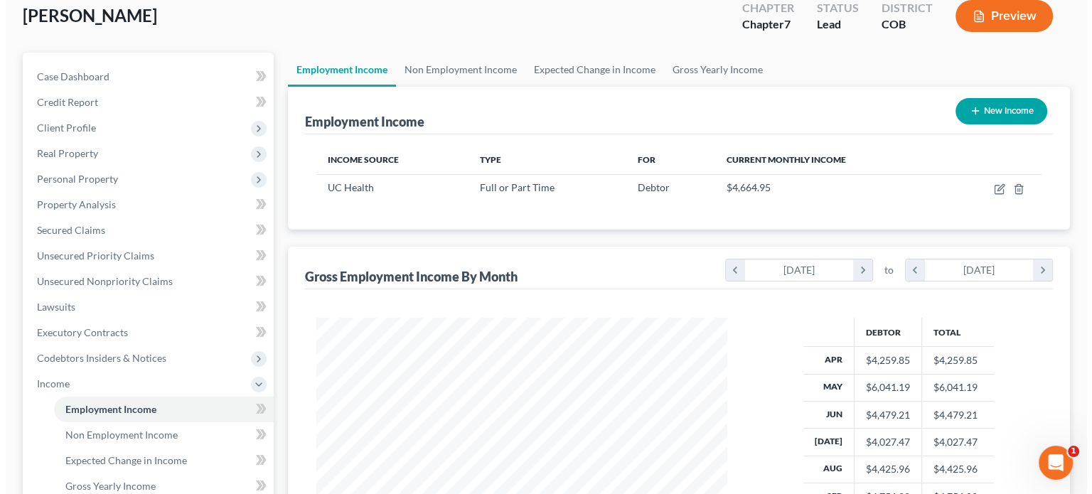
scroll to position [0, 0]
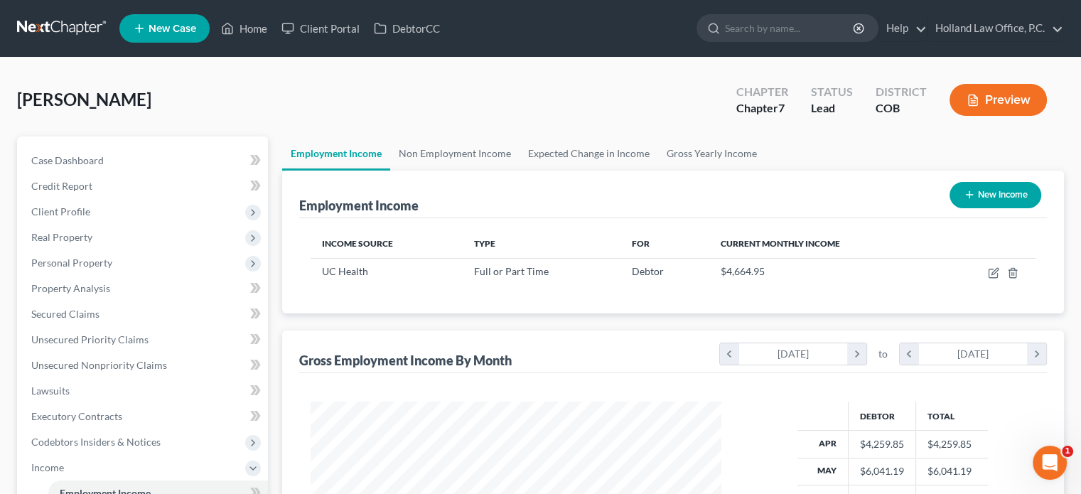
click at [983, 95] on button "Preview" at bounding box center [998, 100] width 97 height 32
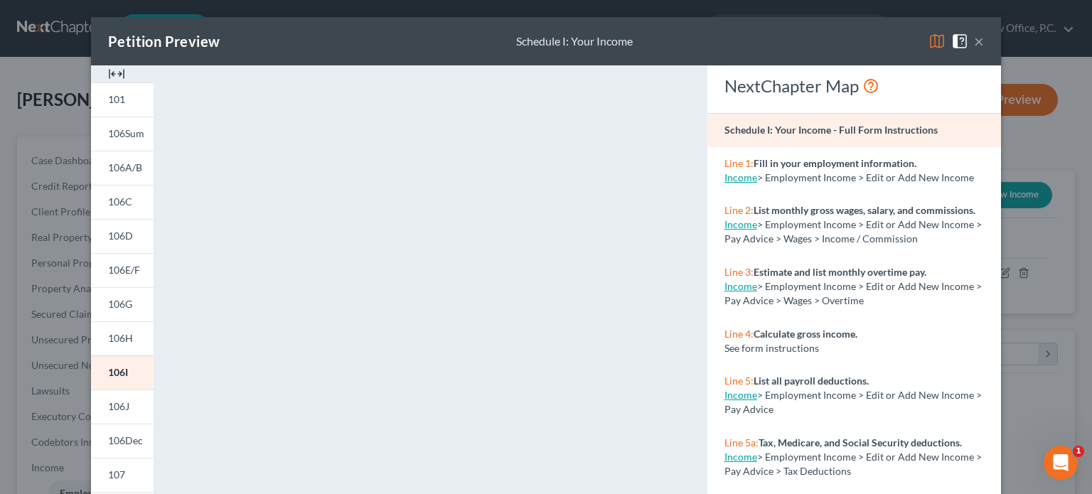
click at [975, 42] on button "×" at bounding box center [979, 41] width 10 height 17
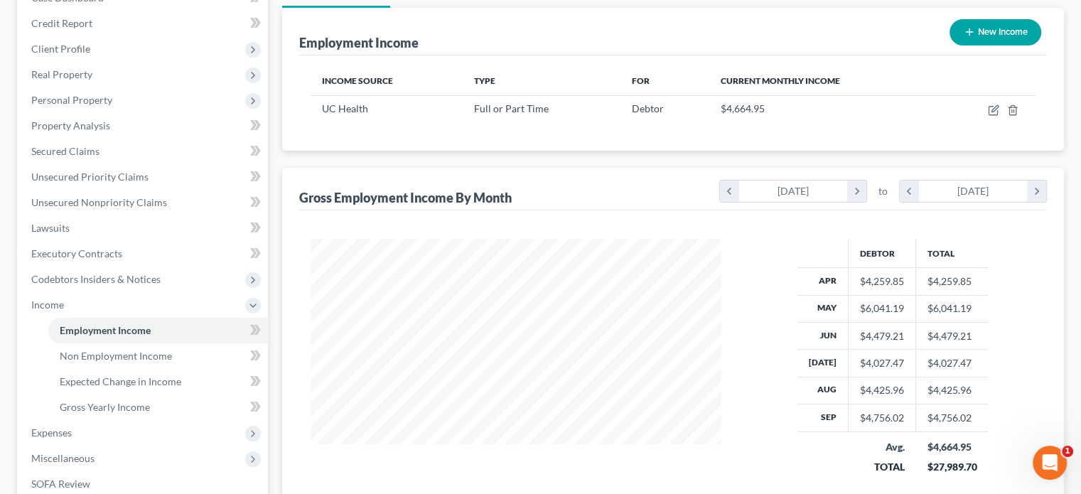
scroll to position [213, 0]
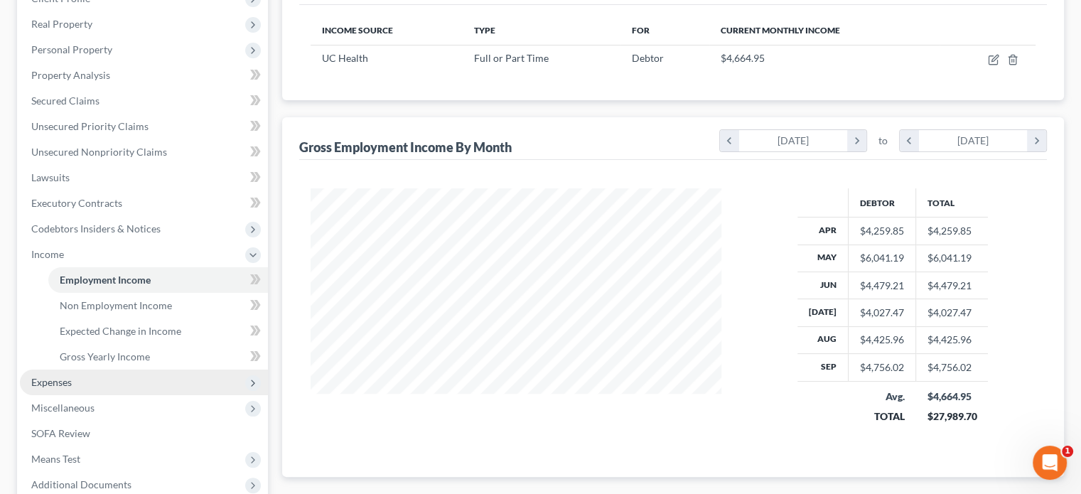
click at [56, 377] on span "Expenses" at bounding box center [51, 382] width 41 height 12
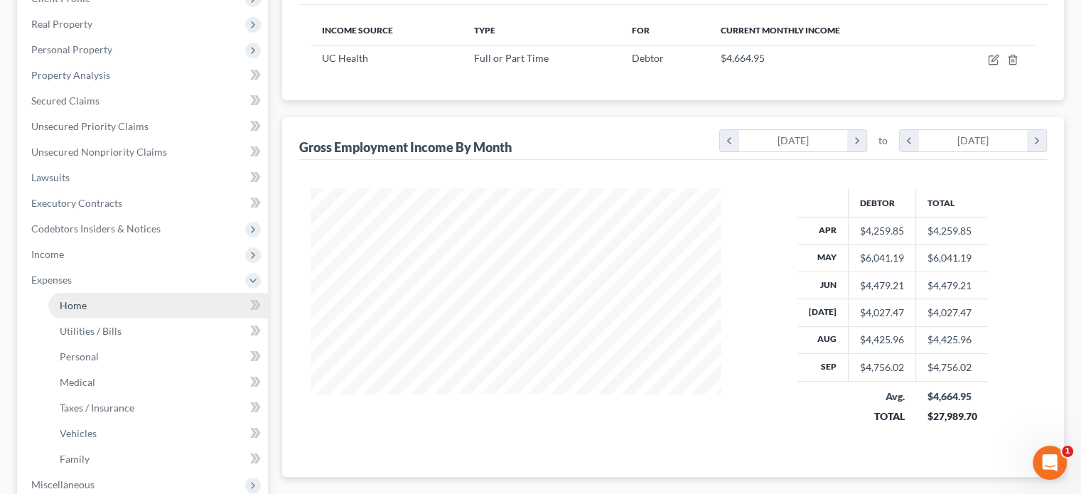
click at [77, 307] on span "Home" at bounding box center [73, 305] width 27 height 12
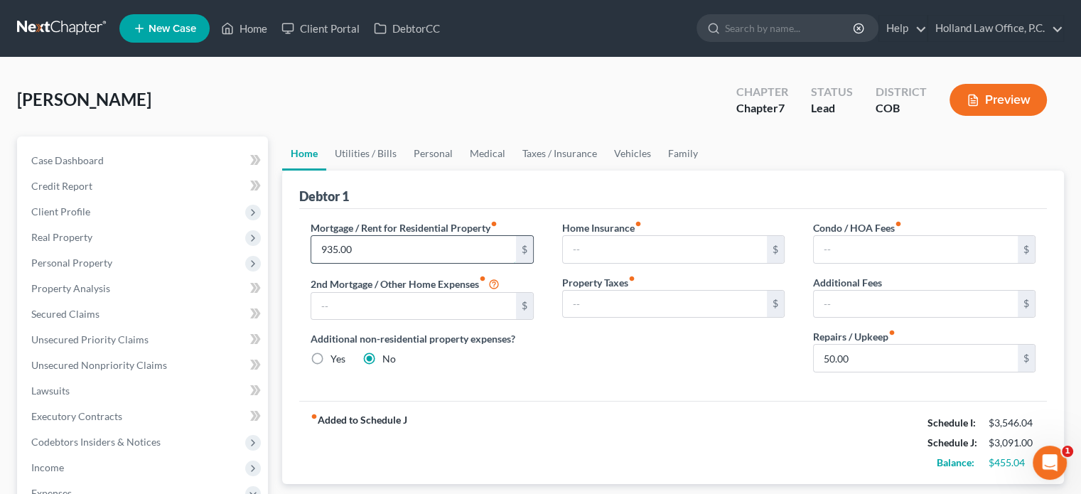
click at [375, 245] on input "935.00" at bounding box center [413, 249] width 204 height 27
type input "980"
click at [380, 157] on link "Utilities / Bills" at bounding box center [365, 153] width 79 height 34
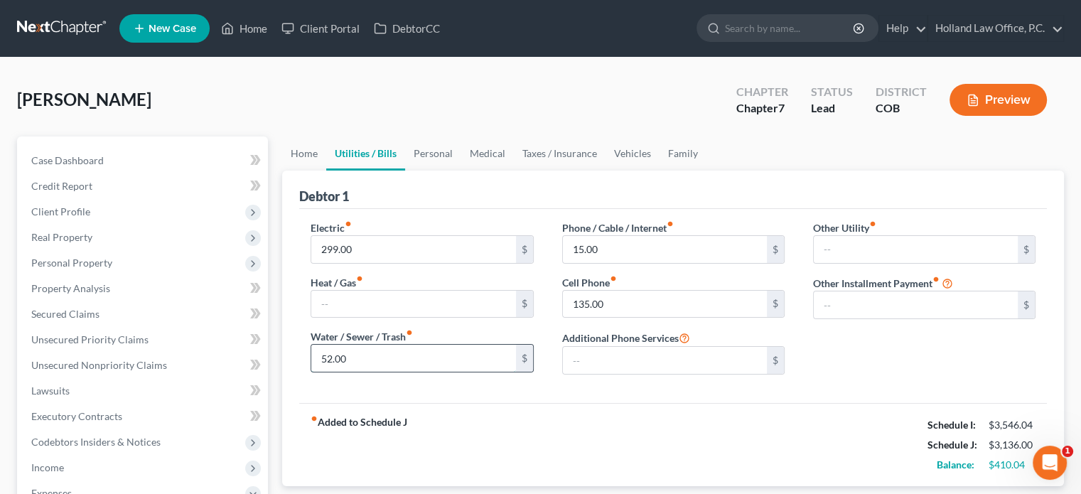
click at [362, 358] on input "52.00" at bounding box center [413, 358] width 204 height 27
click at [367, 249] on input "299.00" at bounding box center [413, 249] width 204 height 27
type input "300"
click at [355, 363] on input "52.00" at bounding box center [413, 358] width 204 height 27
type input "70"
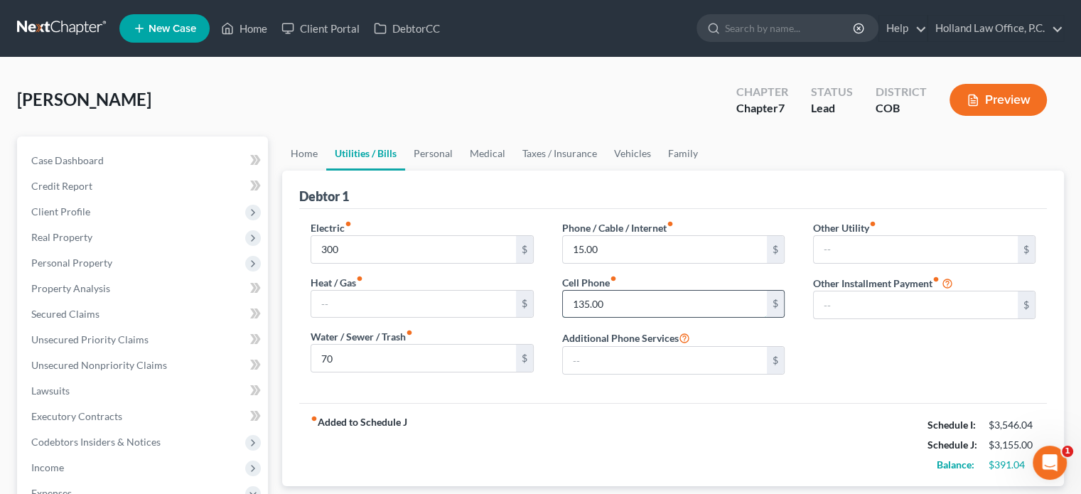
click at [645, 301] on input "135.00" at bounding box center [665, 304] width 204 height 27
type input "220"
click at [647, 247] on input "15.00" at bounding box center [665, 249] width 204 height 27
type input "15"
click at [419, 155] on link "Personal" at bounding box center [433, 153] width 56 height 34
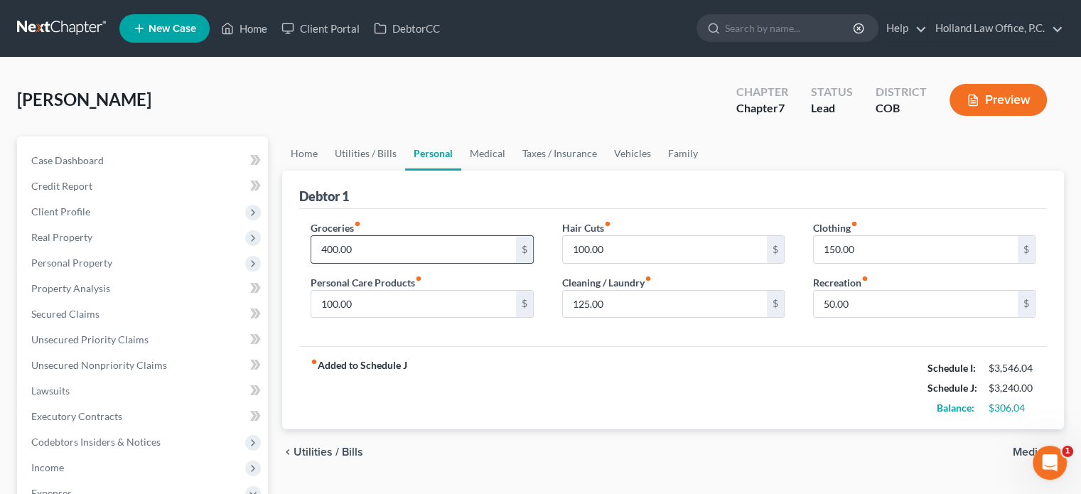
click at [371, 252] on input "400.00" at bounding box center [413, 249] width 204 height 27
type input "600"
click at [360, 306] on input "100.00" at bounding box center [413, 304] width 204 height 27
type input "80"
click at [606, 248] on input "100.00" at bounding box center [665, 249] width 204 height 27
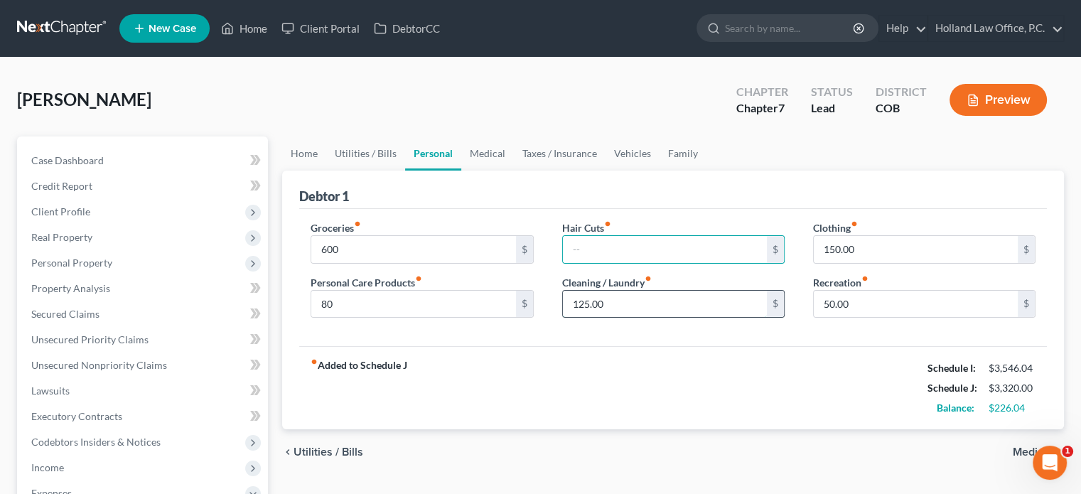
click at [615, 302] on input "125.00" at bounding box center [665, 304] width 204 height 27
click at [819, 306] on input "50.00" at bounding box center [916, 304] width 204 height 27
type input "150.00"
click at [481, 152] on link "Medical" at bounding box center [487, 153] width 53 height 34
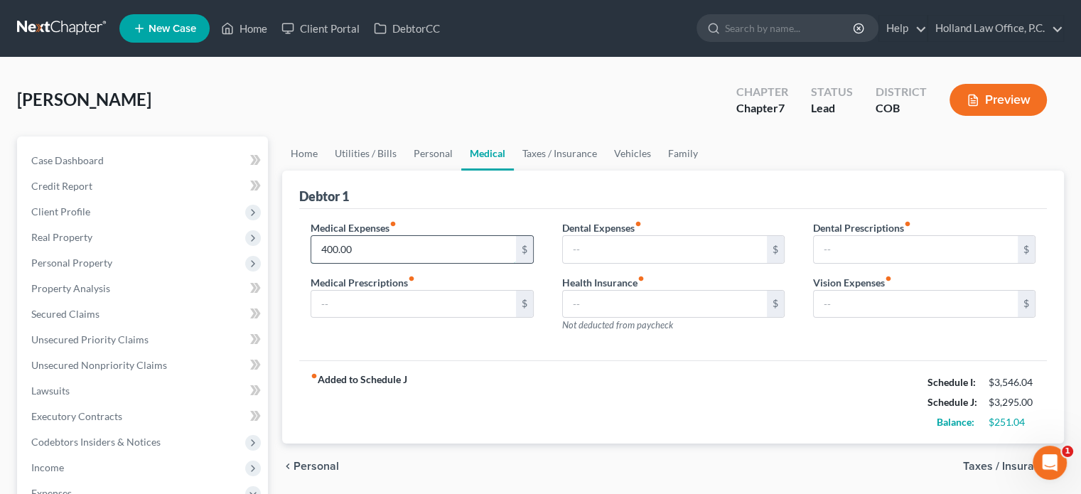
click at [377, 249] on input "400.00" at bounding box center [413, 249] width 204 height 27
type input "8"
type input "100"
click at [582, 156] on link "Taxes / Insurance" at bounding box center [560, 153] width 92 height 34
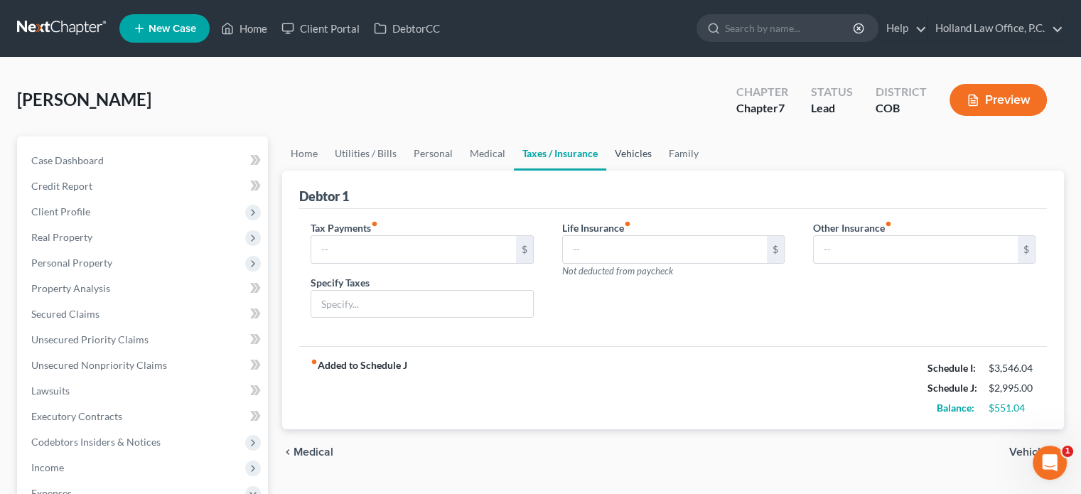
click at [618, 151] on link "Vehicles" at bounding box center [633, 153] width 54 height 34
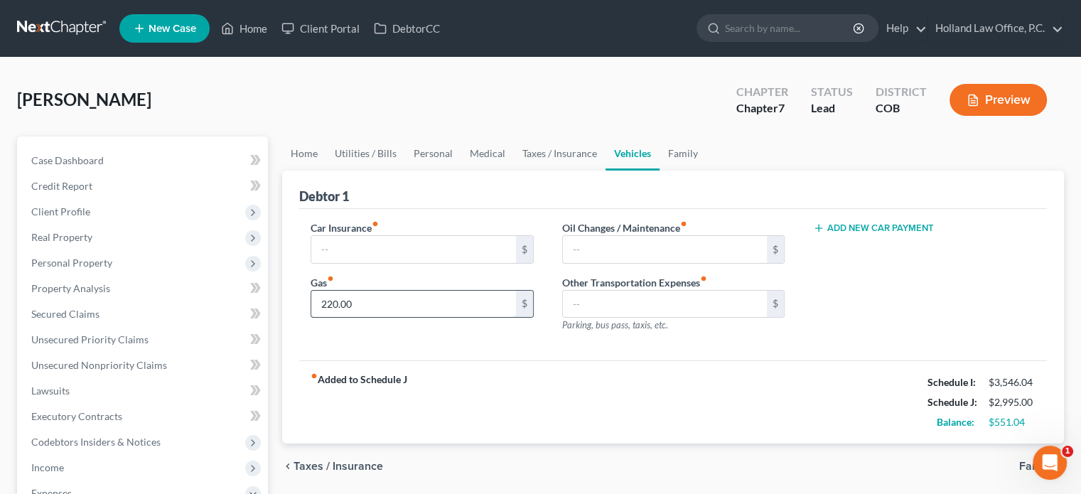
click at [404, 301] on input "220.00" at bounding box center [413, 304] width 204 height 27
type input "250"
click at [677, 156] on link "Family" at bounding box center [683, 153] width 47 height 34
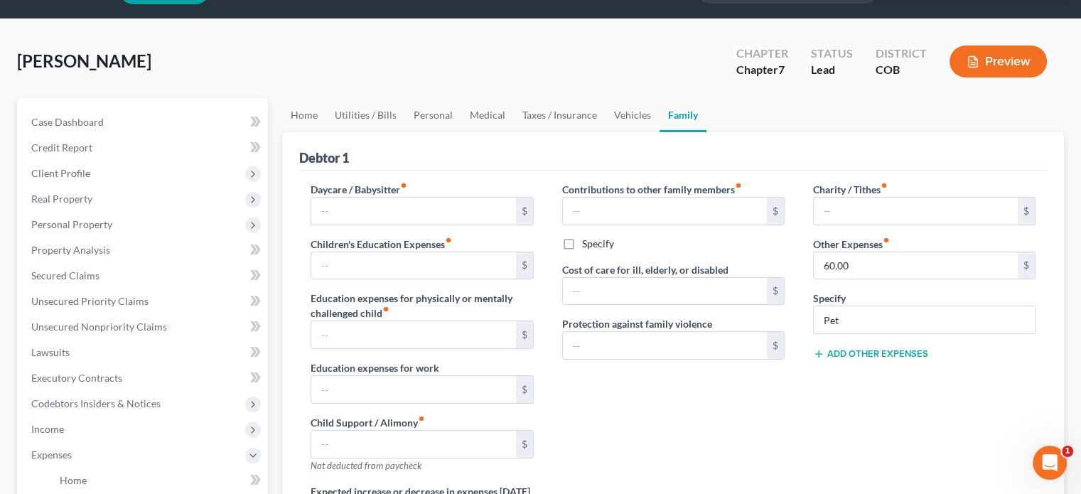
scroll to position [142, 0]
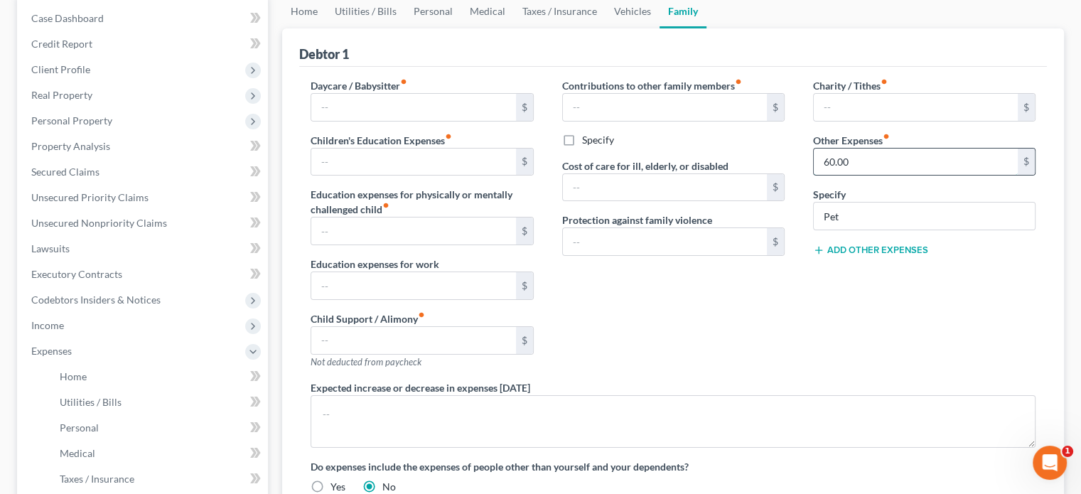
click at [857, 163] on input "60.00" at bounding box center [916, 162] width 204 height 27
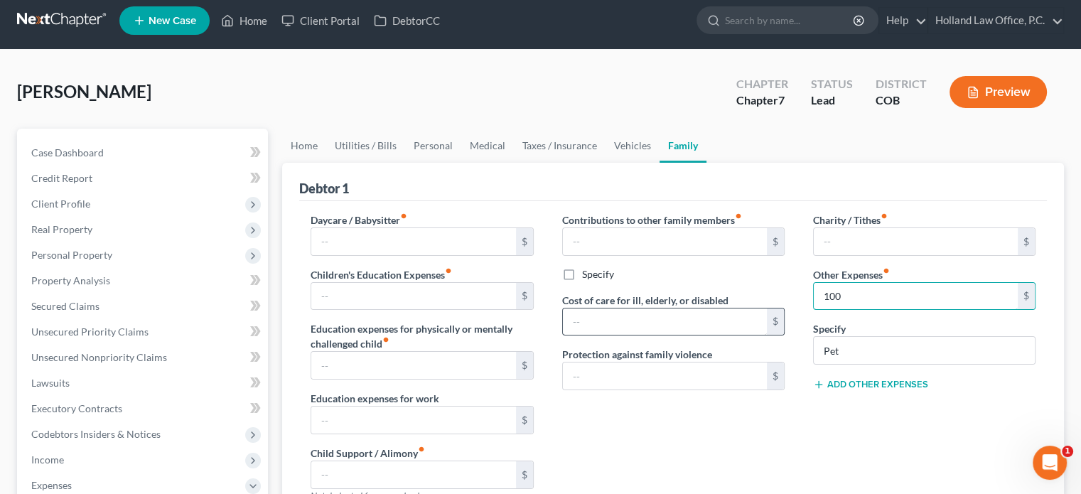
scroll to position [0, 0]
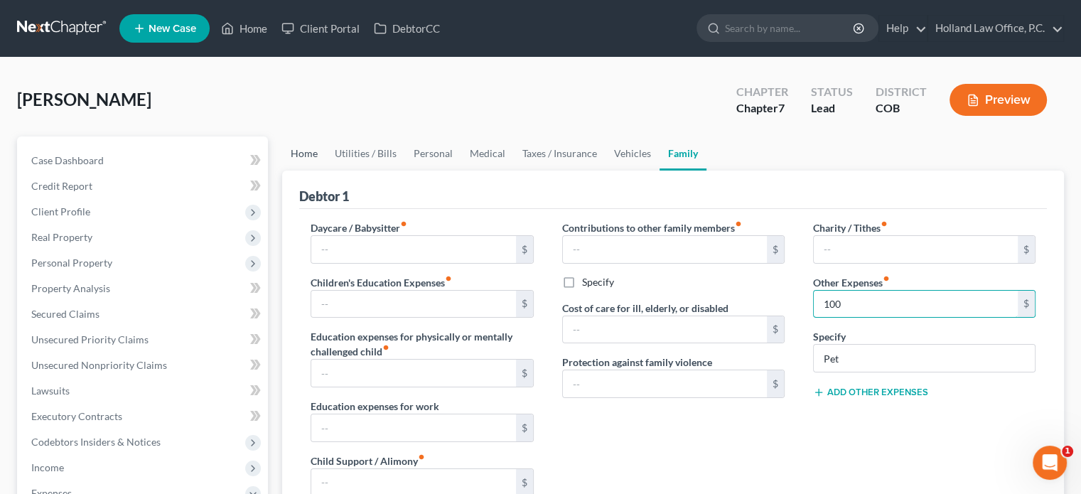
type input "100"
click at [305, 154] on link "Home" at bounding box center [304, 153] width 44 height 34
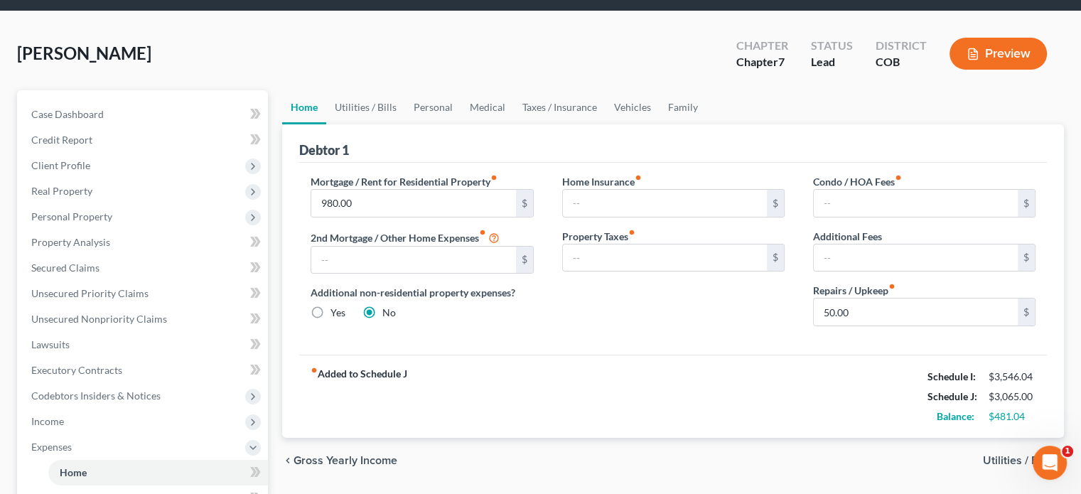
scroll to position [71, 0]
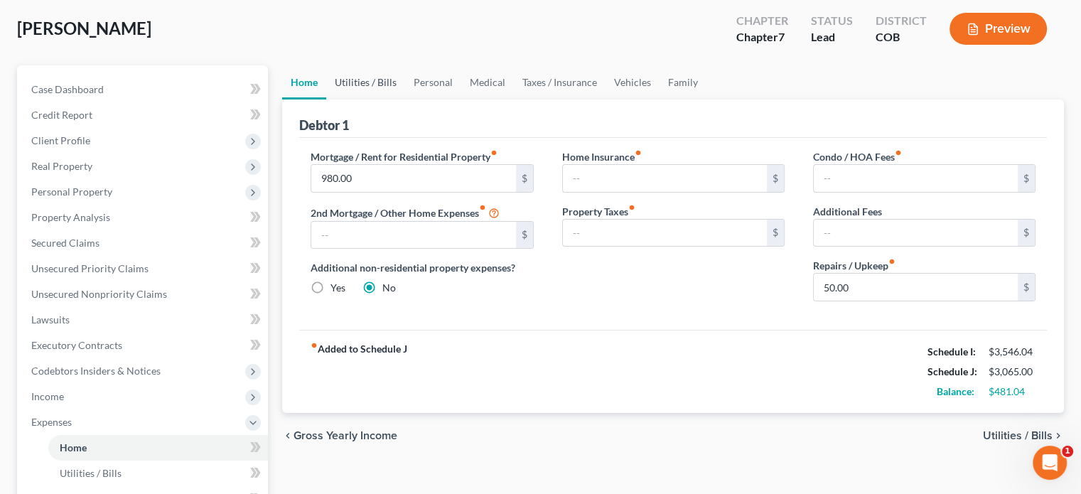
click at [373, 81] on link "Utilities / Bills" at bounding box center [365, 82] width 79 height 34
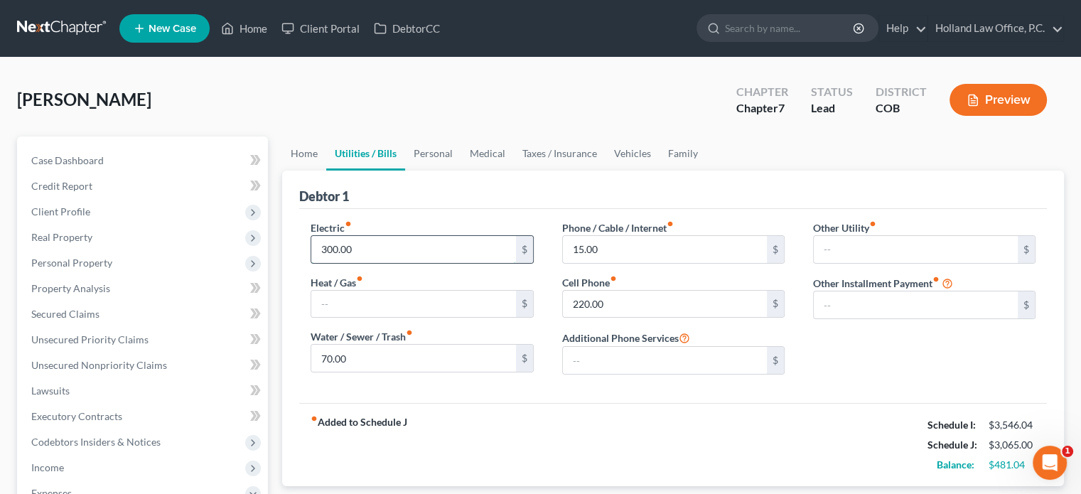
click at [331, 251] on input "300.00" at bounding box center [413, 249] width 204 height 27
click at [332, 249] on input "300.00" at bounding box center [413, 249] width 204 height 27
type input "360.00"
click at [370, 361] on input "70.00" at bounding box center [413, 358] width 204 height 27
type input "100"
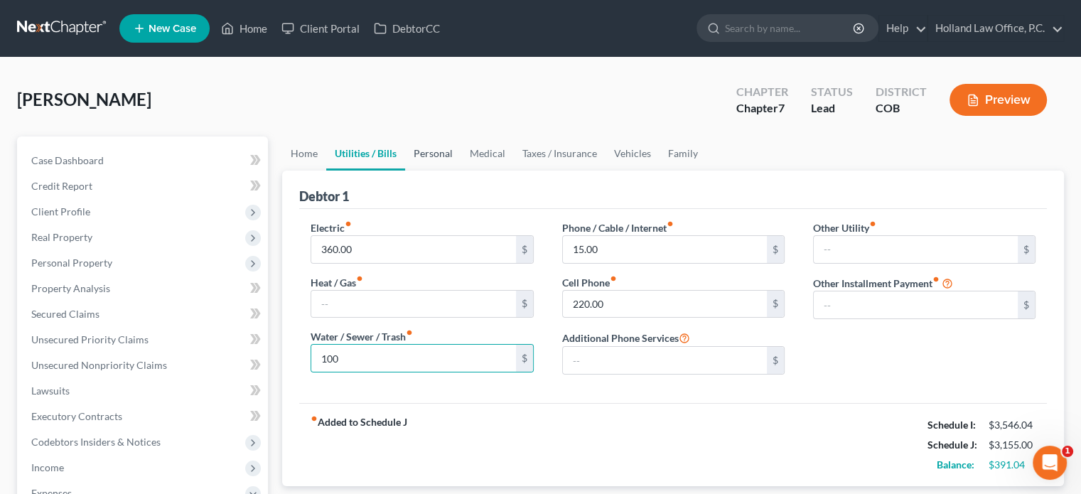
click at [429, 154] on link "Personal" at bounding box center [433, 153] width 56 height 34
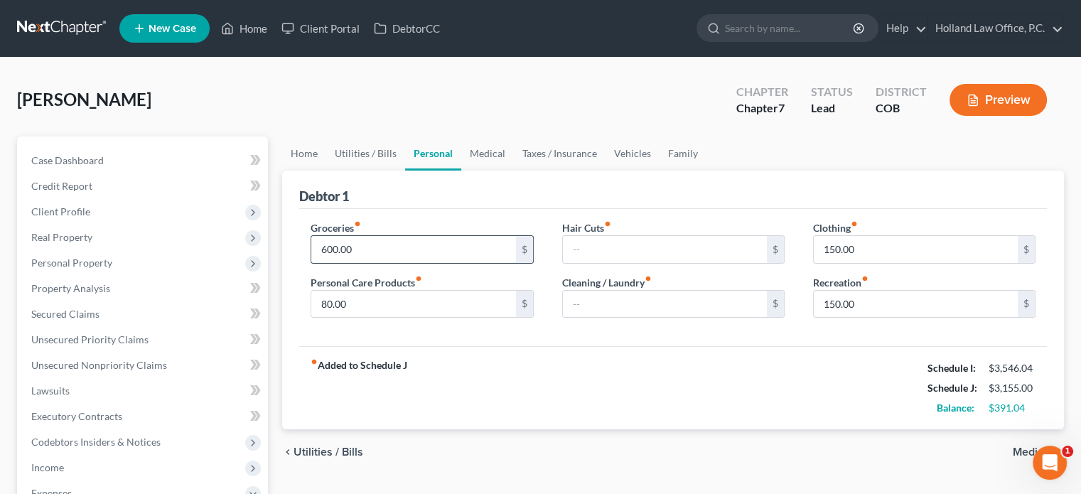
click at [370, 249] on input "600.00" at bounding box center [413, 249] width 204 height 27
type input "700"
click at [361, 303] on input "80.00" at bounding box center [413, 304] width 204 height 27
type input "100"
click at [881, 302] on input "150.00" at bounding box center [916, 304] width 204 height 27
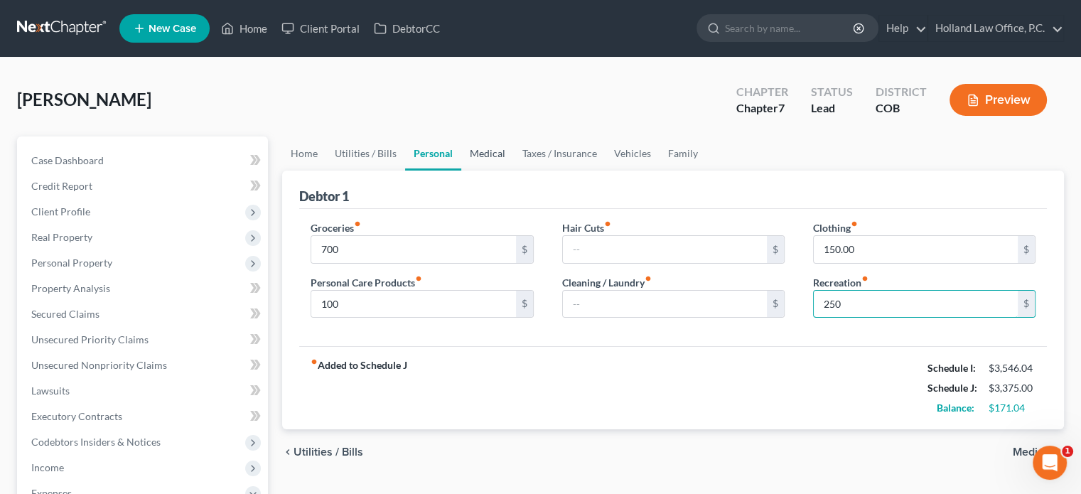
type input "250"
click at [486, 156] on link "Medical" at bounding box center [487, 153] width 53 height 34
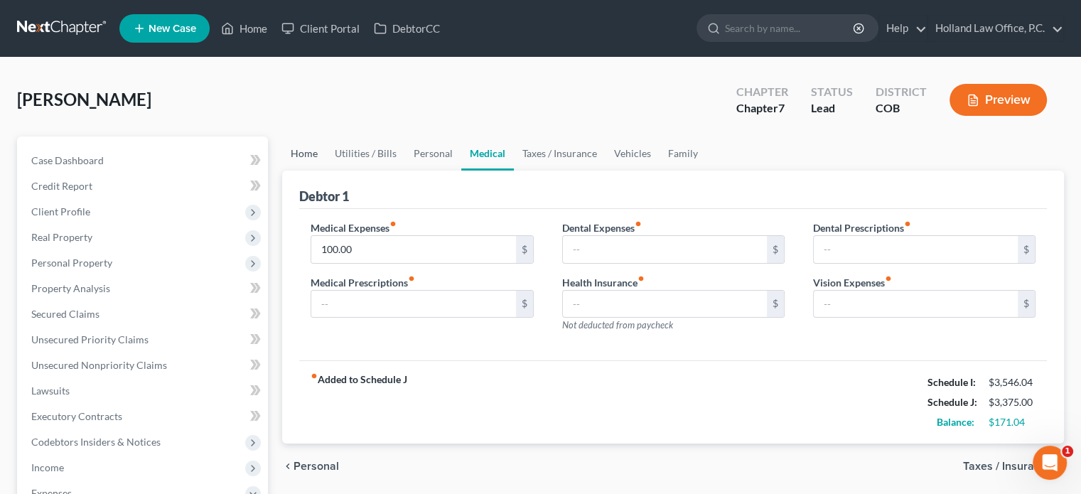
click at [298, 153] on link "Home" at bounding box center [304, 153] width 44 height 34
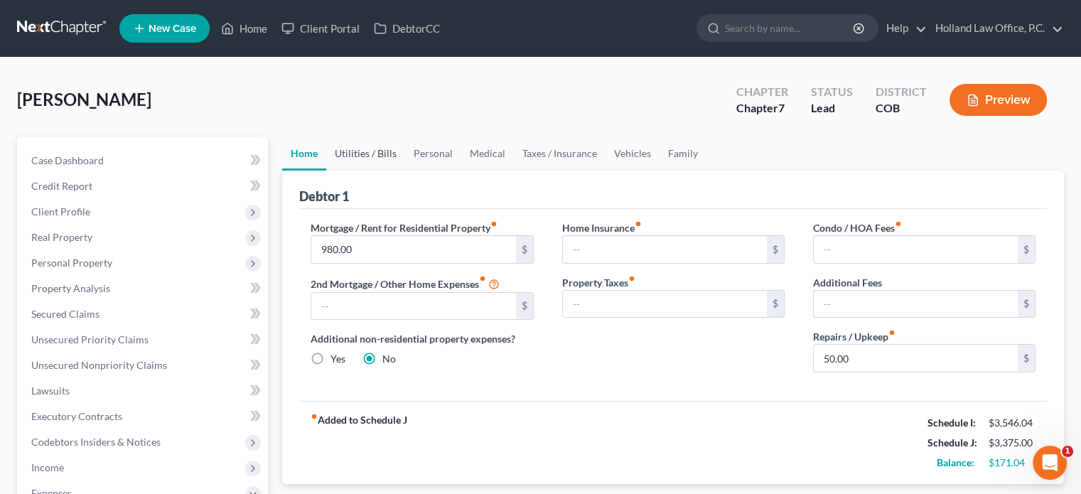
click at [362, 158] on link "Utilities / Bills" at bounding box center [365, 153] width 79 height 34
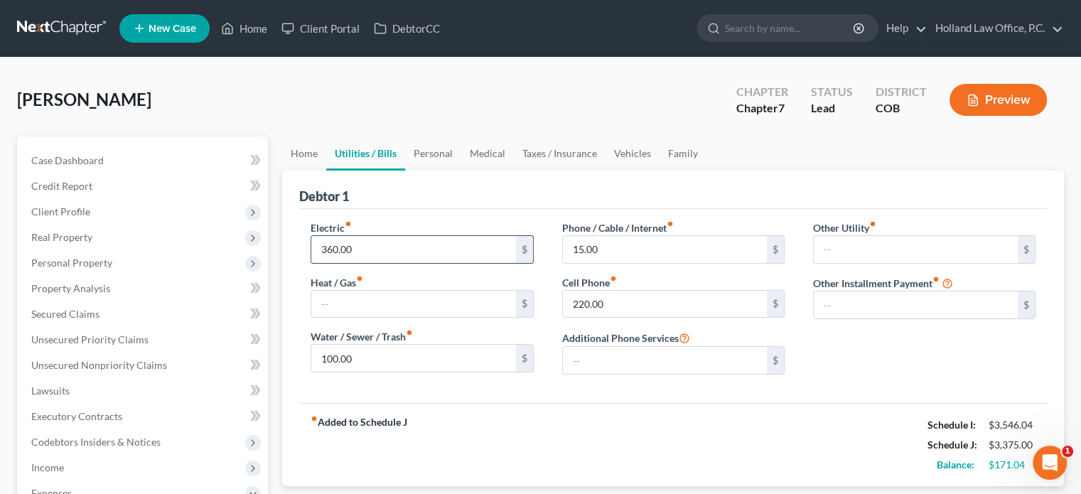
click at [357, 247] on input "360.00" at bounding box center [413, 249] width 204 height 27
type input "380"
click at [611, 245] on input "15.00" at bounding box center [665, 249] width 204 height 27
type input "25"
click at [436, 154] on link "Personal" at bounding box center [433, 153] width 56 height 34
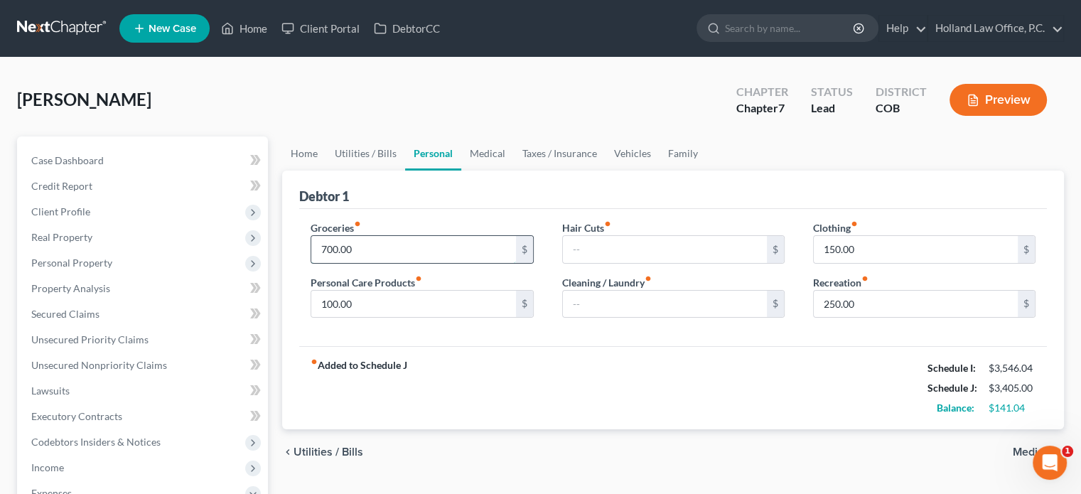
click at [335, 252] on input "700.00" at bounding box center [413, 249] width 204 height 27
click at [333, 250] on input "700.00" at bounding box center [413, 249] width 204 height 27
type input "730.00"
click at [480, 154] on link "Medical" at bounding box center [487, 153] width 53 height 34
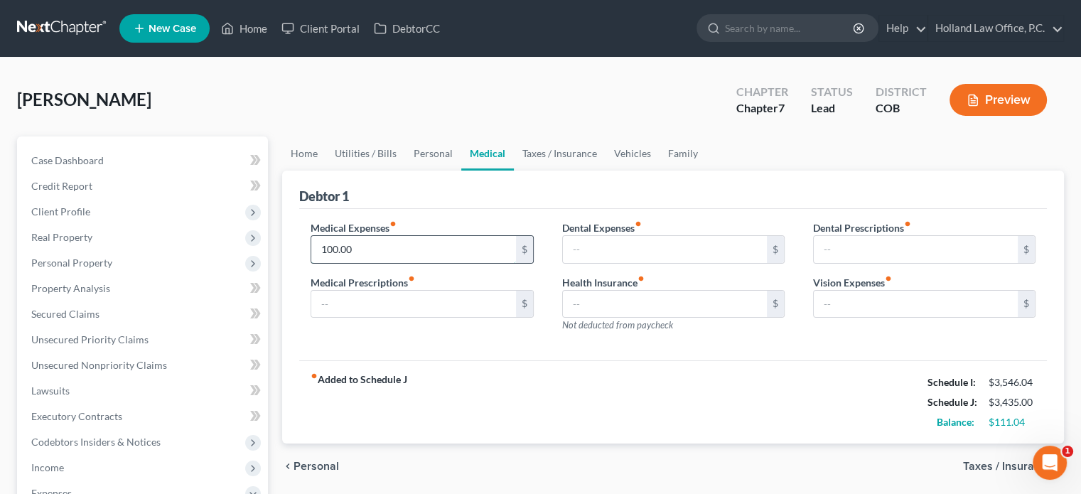
click at [331, 249] on input "100.00" at bounding box center [413, 249] width 204 height 27
click at [334, 253] on input "100.00" at bounding box center [413, 249] width 204 height 27
type input "180.00"
click at [564, 147] on link "Taxes / Insurance" at bounding box center [560, 153] width 92 height 34
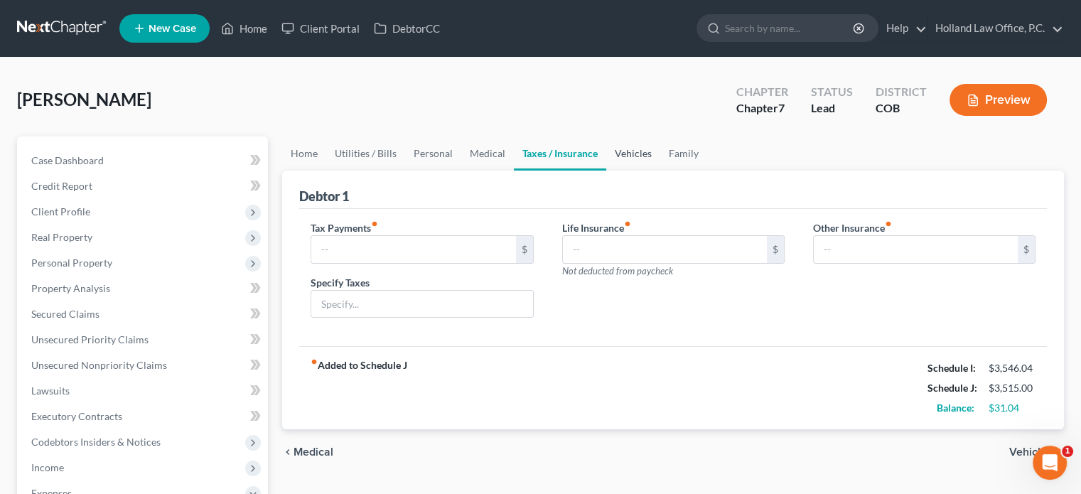
click at [630, 154] on link "Vehicles" at bounding box center [633, 153] width 54 height 34
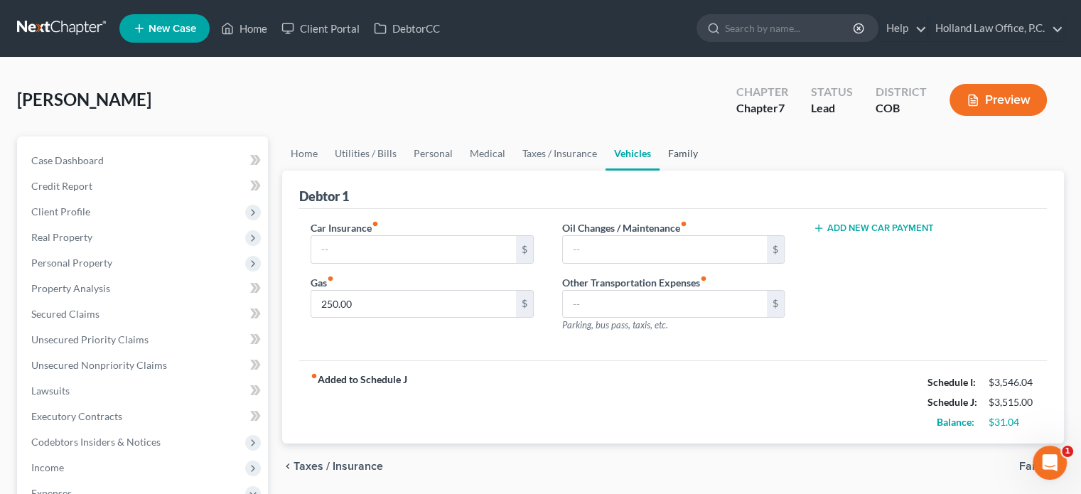
click at [676, 150] on link "Family" at bounding box center [683, 153] width 47 height 34
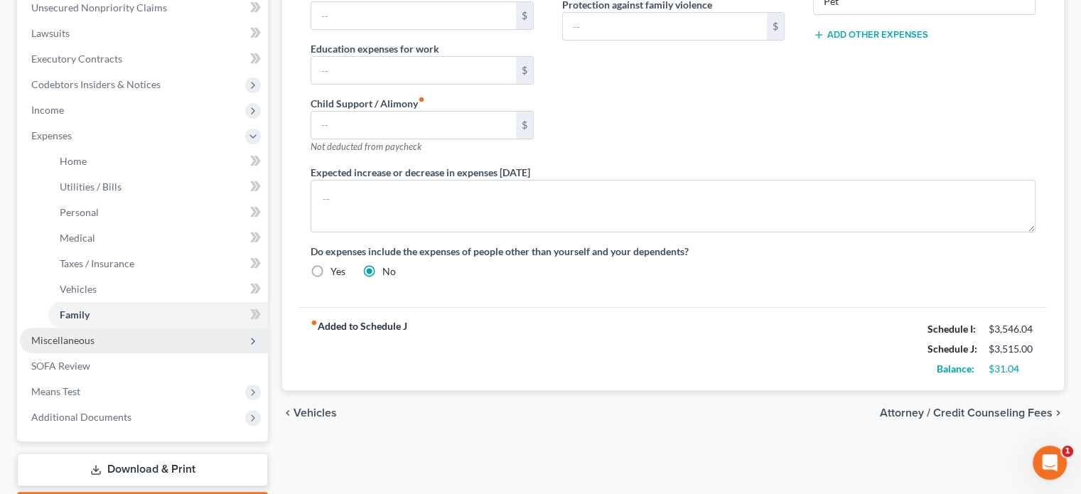
scroll to position [426, 0]
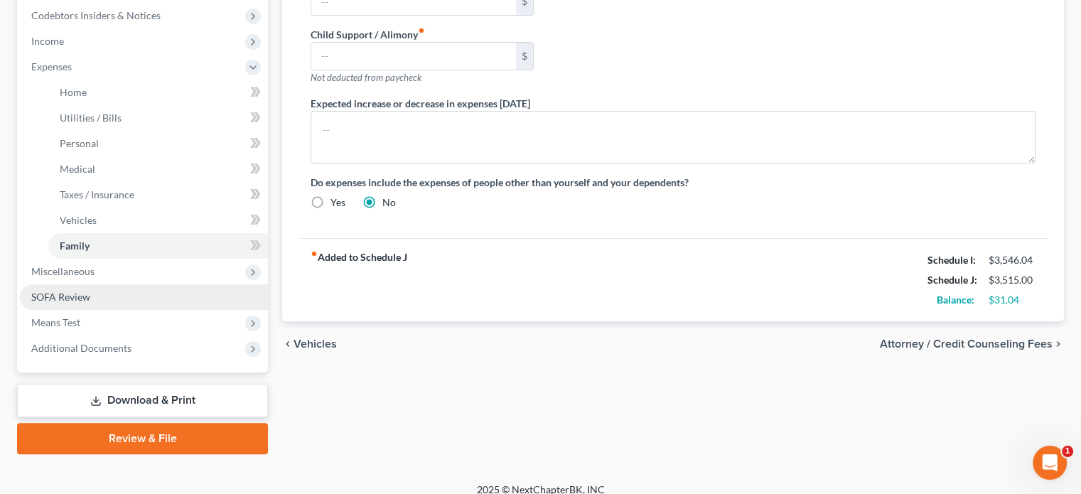
click at [60, 297] on span "SOFA Review" at bounding box center [60, 297] width 59 height 12
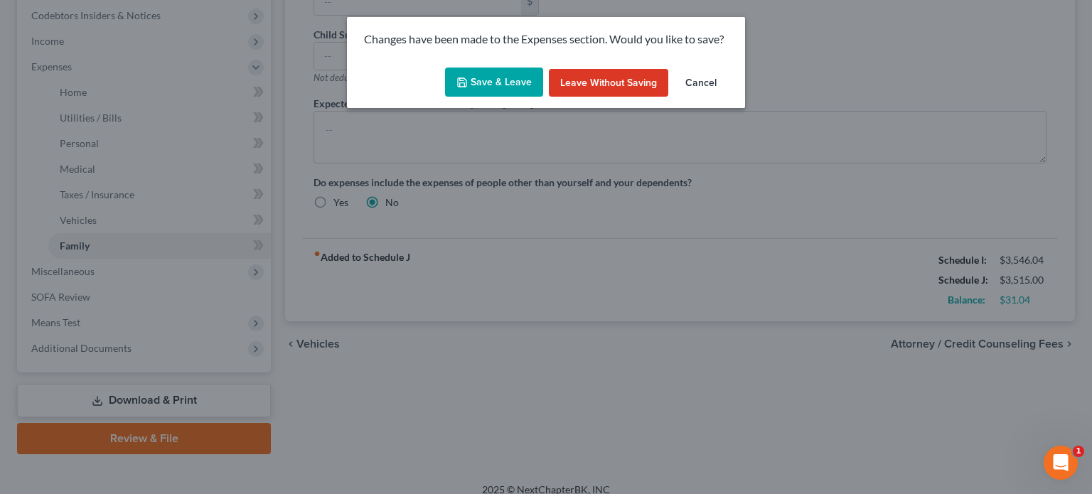
click at [507, 79] on button "Save & Leave" at bounding box center [494, 83] width 98 height 30
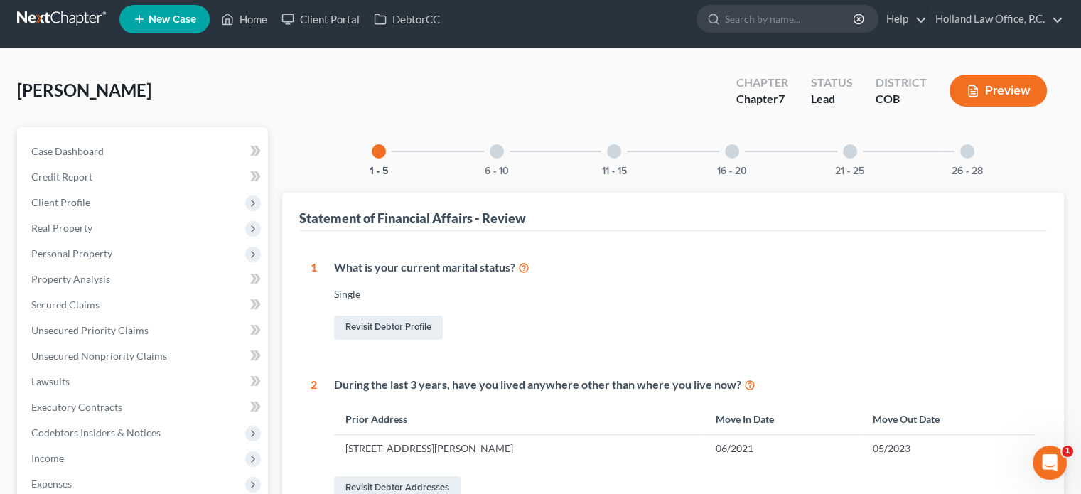
scroll to position [71, 0]
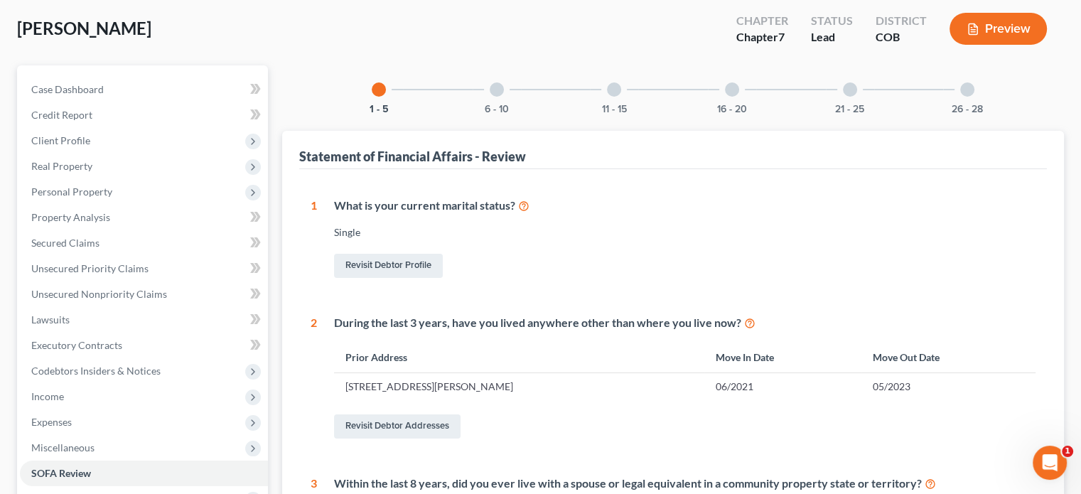
click at [611, 92] on div at bounding box center [614, 89] width 14 height 14
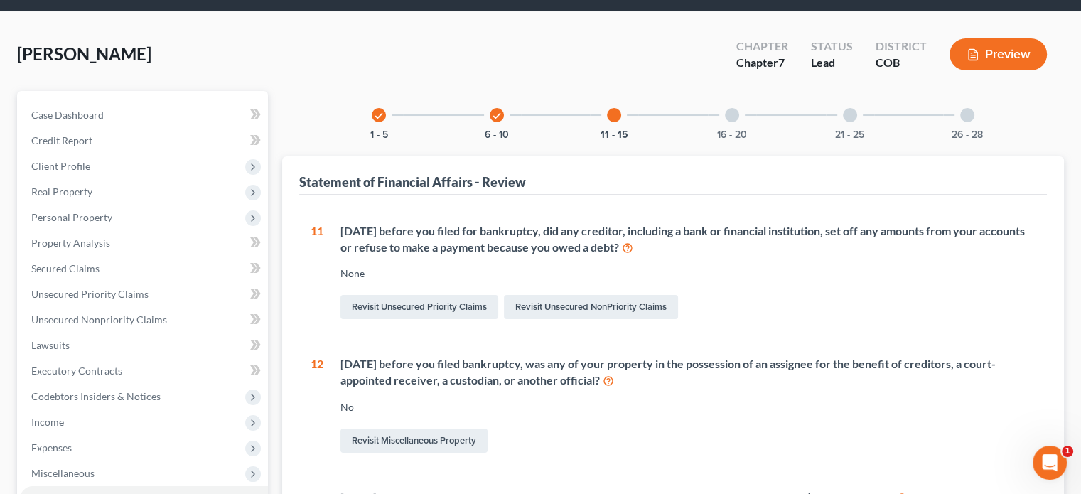
scroll to position [16, 0]
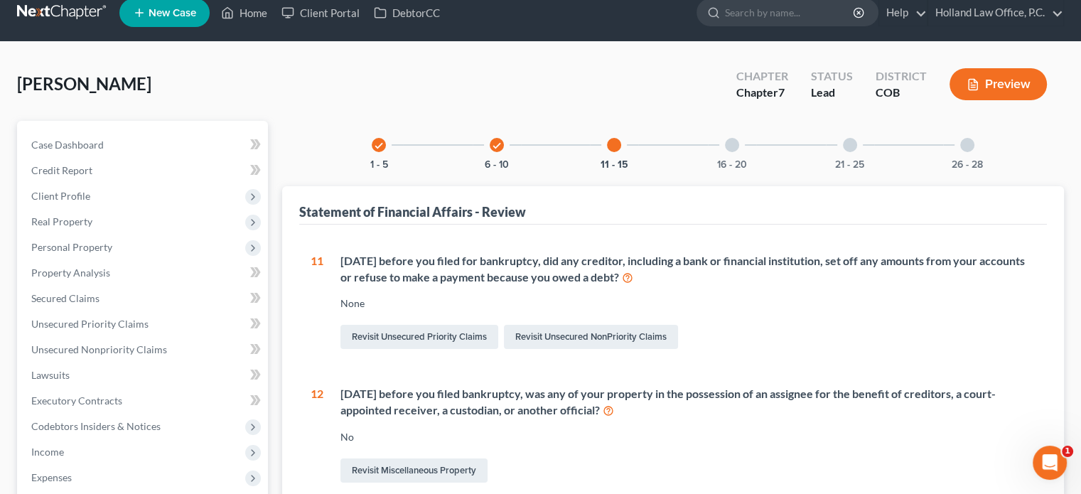
click at [500, 146] on icon "check" at bounding box center [497, 146] width 10 height 10
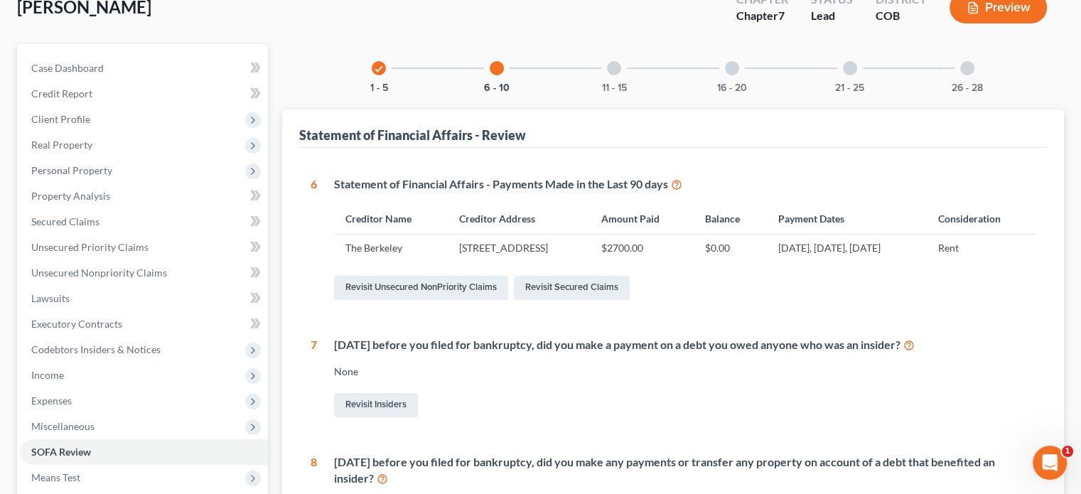
scroll to position [87, 0]
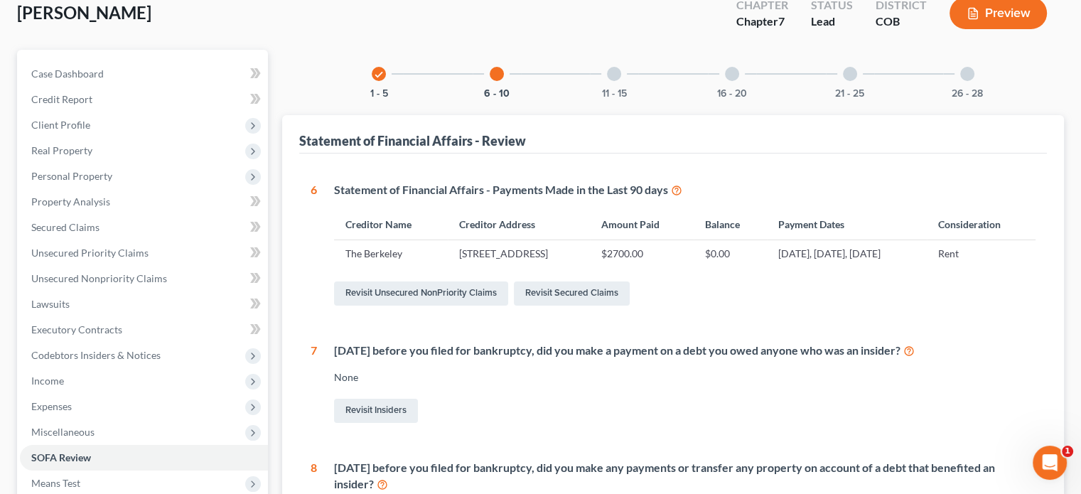
click at [380, 74] on icon "check" at bounding box center [379, 75] width 10 height 10
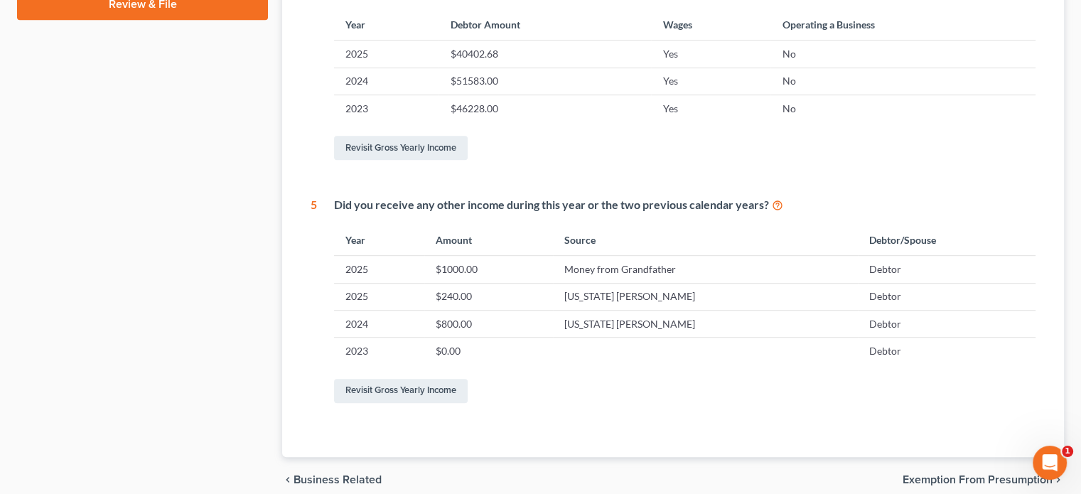
scroll to position [726, 0]
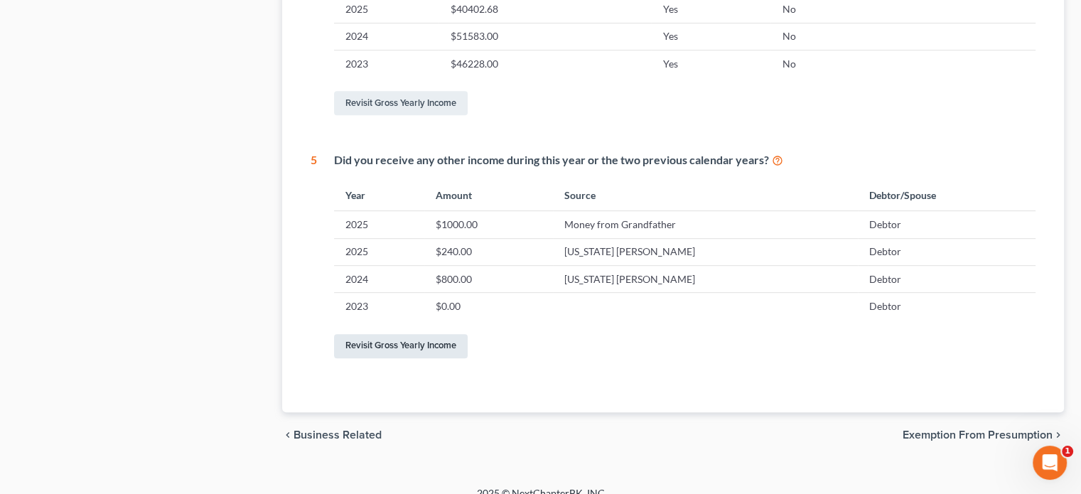
click at [422, 341] on link "Revisit Gross Yearly Income" at bounding box center [401, 346] width 134 height 24
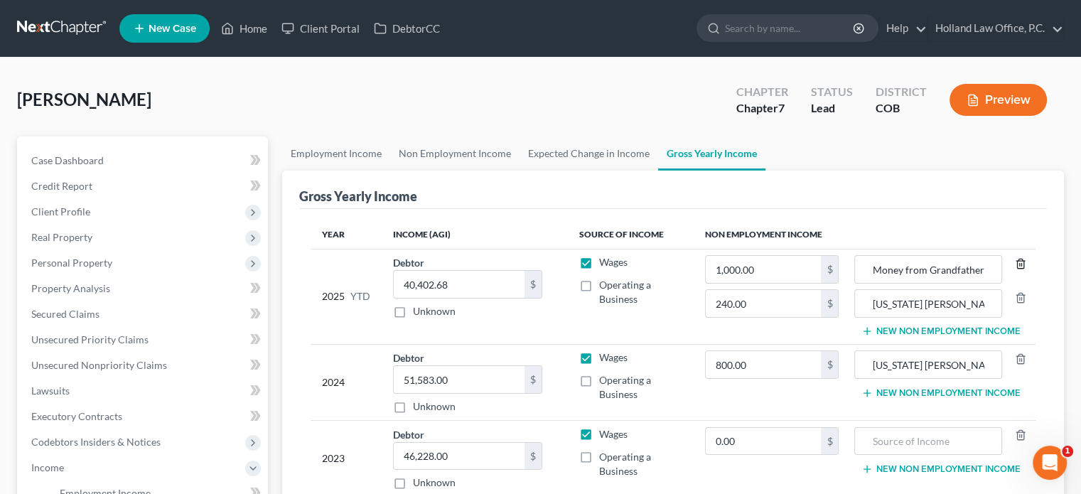
click at [1021, 264] on line "button" at bounding box center [1021, 264] width 0 height 3
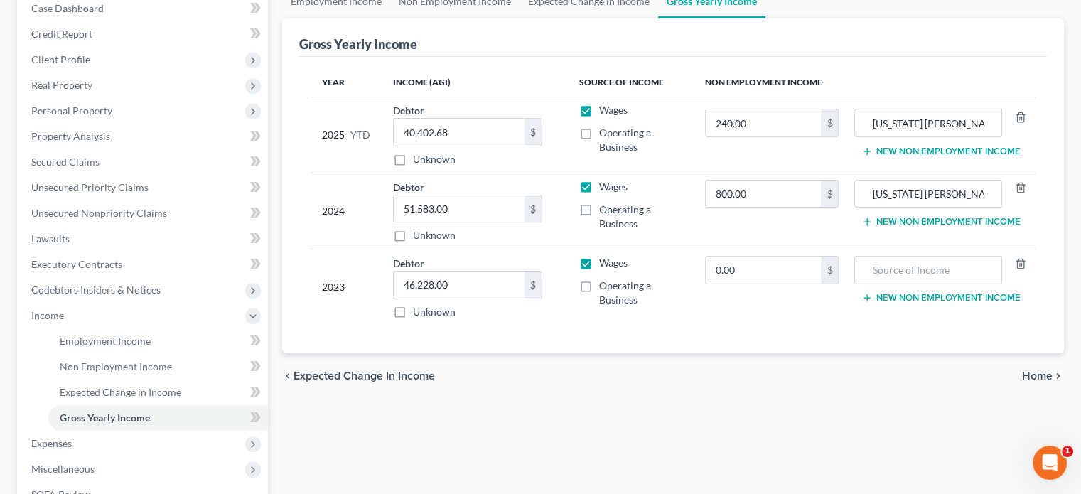
scroll to position [284, 0]
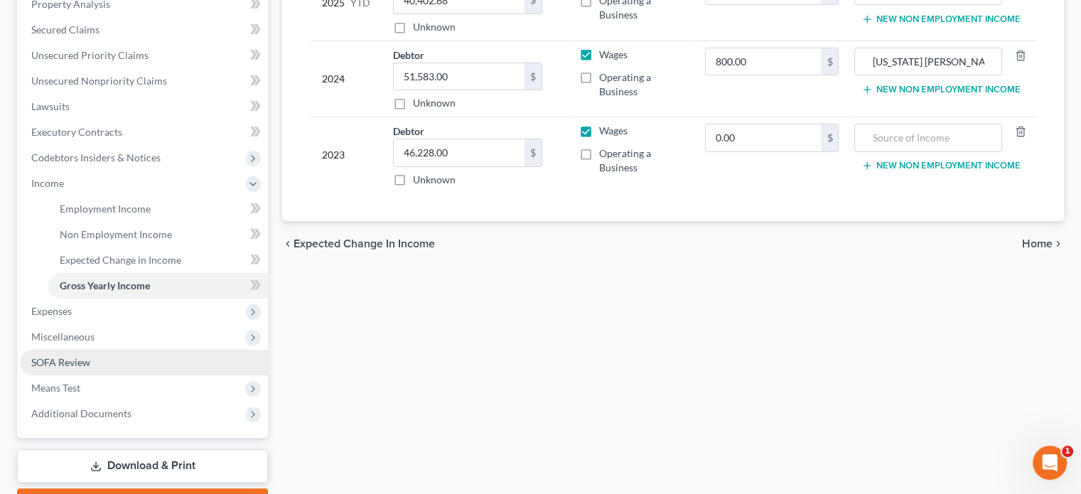
click at [68, 356] on span "SOFA Review" at bounding box center [60, 362] width 59 height 12
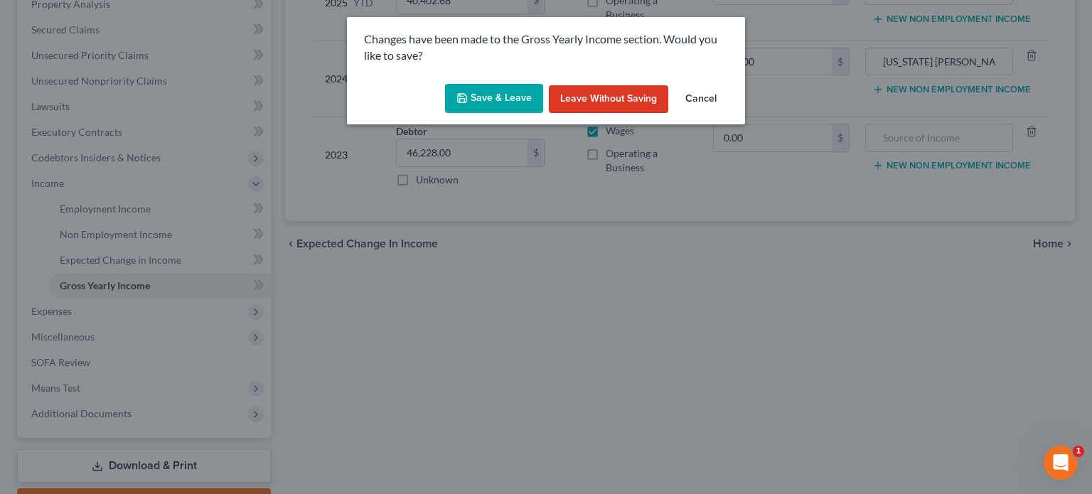
click at [490, 95] on button "Save & Leave" at bounding box center [494, 99] width 98 height 30
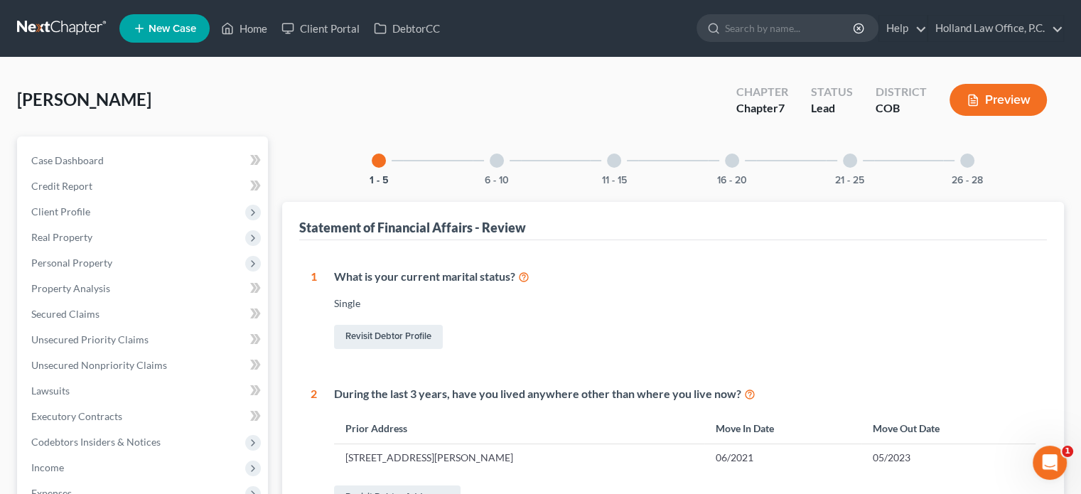
click at [500, 156] on div at bounding box center [497, 161] width 14 height 14
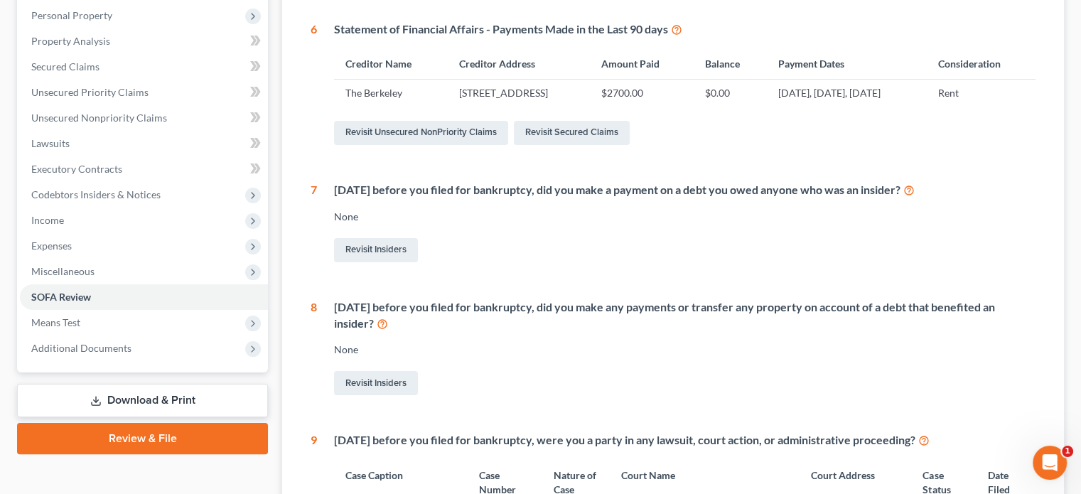
scroll to position [213, 0]
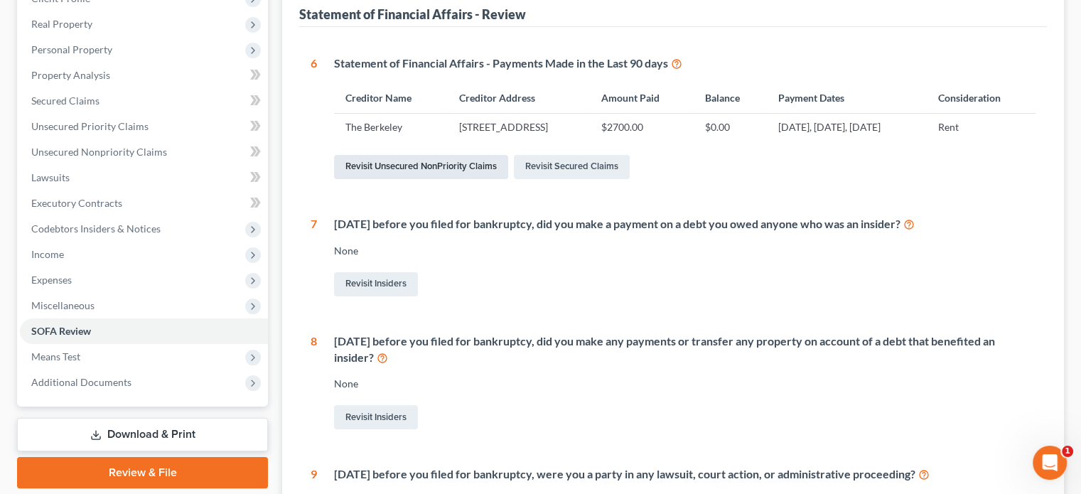
click at [498, 166] on link "Revisit Unsecured NonPriority Claims" at bounding box center [421, 167] width 174 height 24
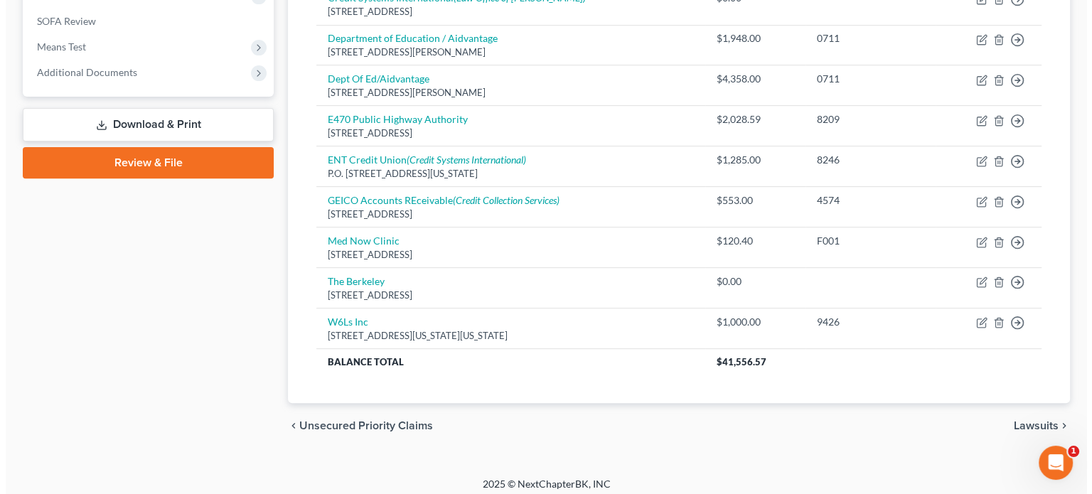
scroll to position [529, 0]
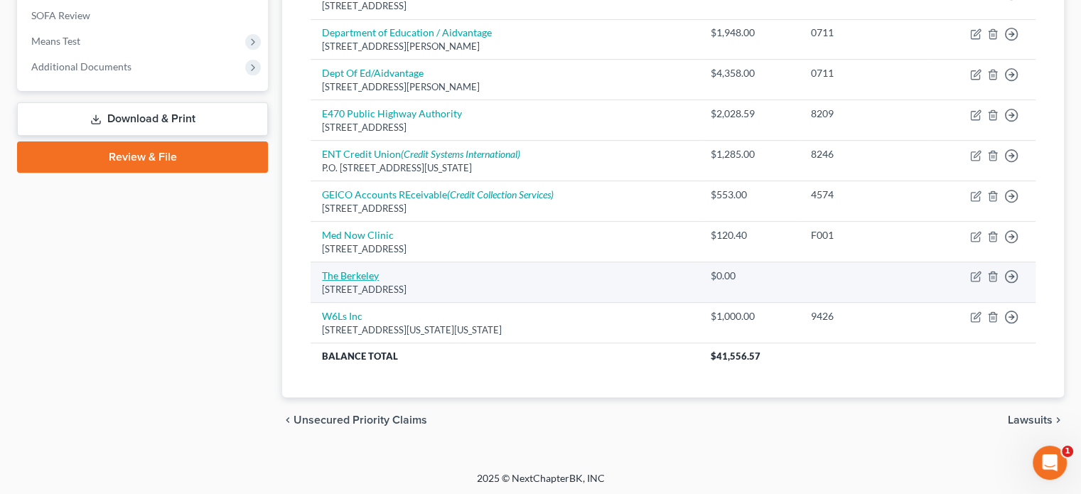
click at [364, 276] on link "The Berkeley" at bounding box center [350, 275] width 57 height 12
select select "5"
select select "14"
select select "0"
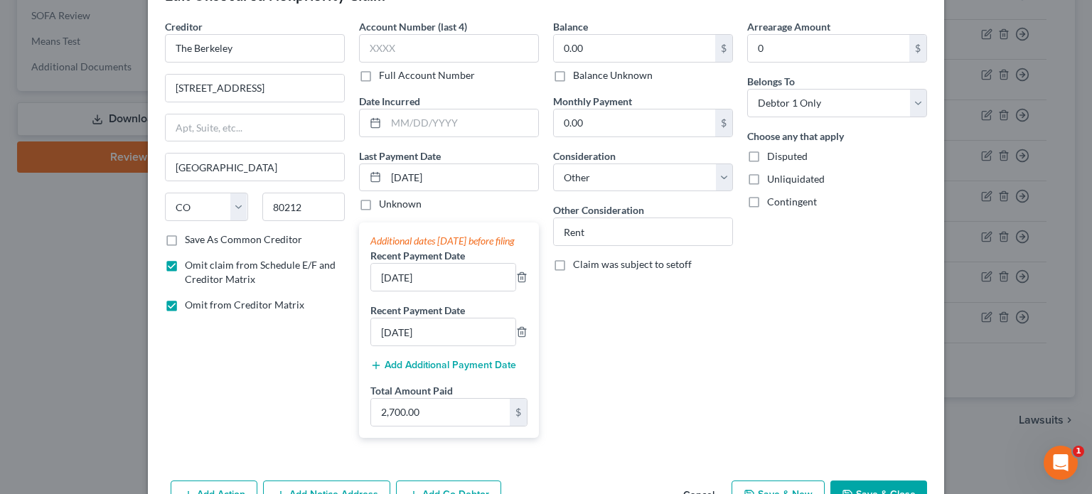
scroll to position [71, 0]
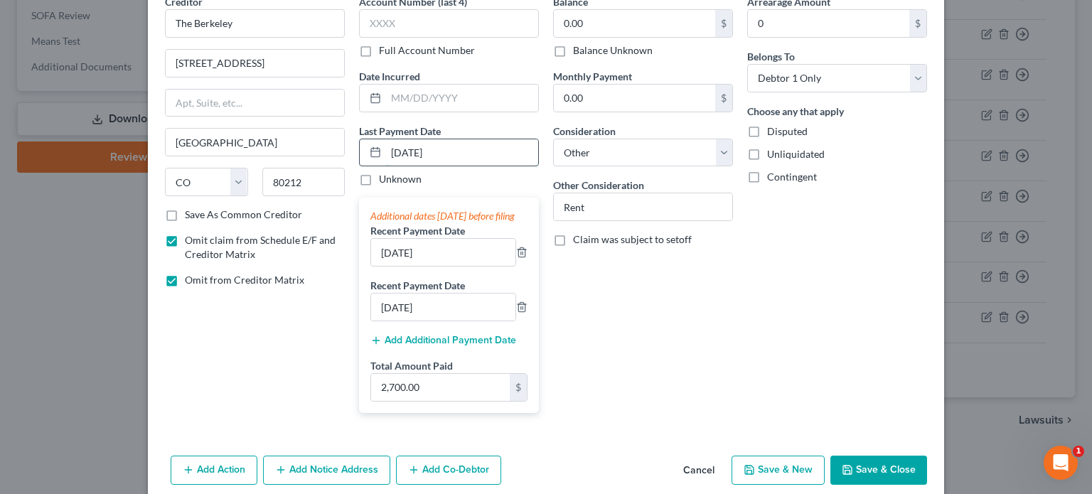
click at [485, 154] on input "10/01/2025" at bounding box center [462, 152] width 152 height 27
click at [379, 321] on input "8/1/2025" at bounding box center [443, 307] width 144 height 27
type input "7/1/2025"
click at [379, 264] on input "9/1/2025" at bounding box center [443, 252] width 144 height 27
click at [390, 265] on input "8/1/2025" at bounding box center [443, 252] width 144 height 27
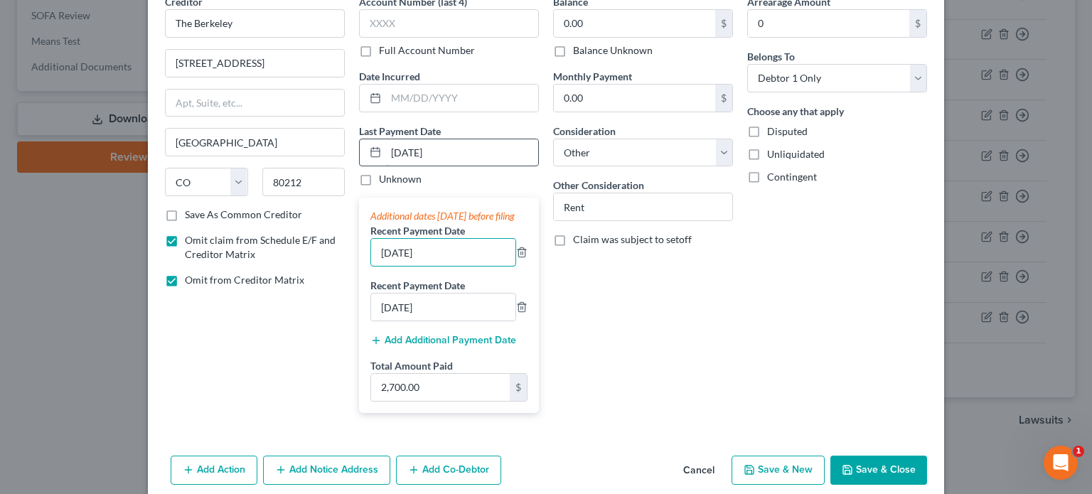
type input "8/22/2025"
click at [395, 148] on input "10/01/2025" at bounding box center [462, 152] width 152 height 27
click at [405, 151] on input "9/01/2025" at bounding box center [462, 152] width 152 height 27
type input "9/26/2025"
click at [439, 389] on input "2,700.00" at bounding box center [440, 387] width 139 height 27
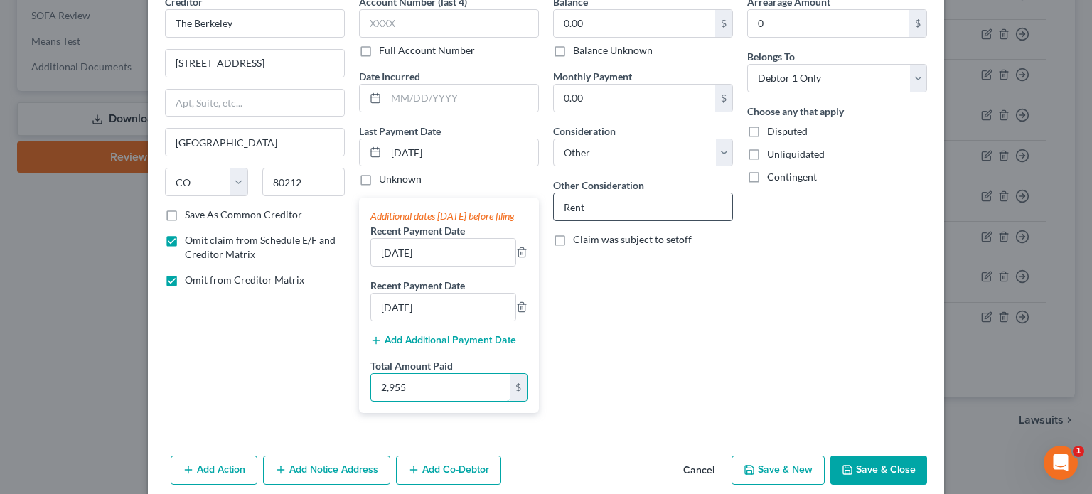
type input "2,955"
click at [603, 210] on input "Rent" at bounding box center [643, 206] width 178 height 27
type input "Rent - residential lease"
click at [868, 475] on button "Save & Close" at bounding box center [878, 471] width 97 height 30
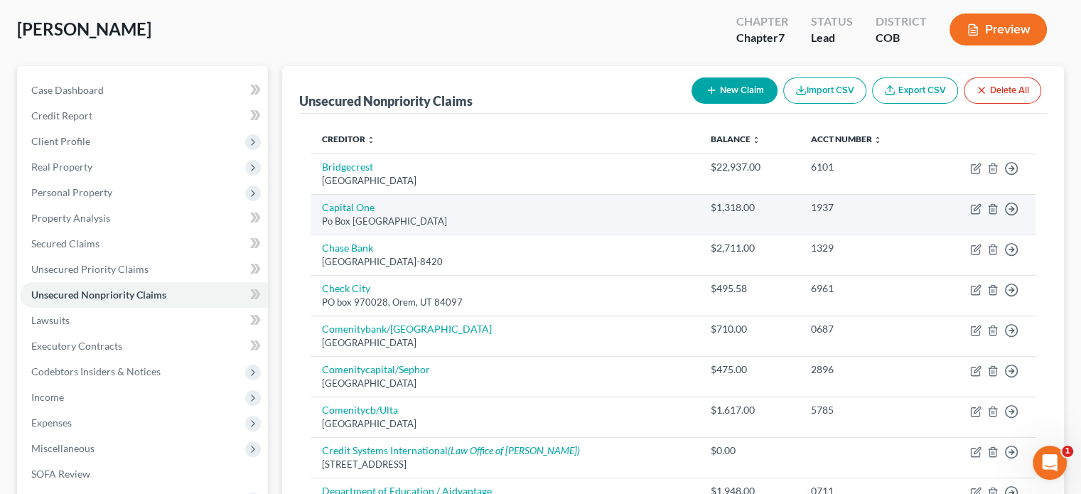
scroll to position [142, 0]
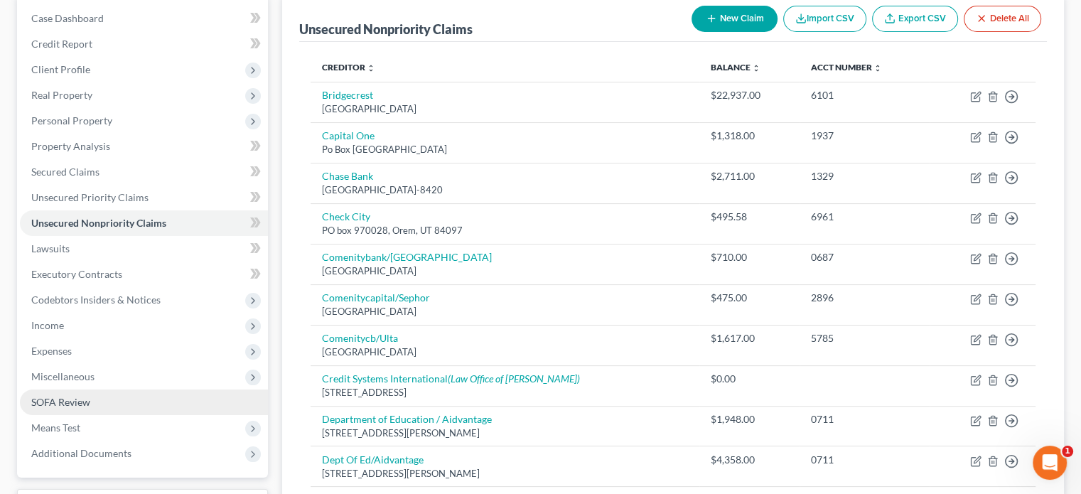
click at [63, 400] on span "SOFA Review" at bounding box center [60, 402] width 59 height 12
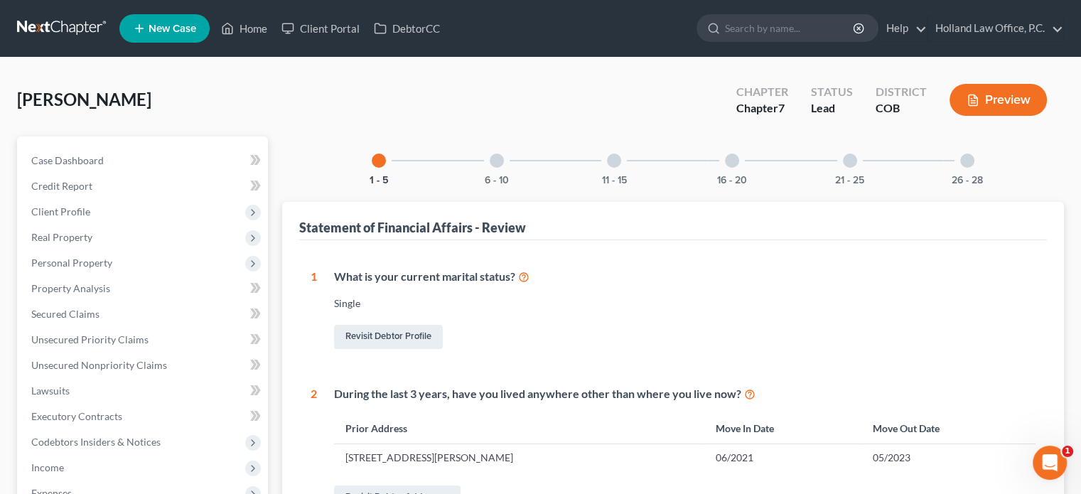
click at [617, 165] on div at bounding box center [614, 161] width 14 height 14
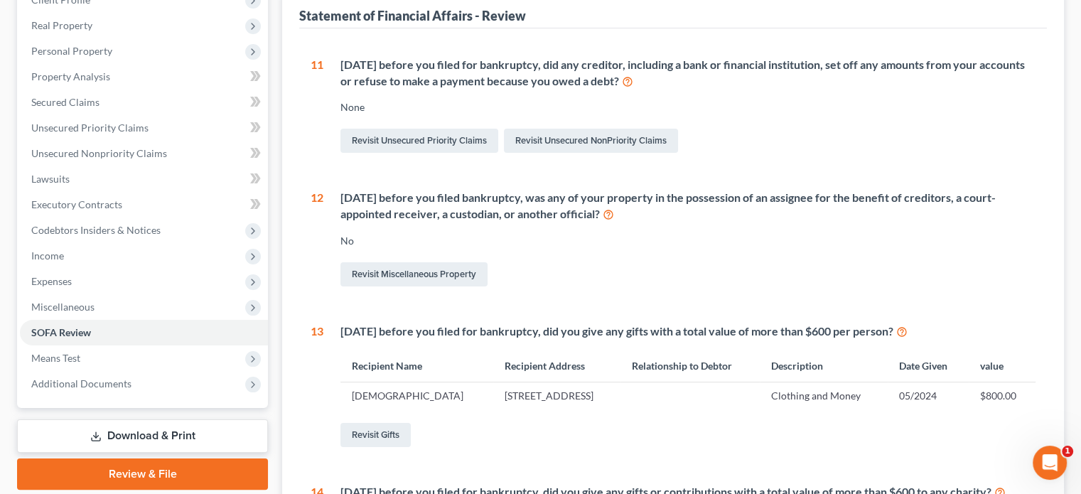
scroll to position [355, 0]
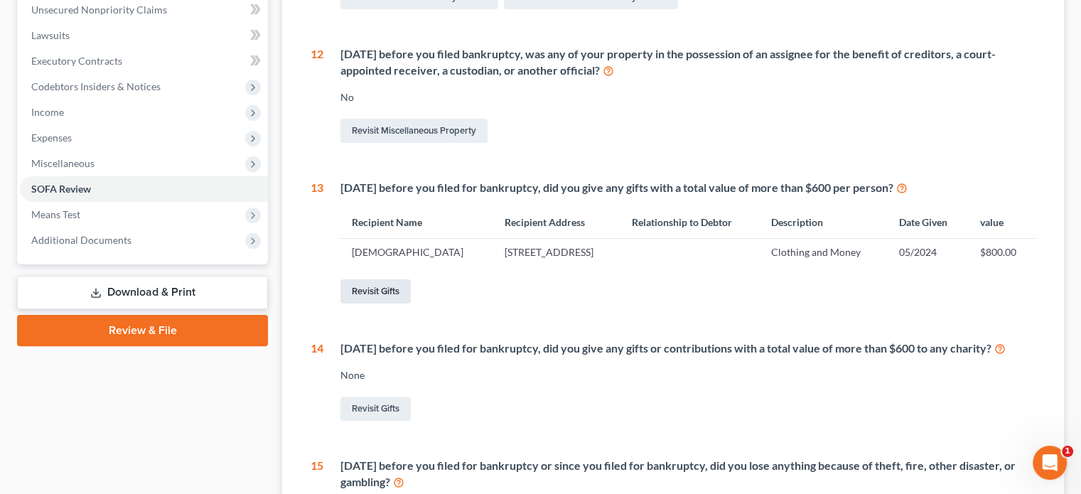
click at [389, 293] on link "Revisit Gifts" at bounding box center [375, 291] width 70 height 24
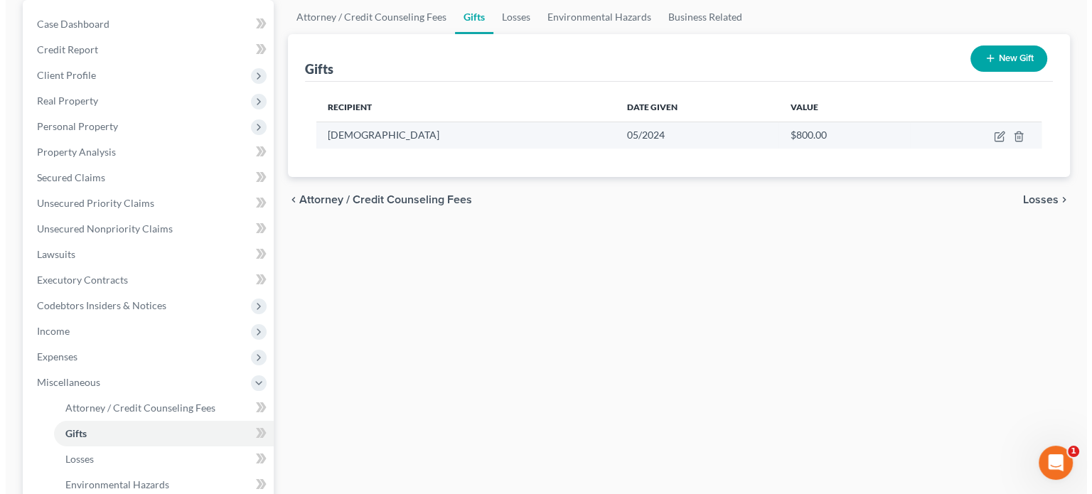
scroll to position [213, 0]
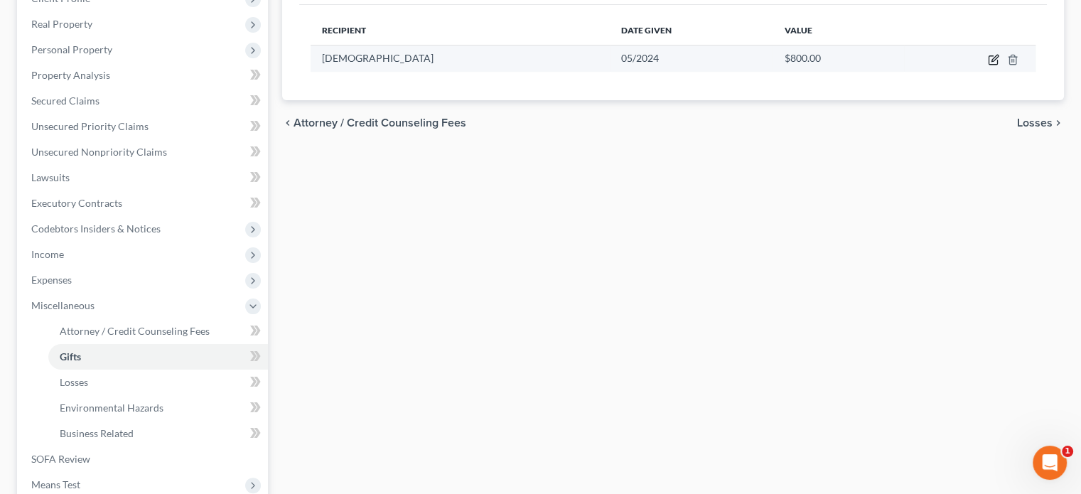
click at [989, 60] on icon "button" at bounding box center [993, 59] width 11 height 11
select select "5"
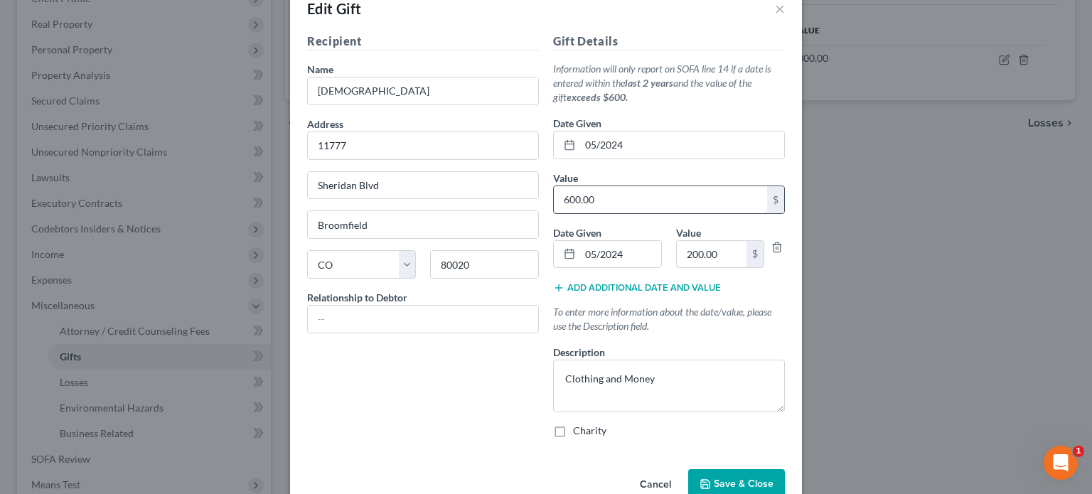
scroll to position [65, 0]
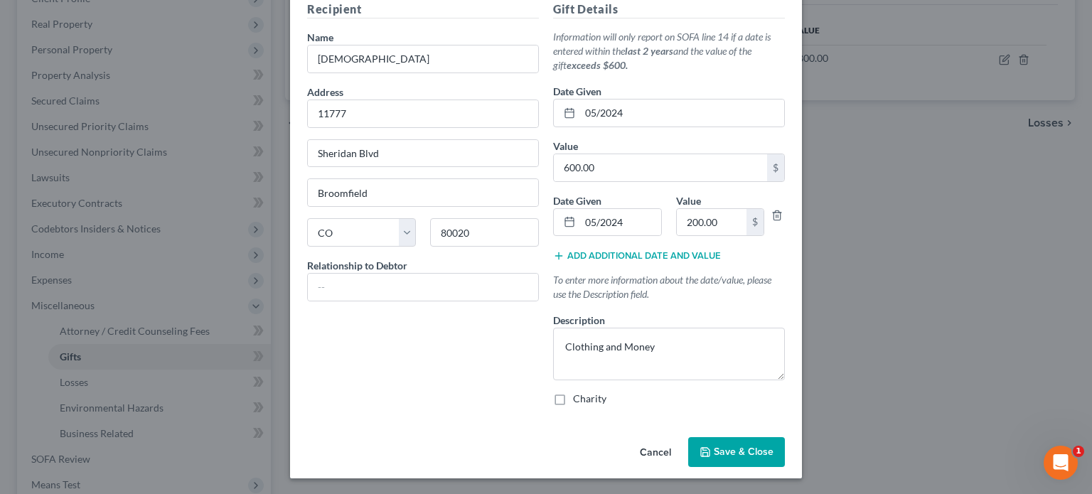
click at [573, 396] on label "Charity" at bounding box center [589, 399] width 33 height 14
click at [579, 396] on input "Charity" at bounding box center [583, 396] width 9 height 9
checkbox input "true"
click at [388, 286] on input "text" at bounding box center [423, 287] width 230 height 27
type input "church"
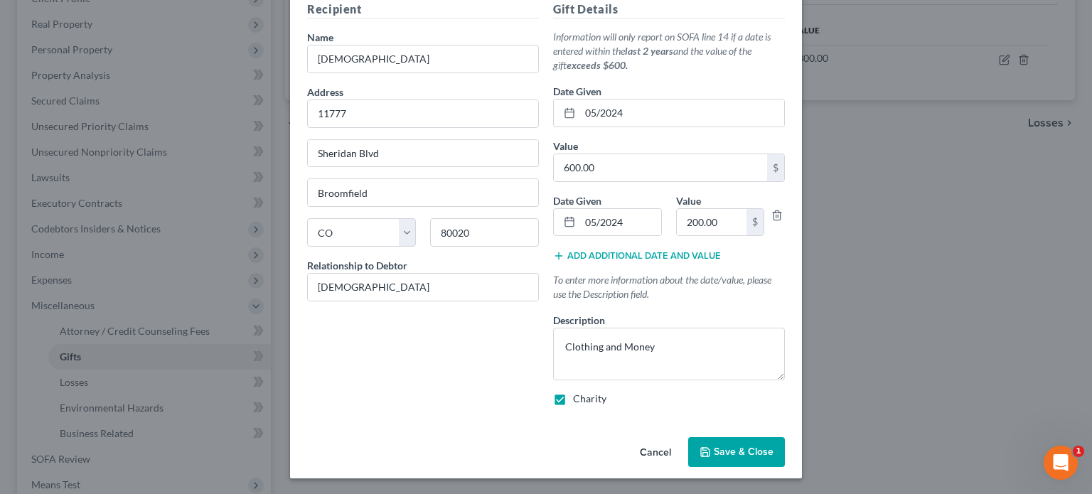
click at [736, 454] on span "Save & Close" at bounding box center [744, 452] width 60 height 12
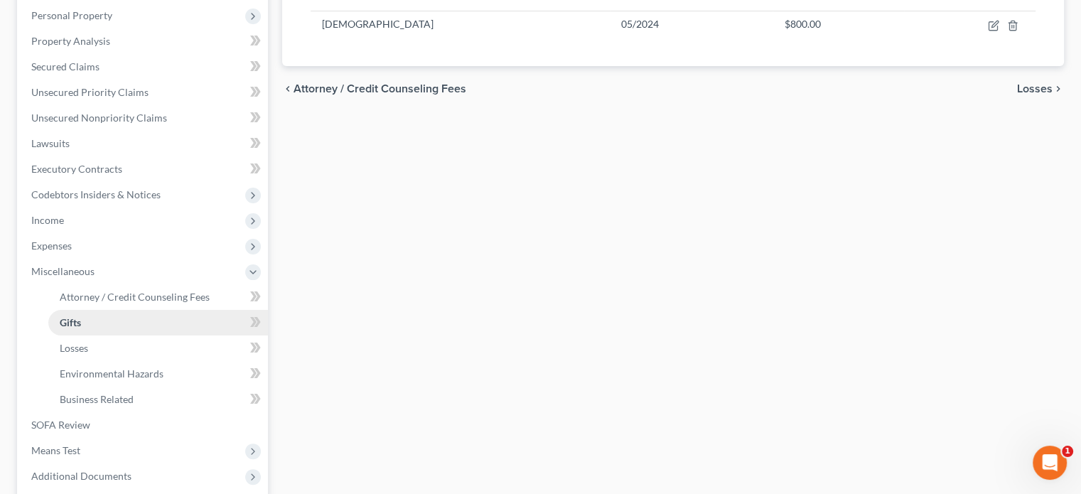
scroll to position [284, 0]
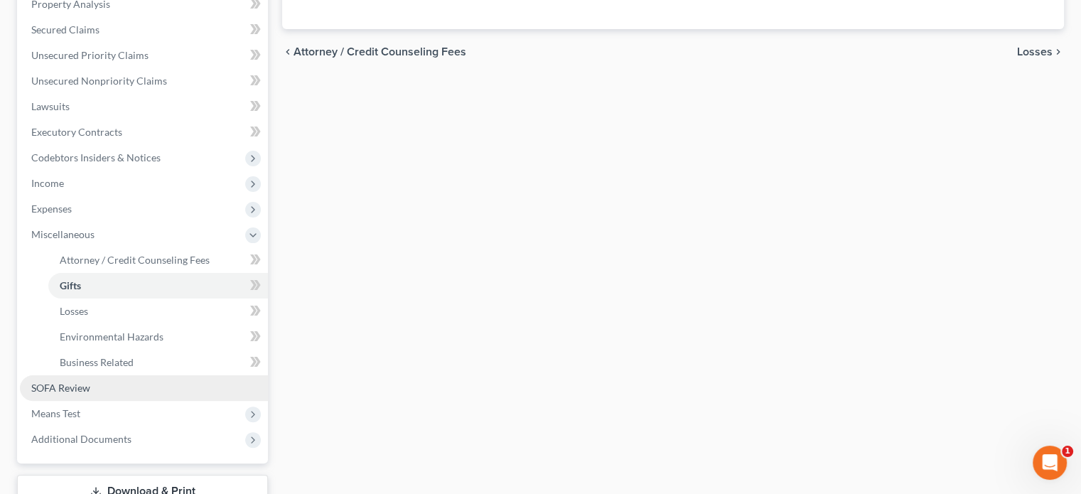
click at [63, 391] on span "SOFA Review" at bounding box center [60, 388] width 59 height 12
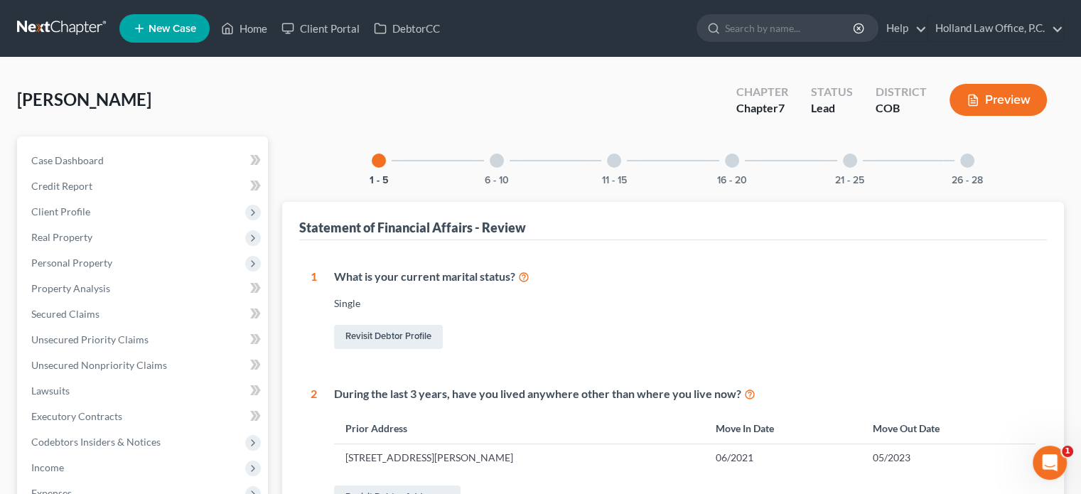
click at [731, 163] on div at bounding box center [732, 161] width 14 height 14
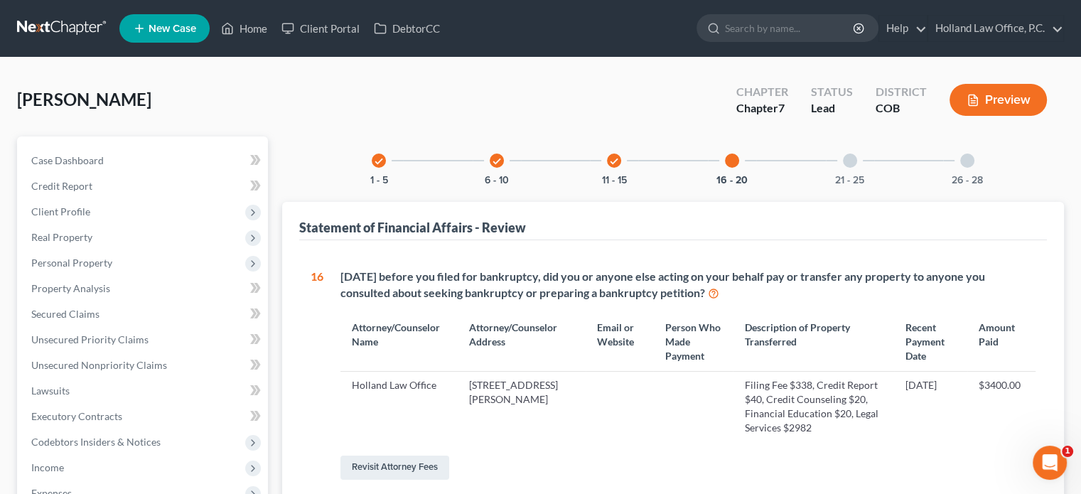
click at [846, 158] on div at bounding box center [850, 161] width 14 height 14
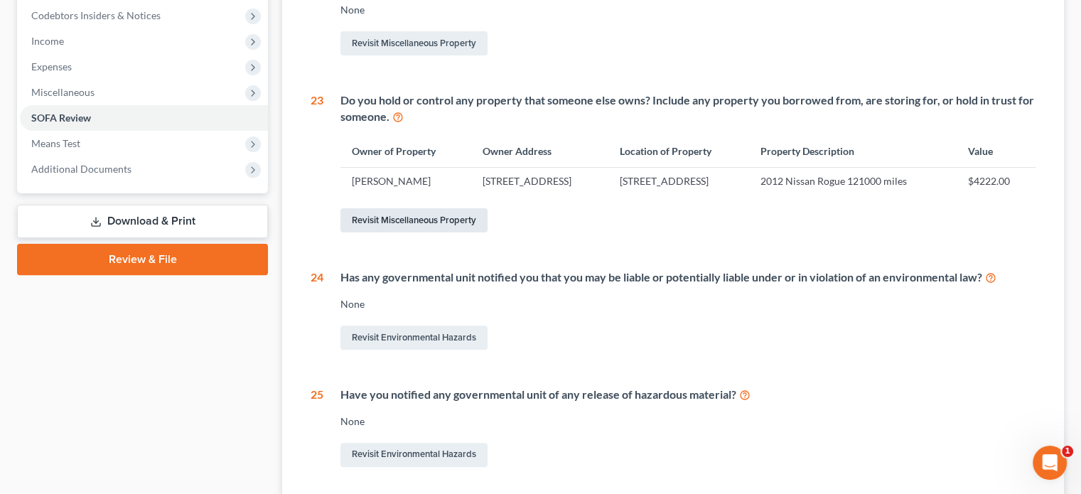
click at [430, 232] on link "Revisit Miscellaneous Property" at bounding box center [413, 220] width 147 height 24
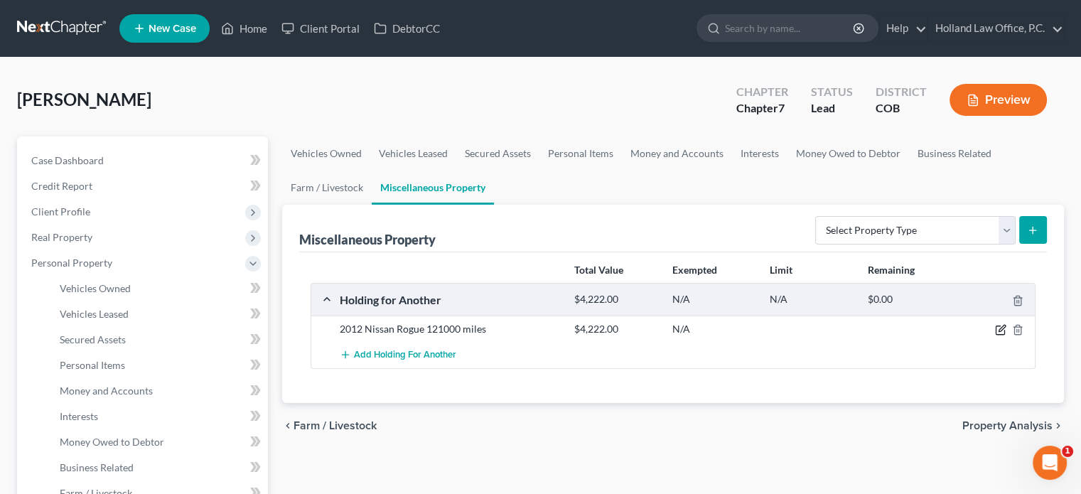
click at [1001, 330] on icon "button" at bounding box center [1000, 329] width 11 height 11
select select "5"
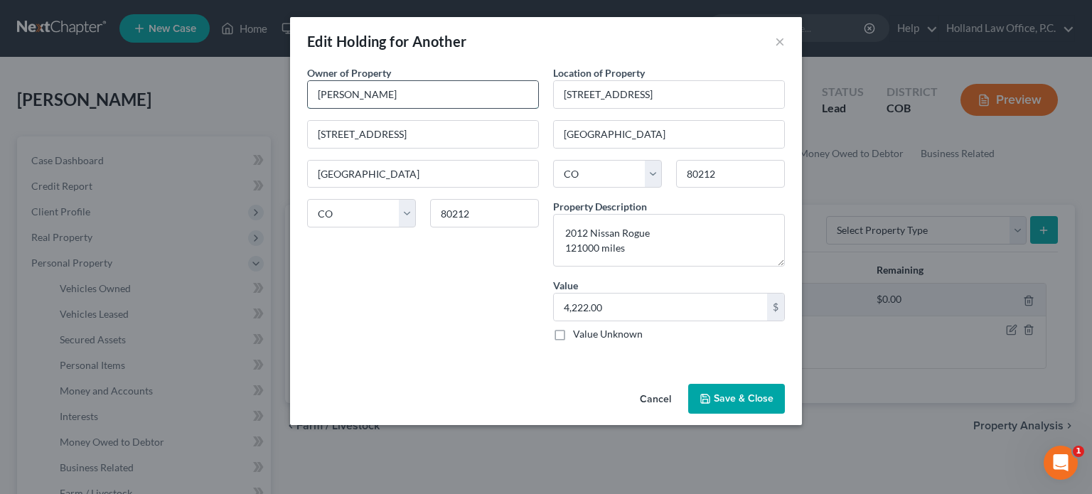
click at [353, 97] on input "Raeanne Stines" at bounding box center [423, 94] width 230 height 27
type input "Raeann Stines"
click at [581, 249] on textarea "2012 Nissan Rogue 121000 miles" at bounding box center [669, 240] width 232 height 53
type textarea "2012 Nissan Rogue 121,000 miles"
click at [716, 401] on button "Save & Close" at bounding box center [736, 399] width 97 height 30
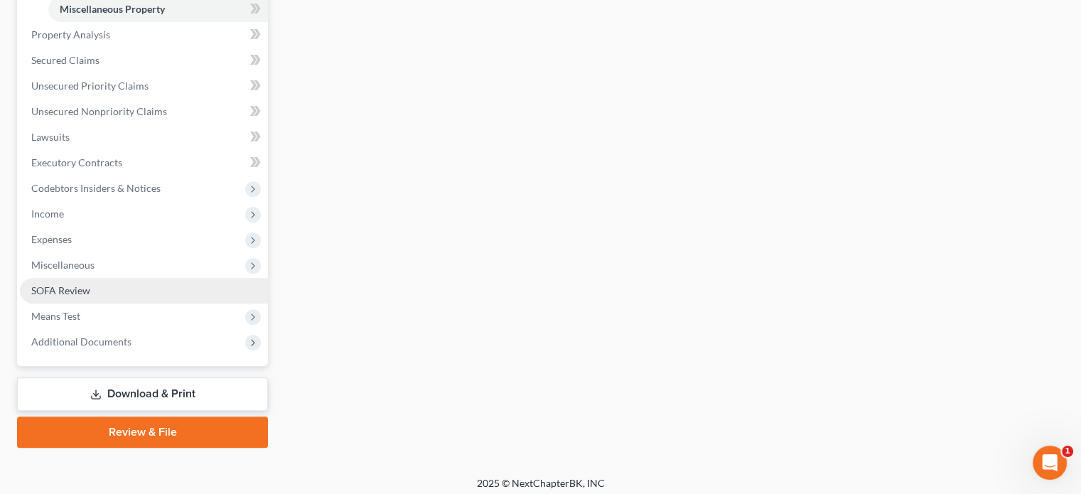
scroll to position [516, 0]
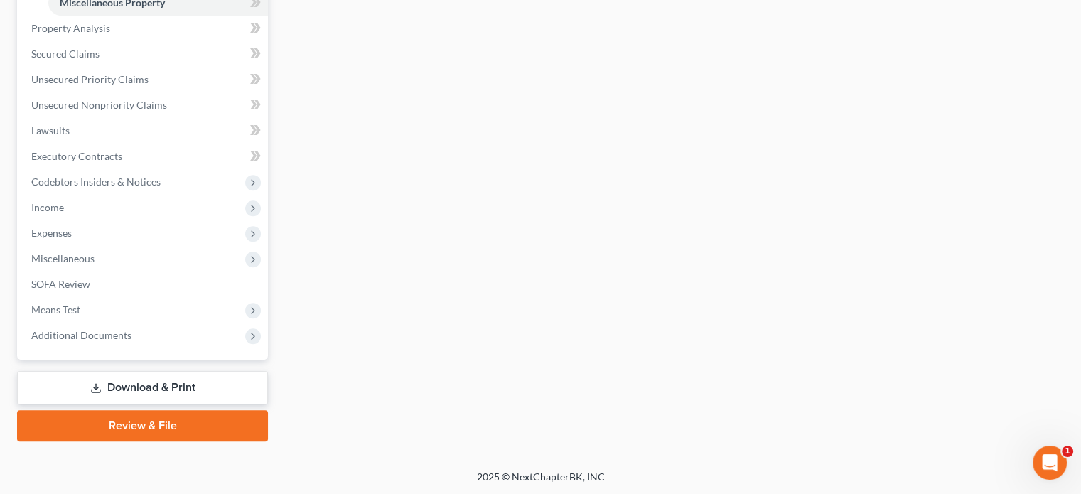
click at [129, 426] on link "Review & File" at bounding box center [142, 425] width 251 height 31
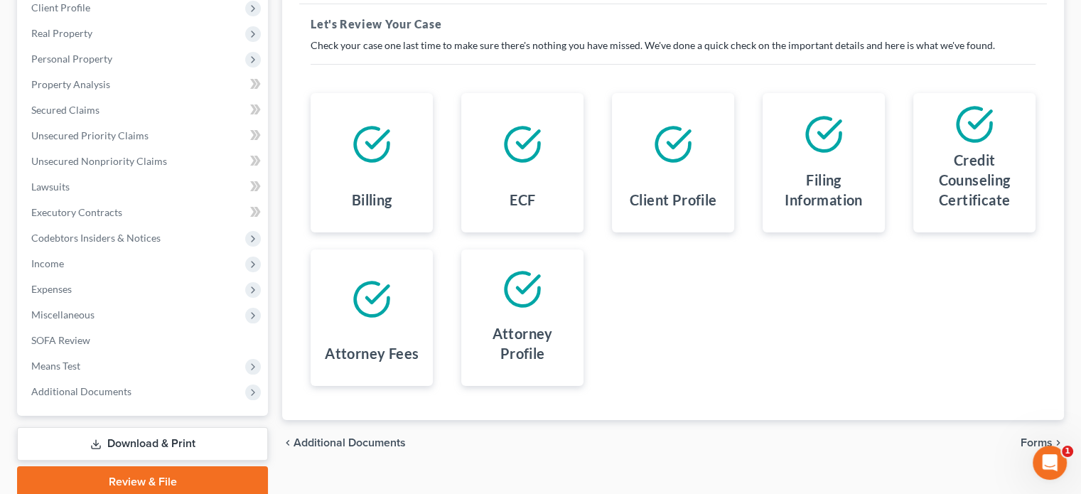
scroll to position [213, 0]
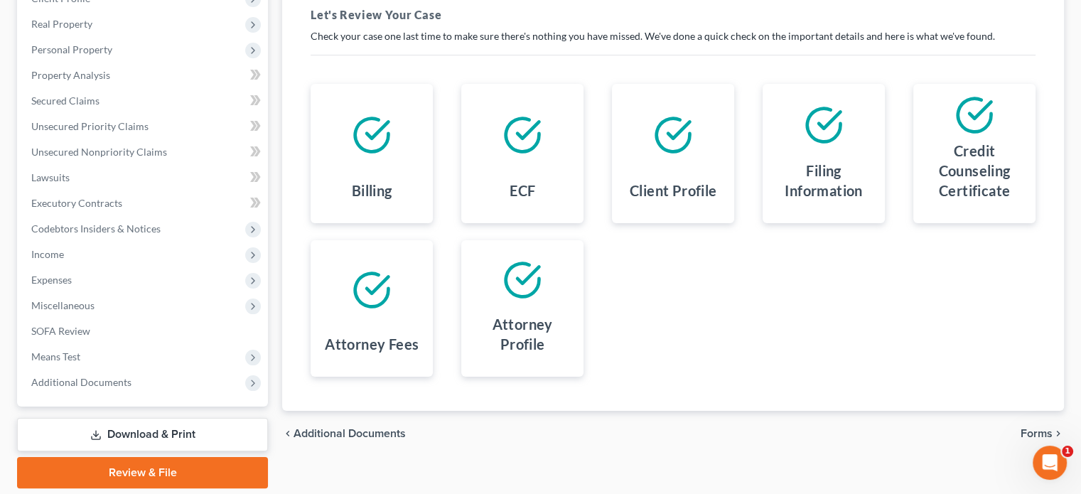
click at [1035, 433] on span "Forms" at bounding box center [1037, 433] width 32 height 11
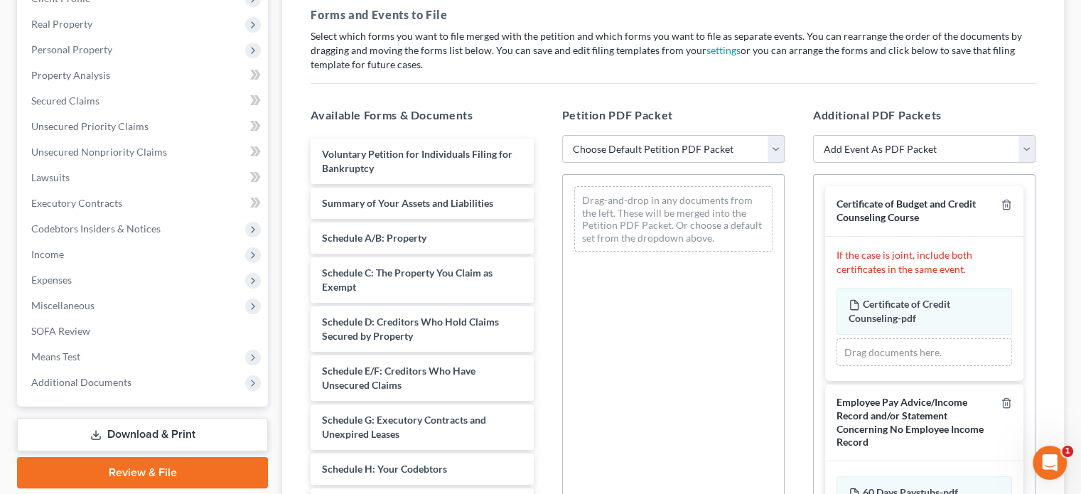
scroll to position [99, 0]
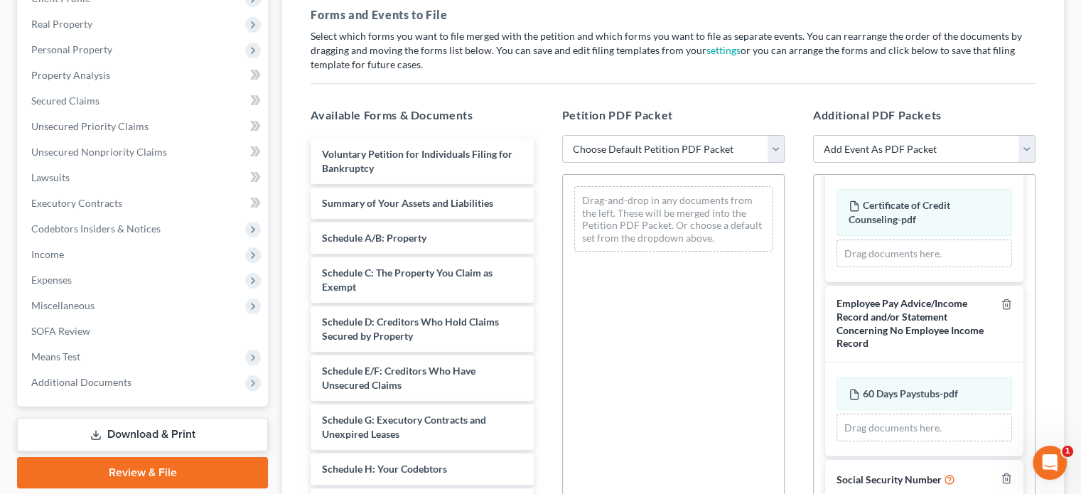
click at [778, 156] on select "Choose Default Petition PDF Packet Emergency Filing (Voluntary Petition and Cre…" at bounding box center [673, 149] width 222 height 28
select select "2"
click at [562, 135] on select "Choose Default Petition PDF Packet Emergency Filing (Voluntary Petition and Cre…" at bounding box center [673, 149] width 222 height 28
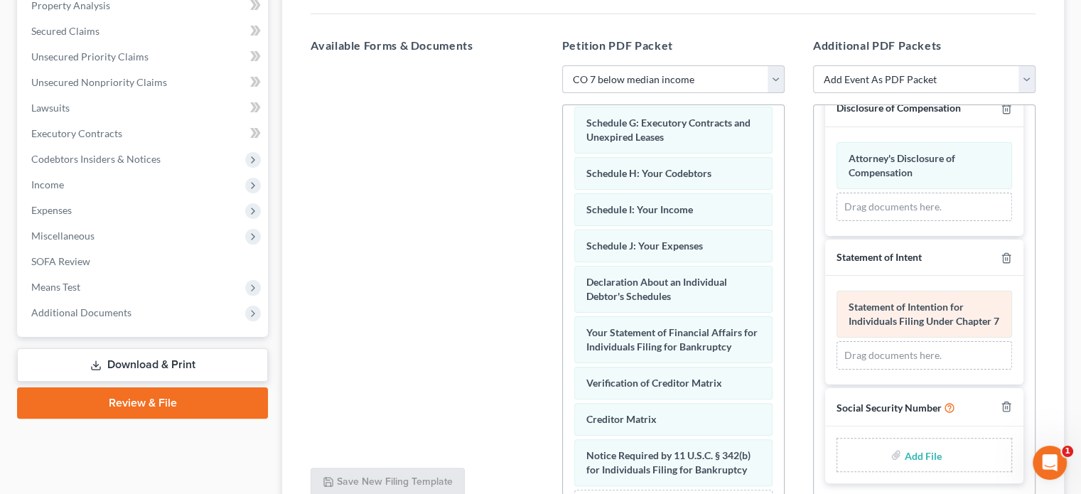
scroll to position [411, 0]
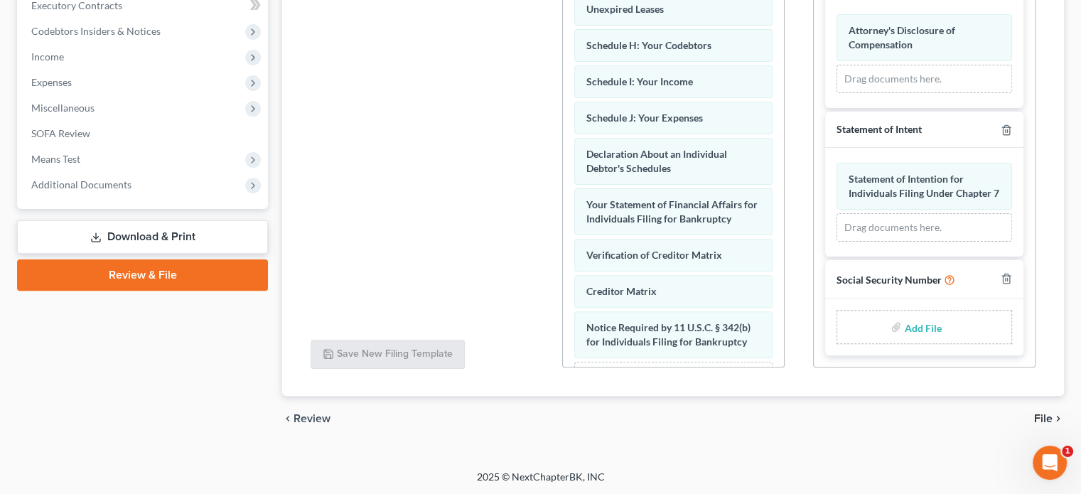
click at [915, 332] on input "file" at bounding box center [921, 327] width 34 height 26
type input "C:\fakepath\ssn 10.pdf"
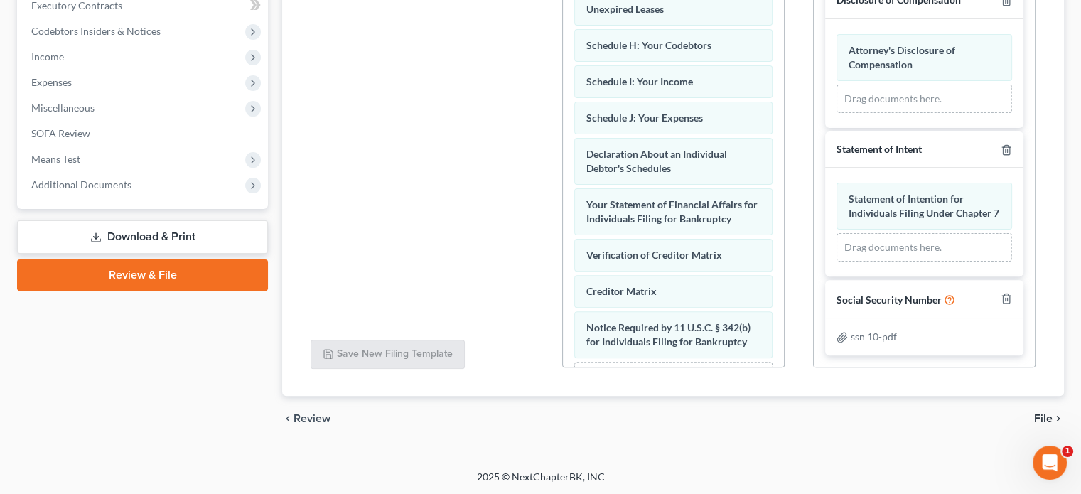
scroll to position [591, 0]
click at [1039, 413] on span "File" at bounding box center [1043, 418] width 18 height 11
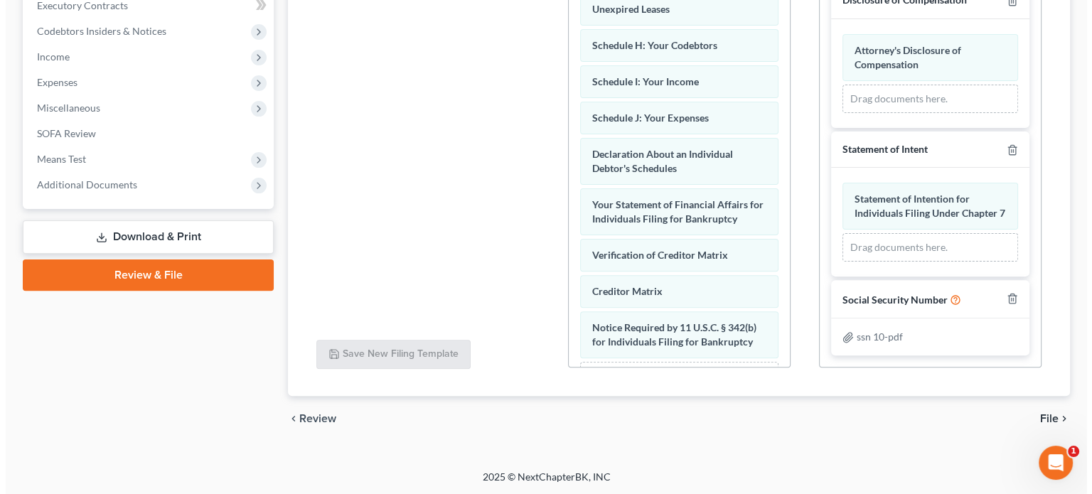
scroll to position [260, 0]
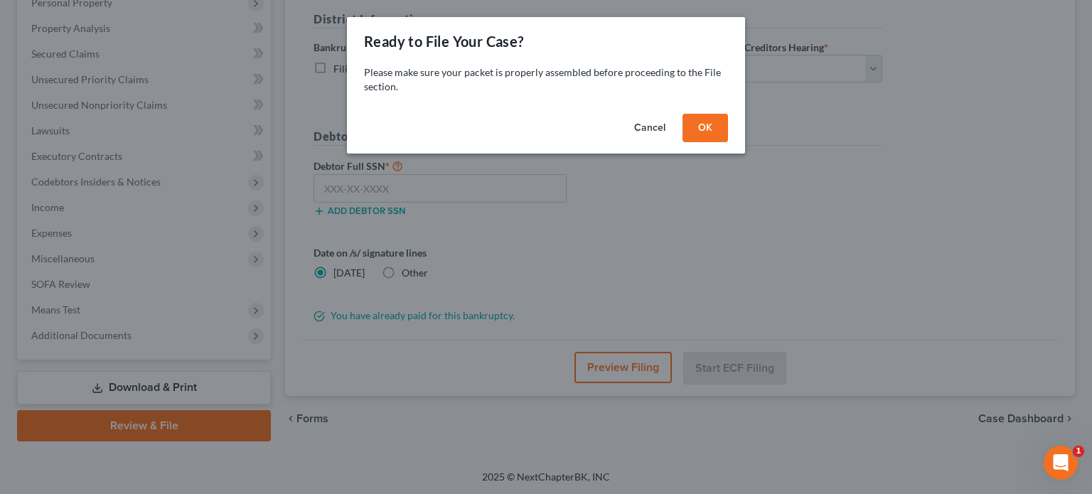
click at [698, 132] on button "OK" at bounding box center [704, 128] width 45 height 28
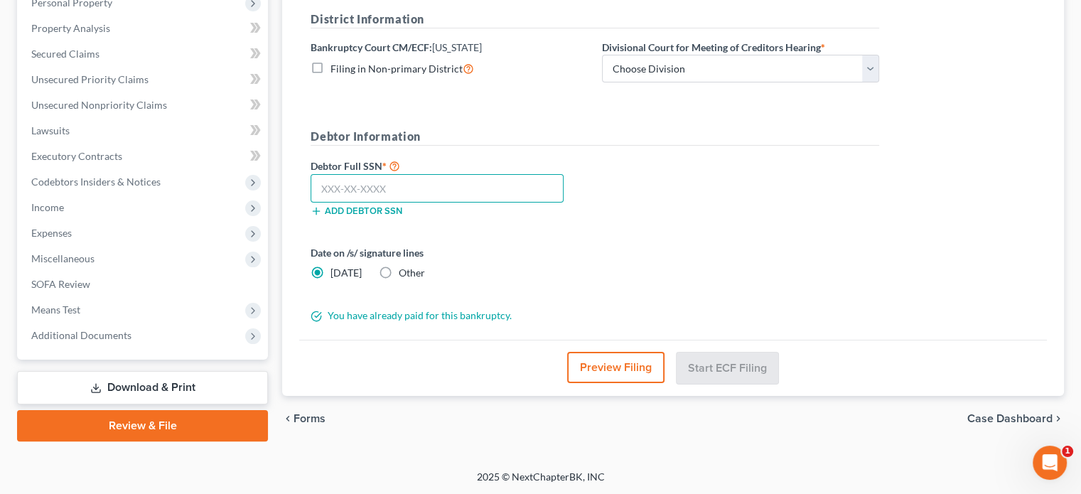
click at [365, 185] on input "text" at bounding box center [437, 188] width 253 height 28
type input "522-67-2705"
click at [870, 70] on select "Choose Division Denver" at bounding box center [740, 69] width 277 height 28
select select "0"
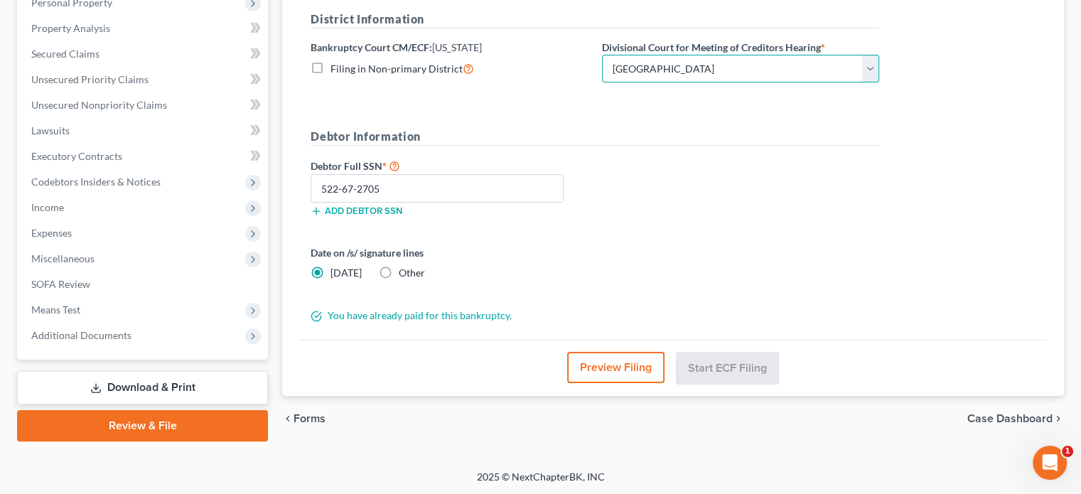
click at [602, 55] on select "Choose Division Denver" at bounding box center [740, 69] width 277 height 28
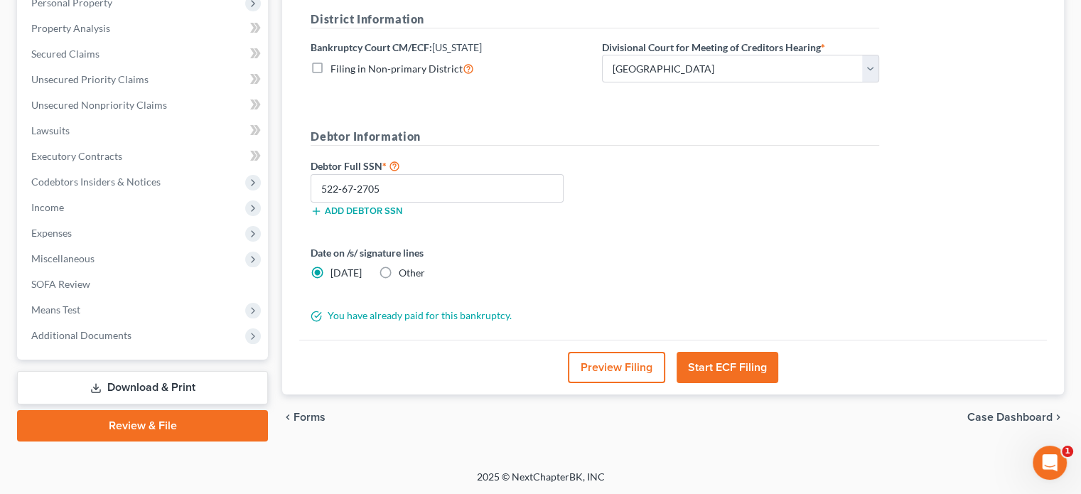
click at [719, 372] on button "Start ECF Filing" at bounding box center [728, 367] width 102 height 31
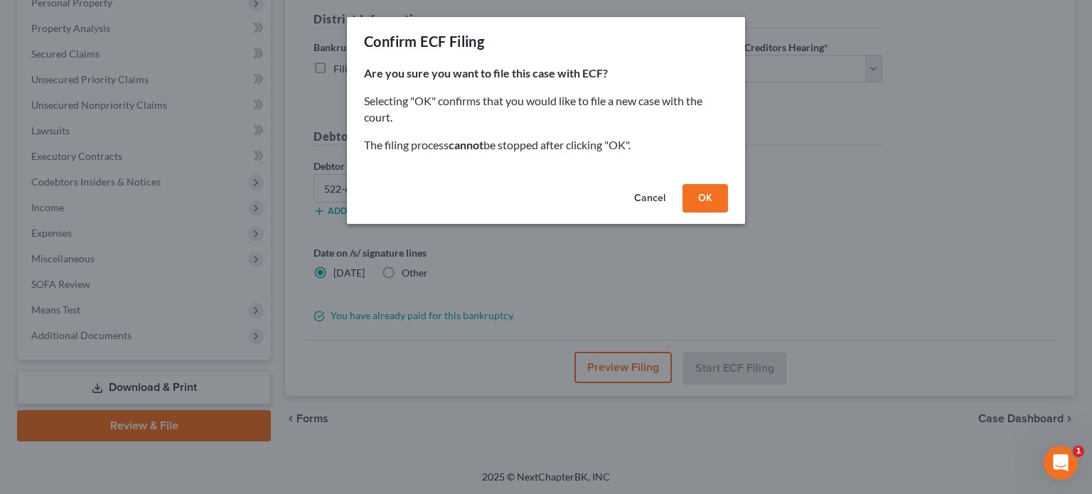
click at [709, 196] on button "OK" at bounding box center [704, 198] width 45 height 28
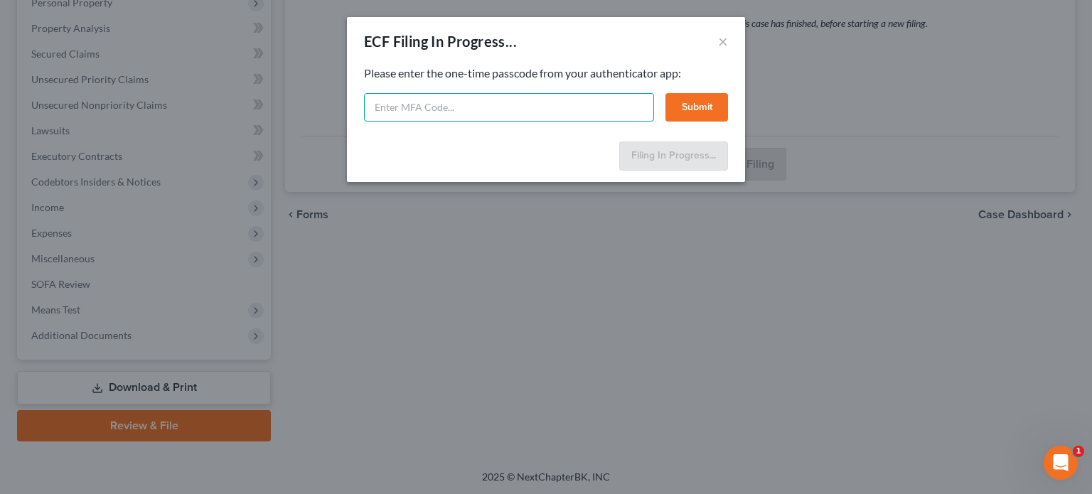
click at [404, 111] on input "text" at bounding box center [509, 107] width 290 height 28
click at [399, 111] on input "text" at bounding box center [509, 107] width 290 height 28
type input "364267"
click at [701, 109] on button "Submit" at bounding box center [696, 107] width 63 height 28
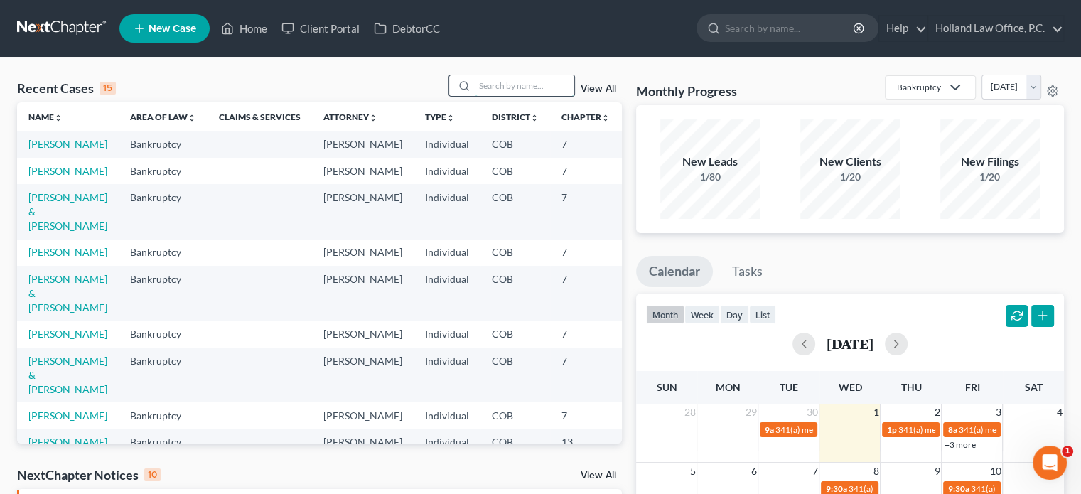
click at [484, 82] on input "search" at bounding box center [525, 85] width 100 height 21
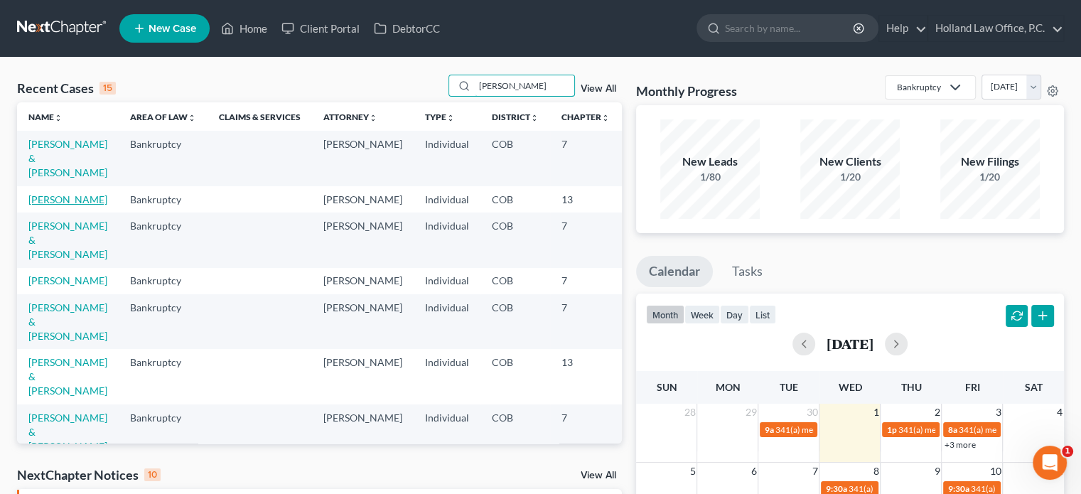
type input "[PERSON_NAME]"
click at [38, 205] on link "[PERSON_NAME]" at bounding box center [67, 199] width 79 height 12
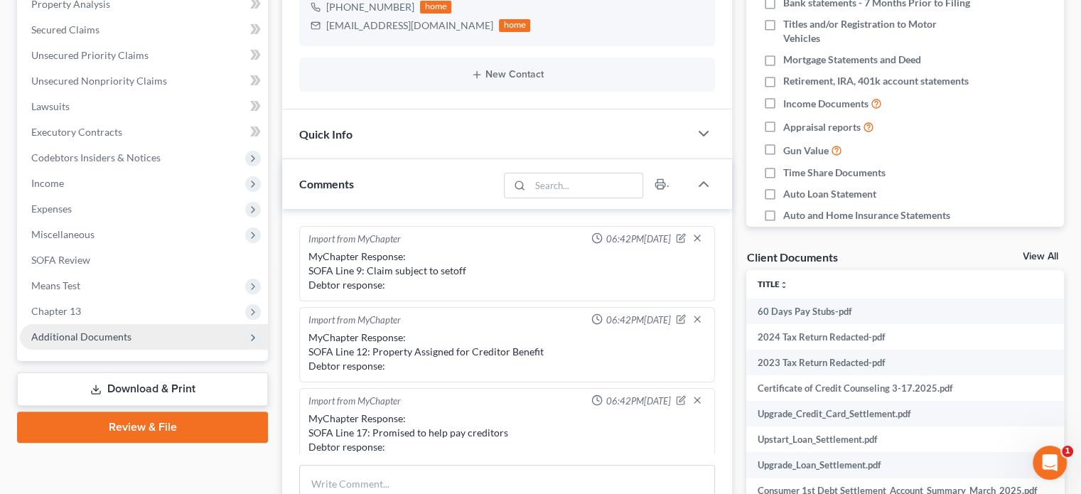
scroll to position [332, 0]
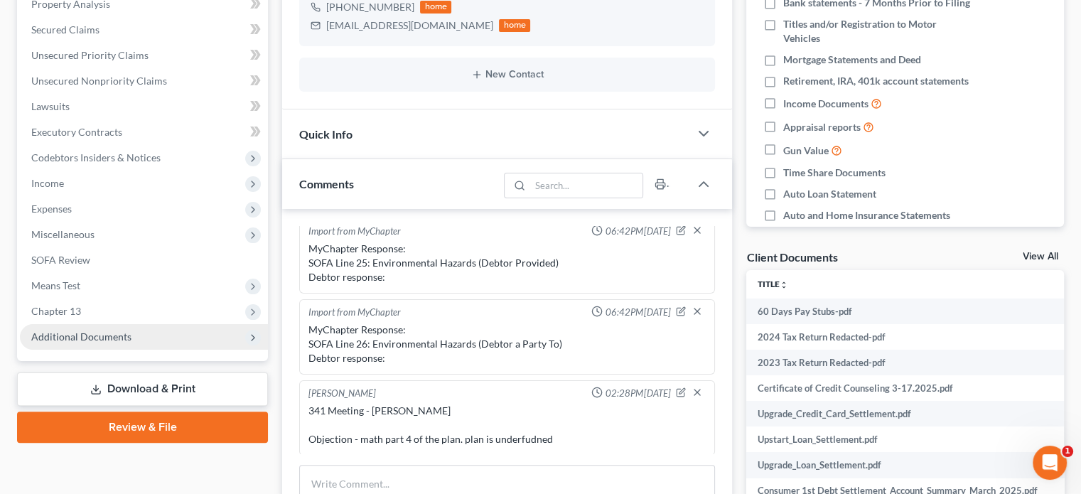
click at [85, 335] on span "Additional Documents" at bounding box center [81, 336] width 100 height 12
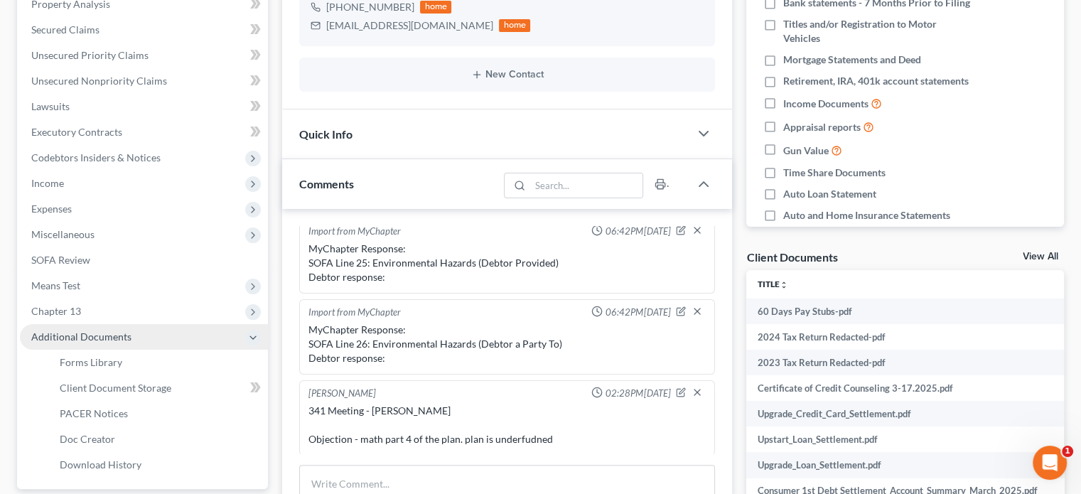
scroll to position [426, 0]
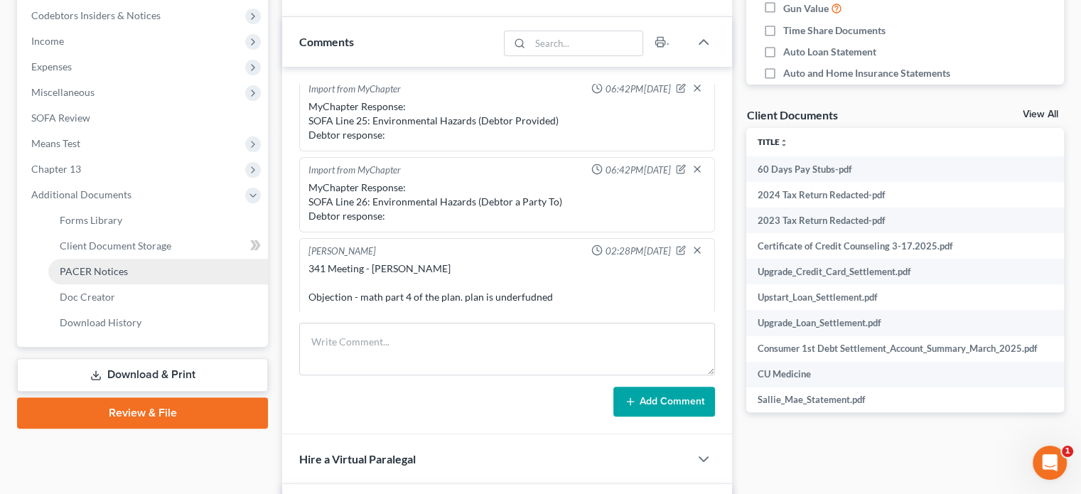
click at [89, 275] on span "PACER Notices" at bounding box center [94, 271] width 68 height 12
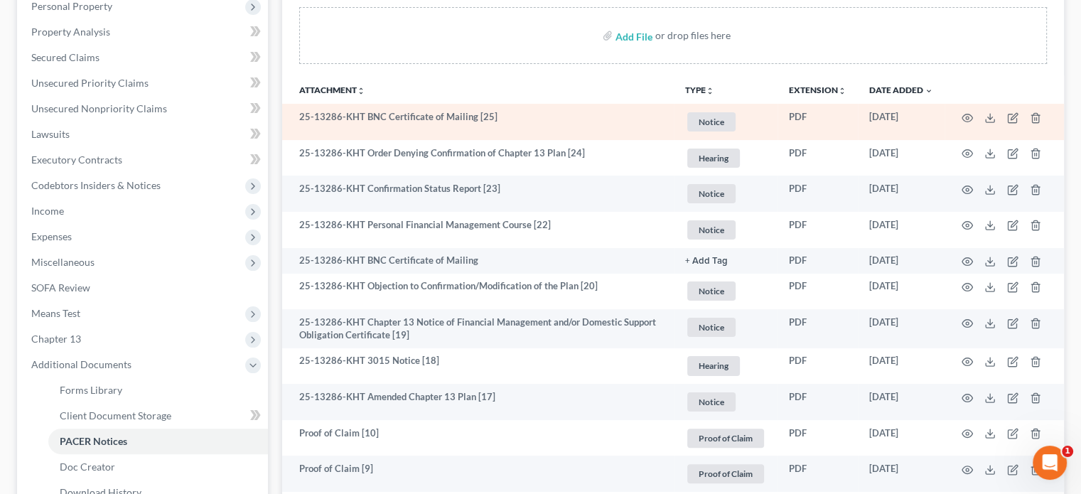
scroll to position [284, 0]
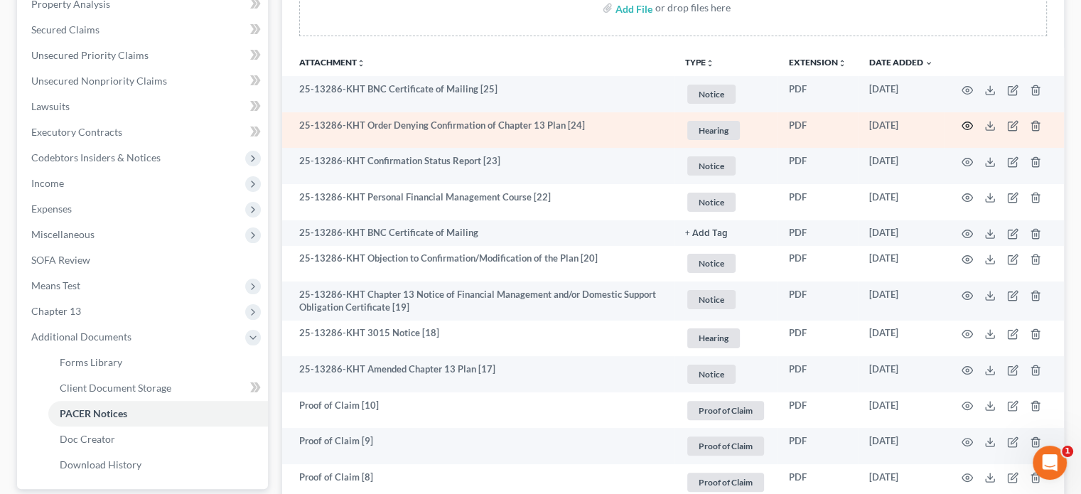
click at [962, 127] on icon "button" at bounding box center [967, 125] width 11 height 11
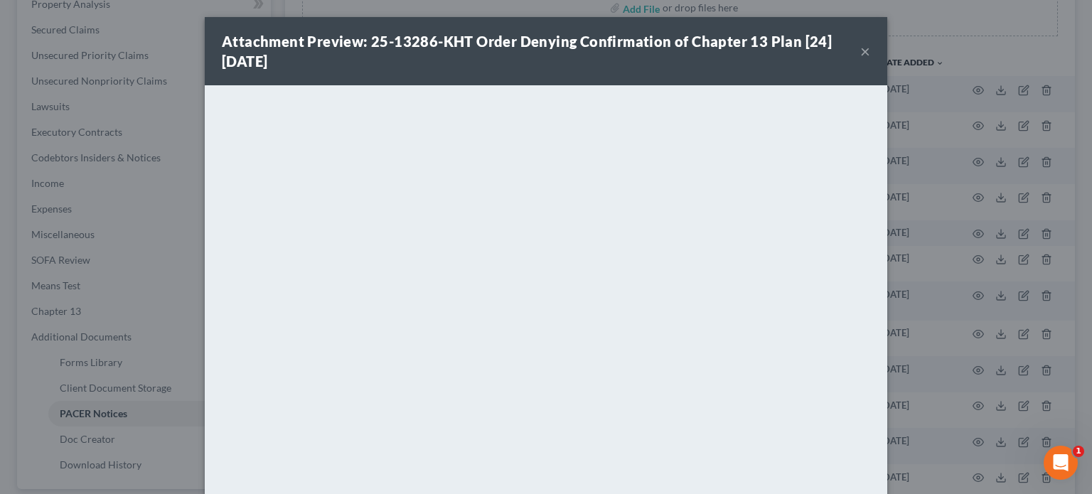
drag, startPoint x: 80, startPoint y: 486, endPoint x: 71, endPoint y: 493, distance: 11.1
click at [77, 488] on div "Attachment Preview: 25-13286-KHT Order Denying Confirmation of Chapter 13 Plan …" at bounding box center [546, 247] width 1092 height 494
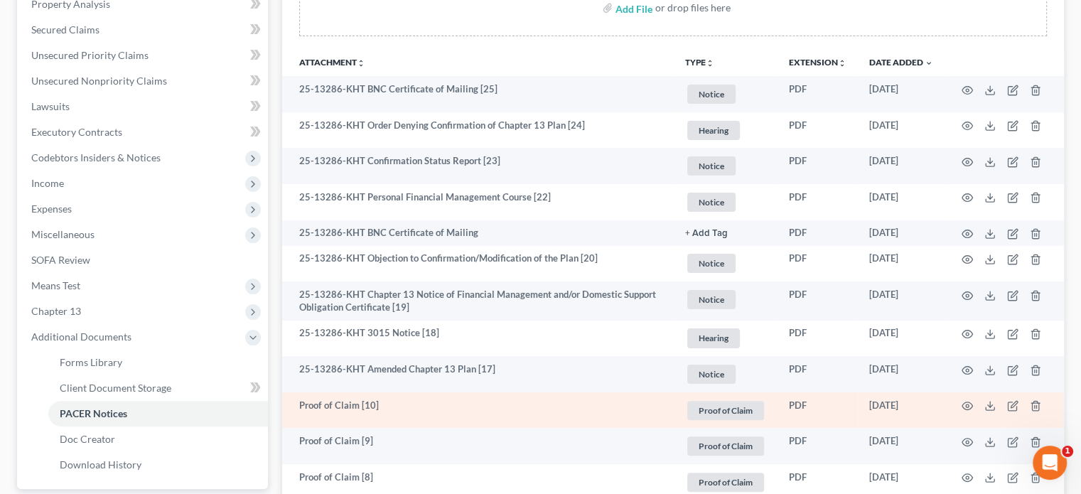
click at [799, 394] on td "PDF" at bounding box center [818, 410] width 80 height 36
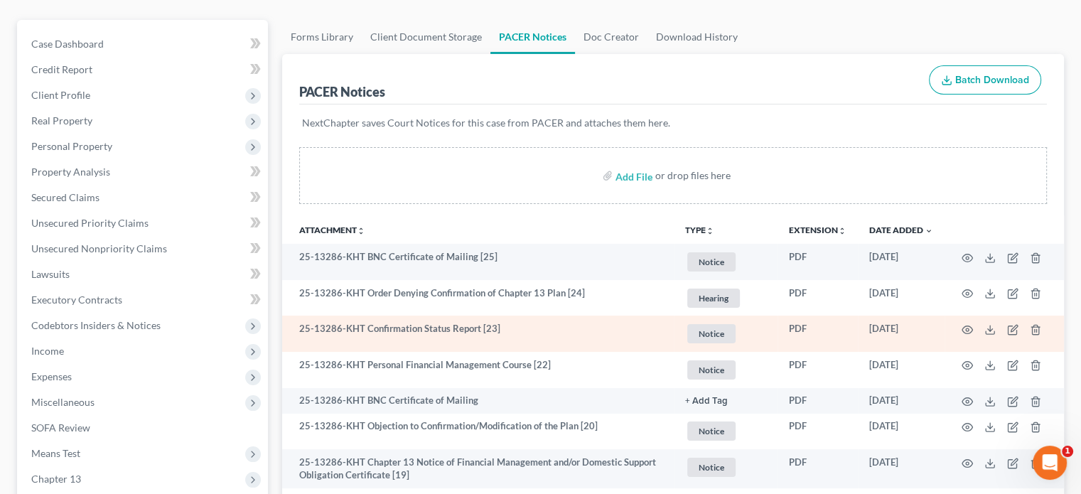
scroll to position [142, 0]
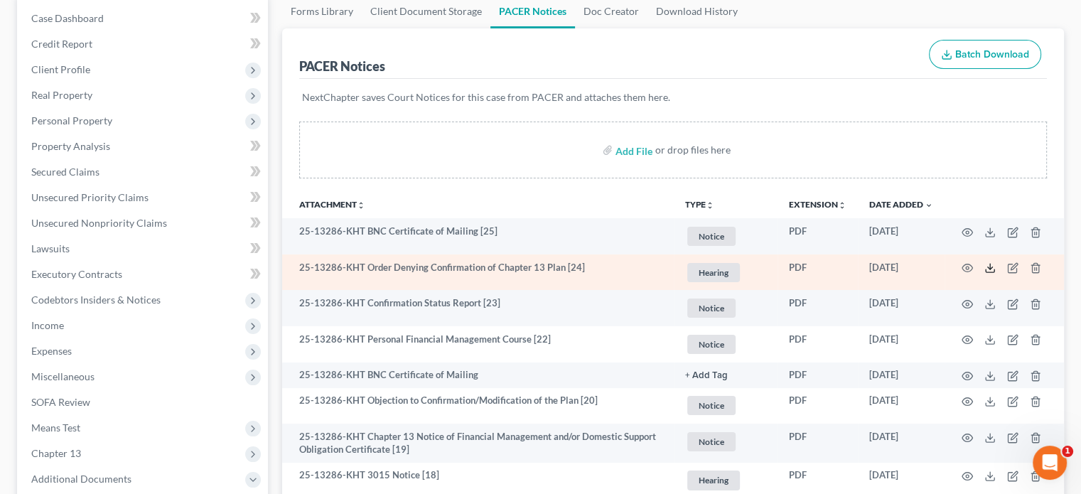
click at [986, 269] on icon at bounding box center [990, 270] width 9 height 3
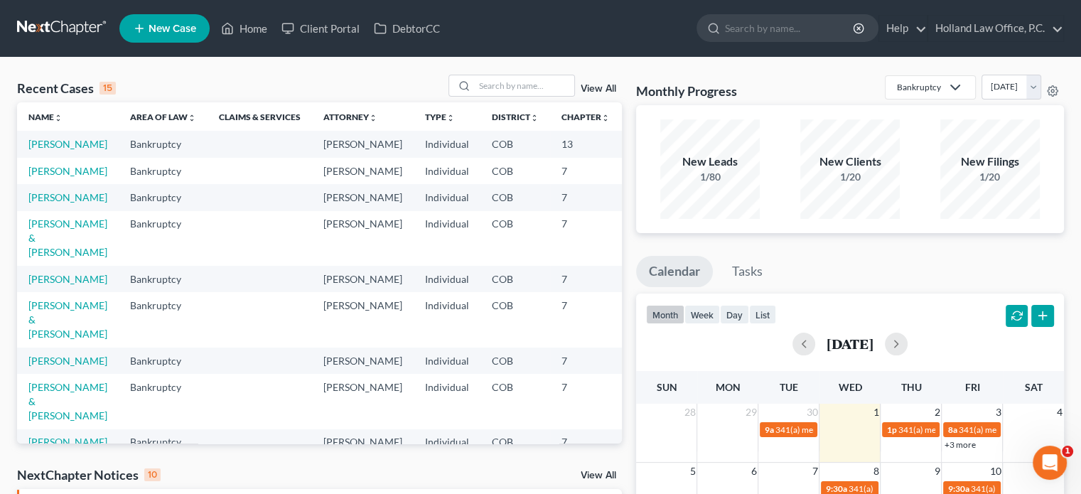
click at [55, 151] on td "[PERSON_NAME]" at bounding box center [68, 144] width 102 height 26
click at [47, 150] on link "[PERSON_NAME]" at bounding box center [67, 144] width 79 height 12
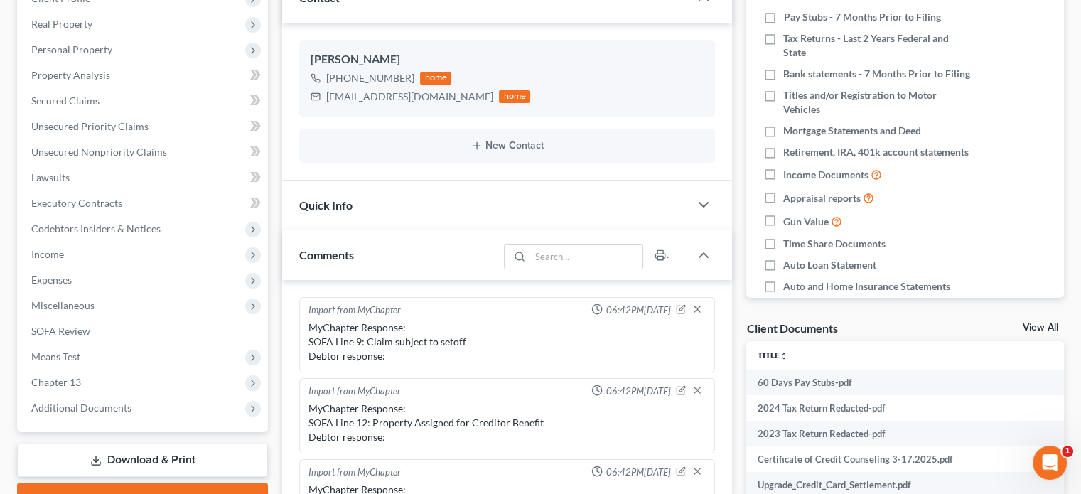
scroll to position [332, 0]
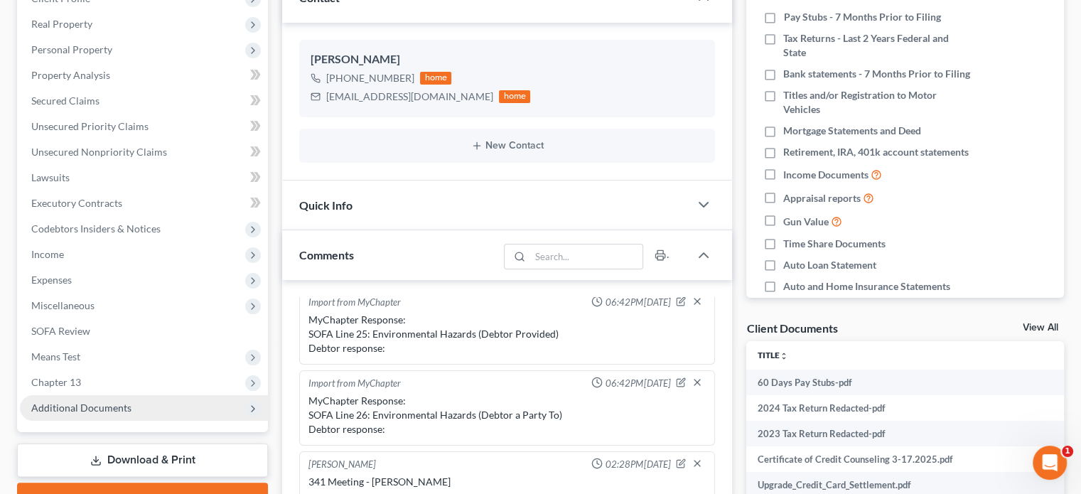
click at [90, 412] on span "Additional Documents" at bounding box center [81, 408] width 100 height 12
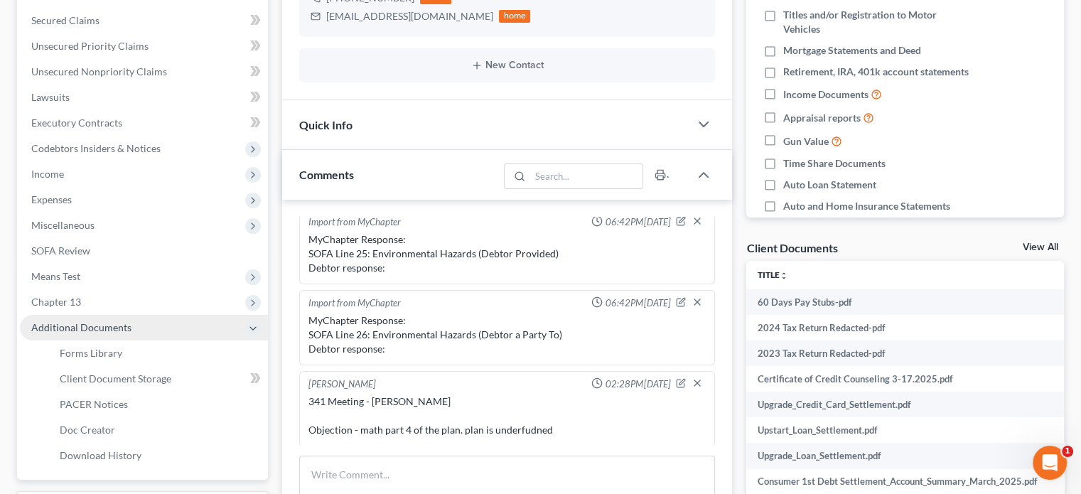
scroll to position [355, 0]
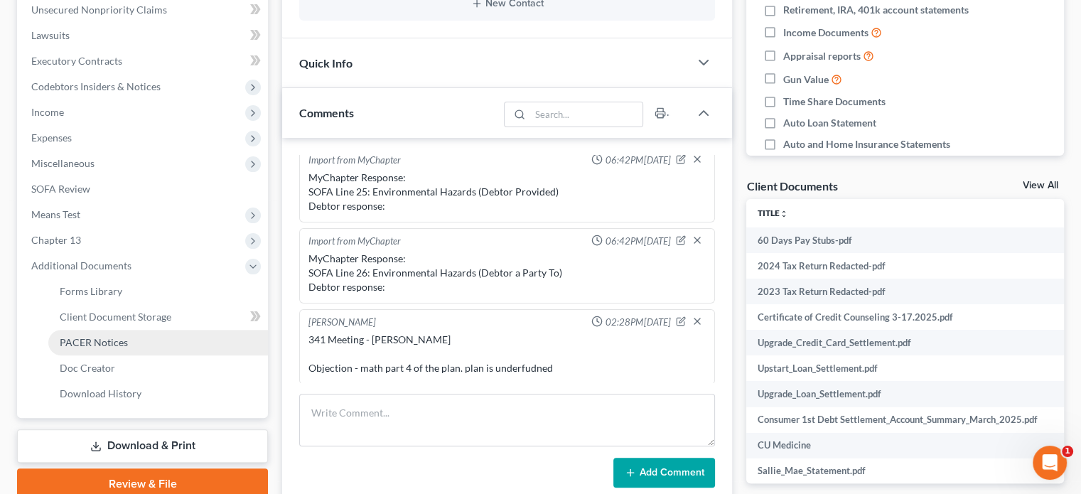
click at [92, 346] on span "PACER Notices" at bounding box center [94, 342] width 68 height 12
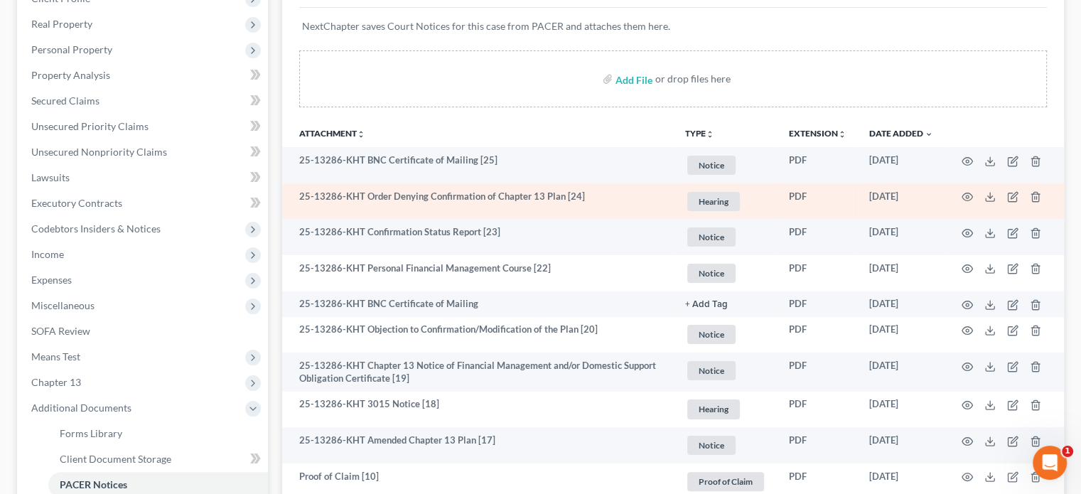
scroll to position [284, 0]
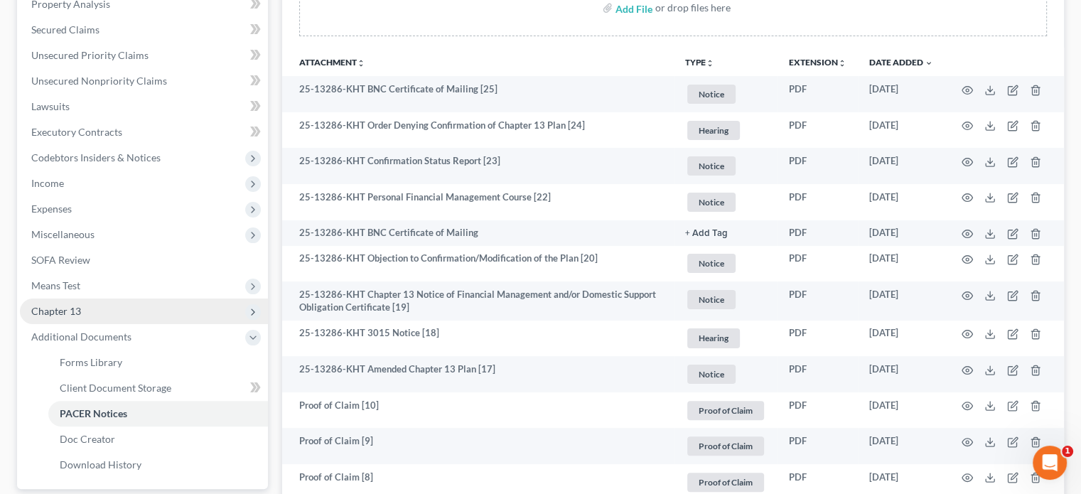
click at [77, 313] on span "Chapter 13" at bounding box center [56, 311] width 50 height 12
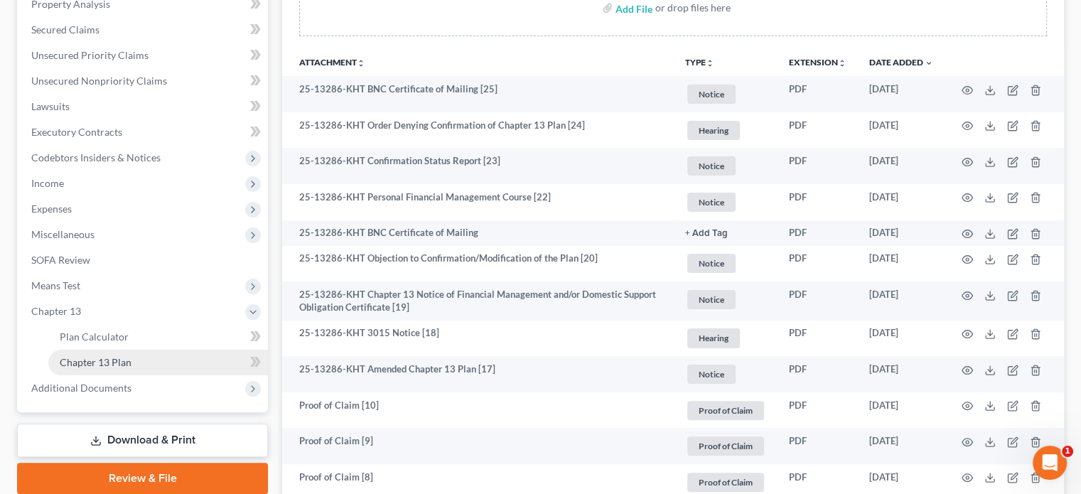
click at [114, 357] on span "Chapter 13 Plan" at bounding box center [96, 362] width 72 height 12
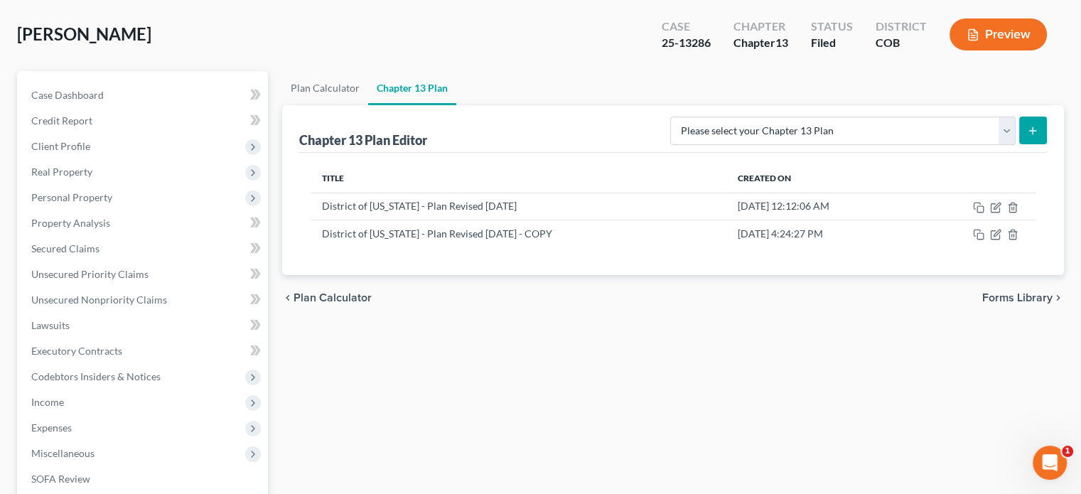
scroll to position [142, 0]
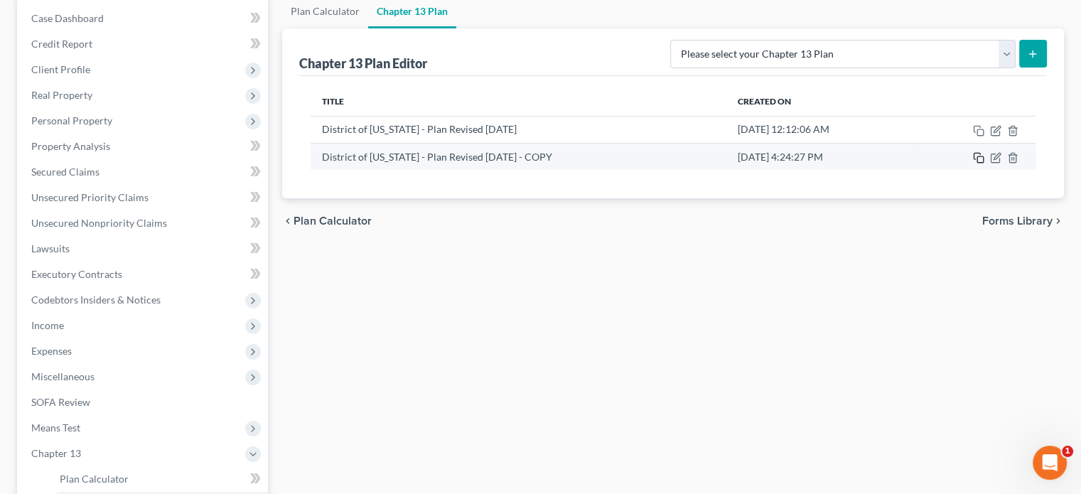
click at [978, 158] on icon "button" at bounding box center [978, 157] width 11 height 11
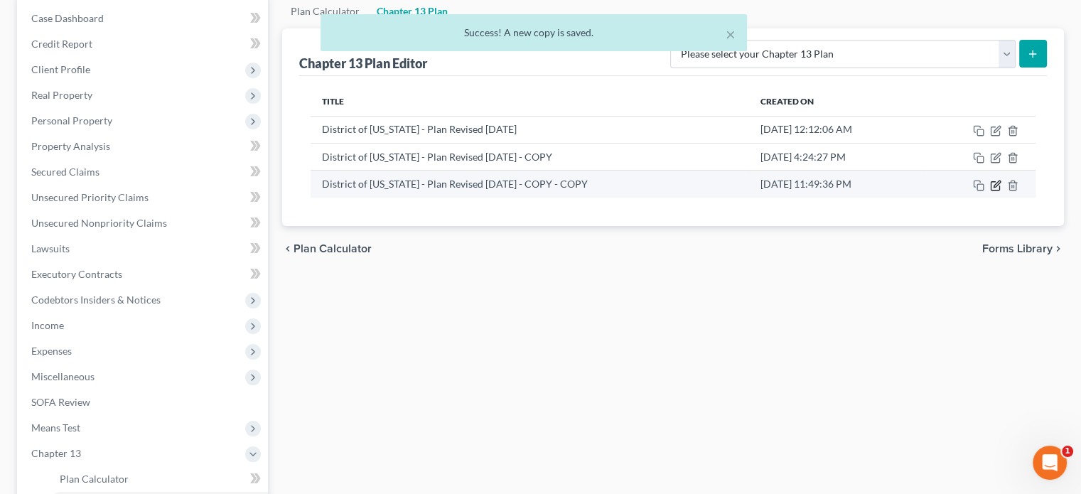
click at [996, 185] on icon "button" at bounding box center [995, 185] width 11 height 11
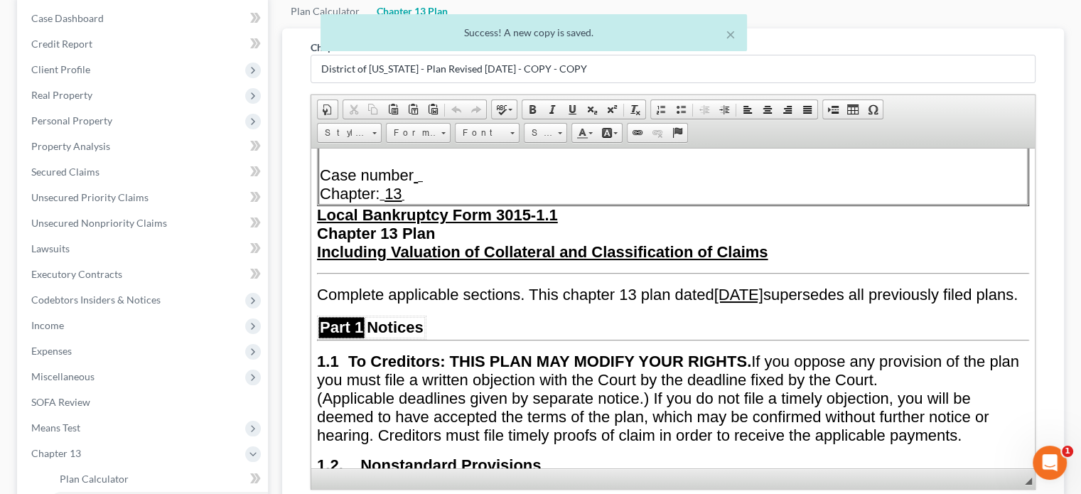
click at [763, 295] on u "August 13, 2025" at bounding box center [738, 294] width 49 height 18
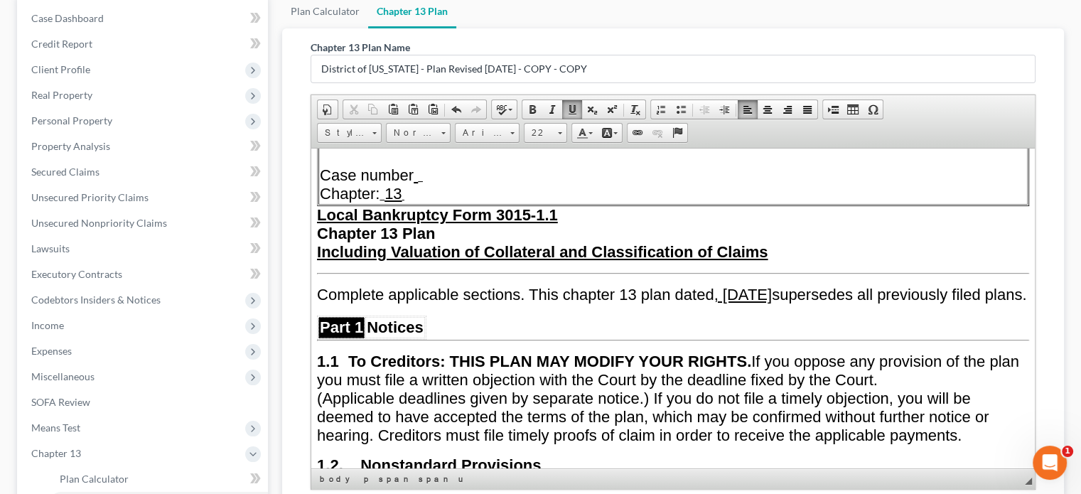
click at [732, 287] on u ", October 1, 2025" at bounding box center [743, 294] width 58 height 18
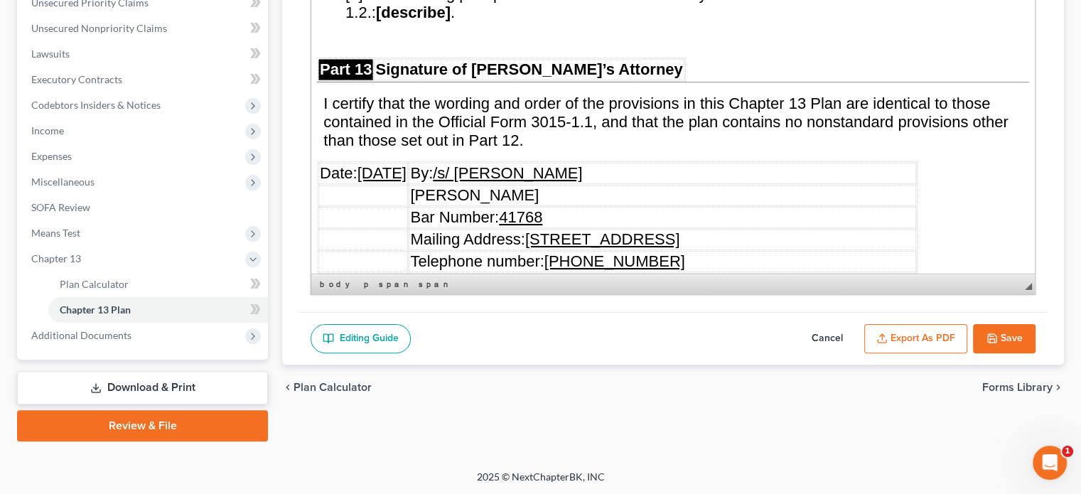
scroll to position [8244, 0]
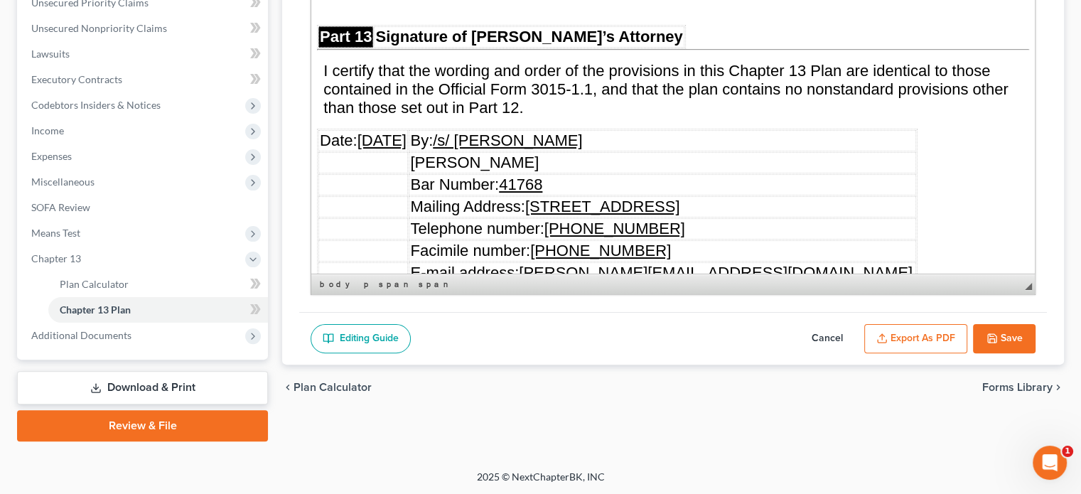
click at [379, 131] on u "[DATE]" at bounding box center [381, 140] width 49 height 18
click at [396, 131] on u "10/13/2025" at bounding box center [381, 140] width 49 height 18
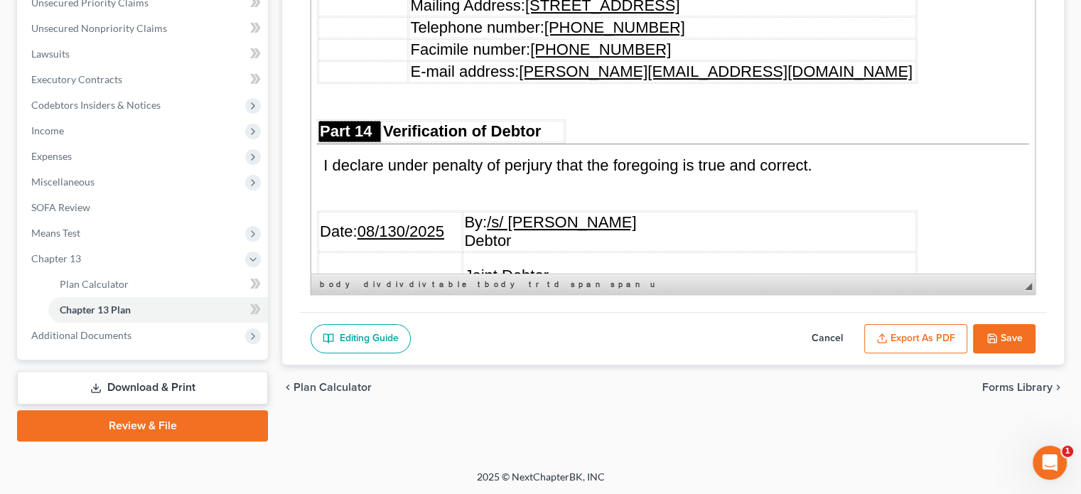
scroll to position [8458, 0]
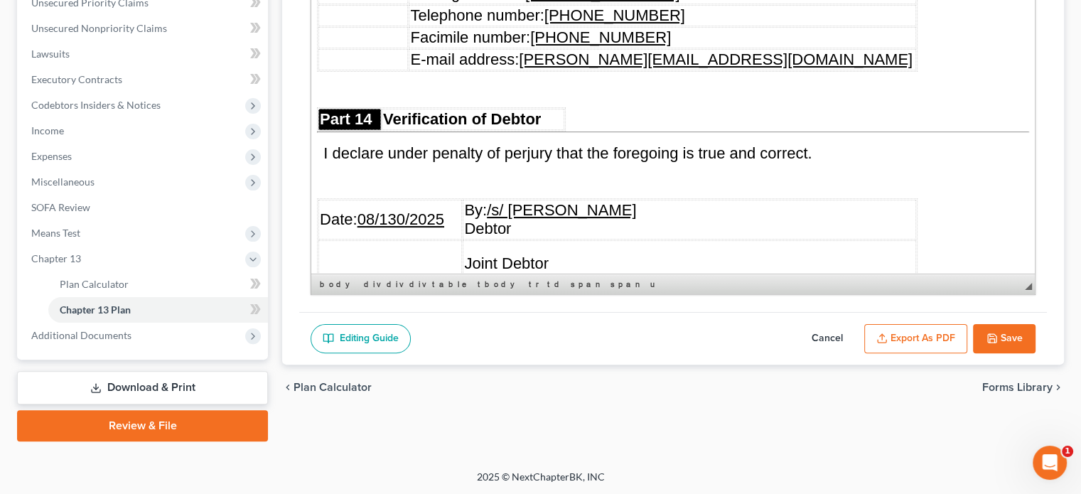
click at [377, 210] on u "08/130/2025" at bounding box center [400, 219] width 87 height 18
click at [392, 210] on u "10/130/2025" at bounding box center [400, 219] width 87 height 18
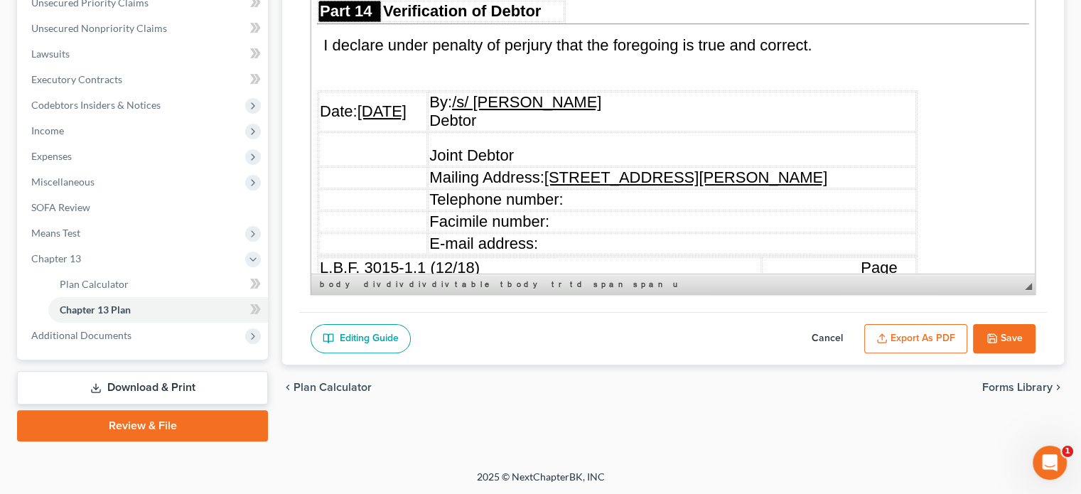
scroll to position [8593, 0]
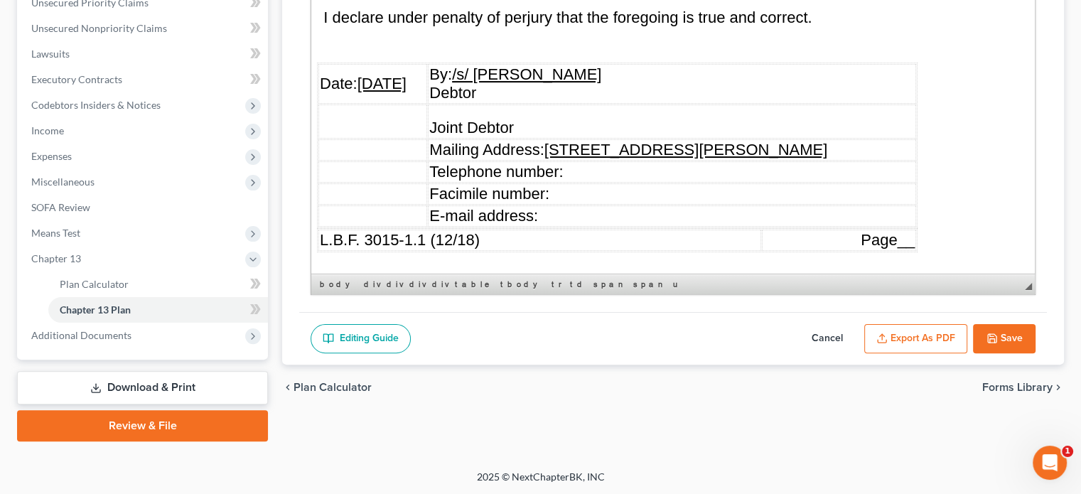
click at [1012, 343] on button "Save" at bounding box center [1004, 339] width 63 height 30
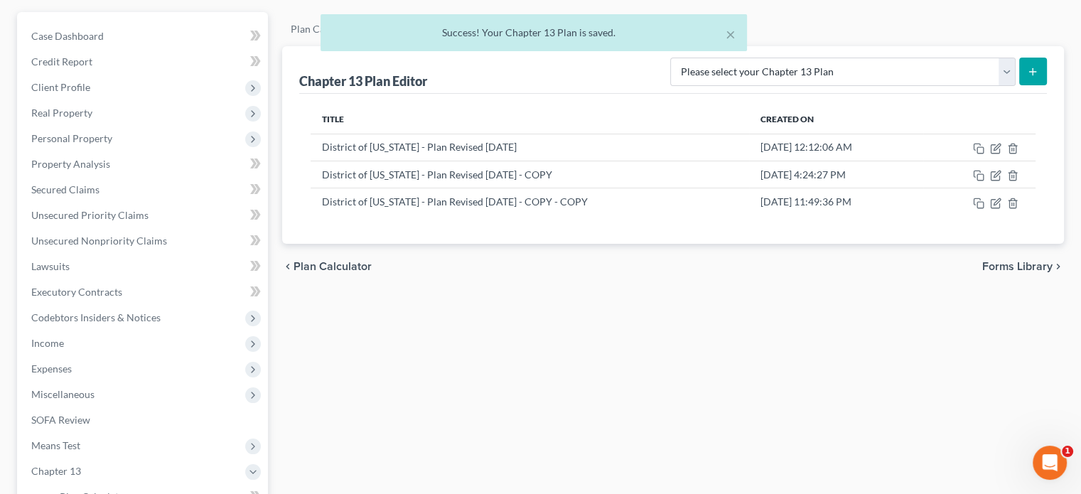
scroll to position [124, 0]
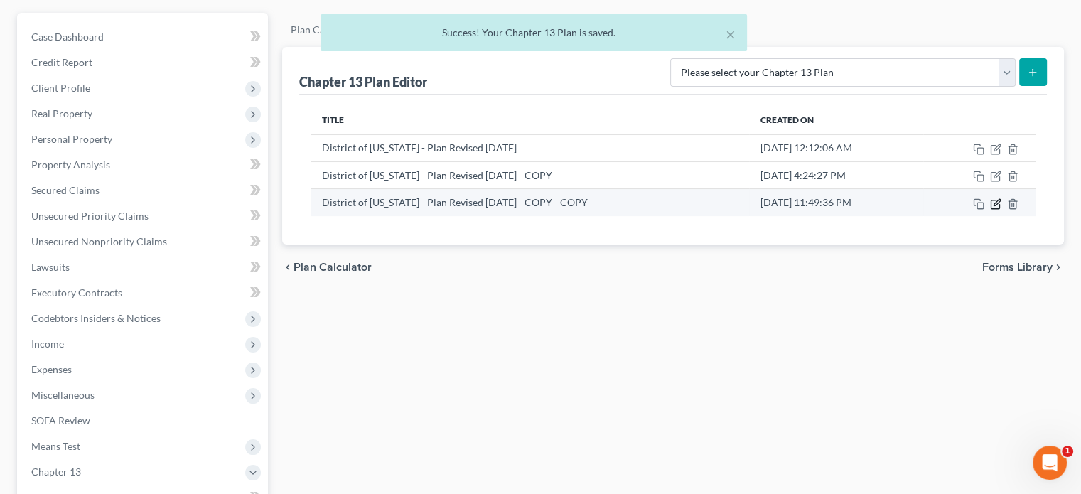
click at [992, 203] on icon "button" at bounding box center [995, 203] width 11 height 11
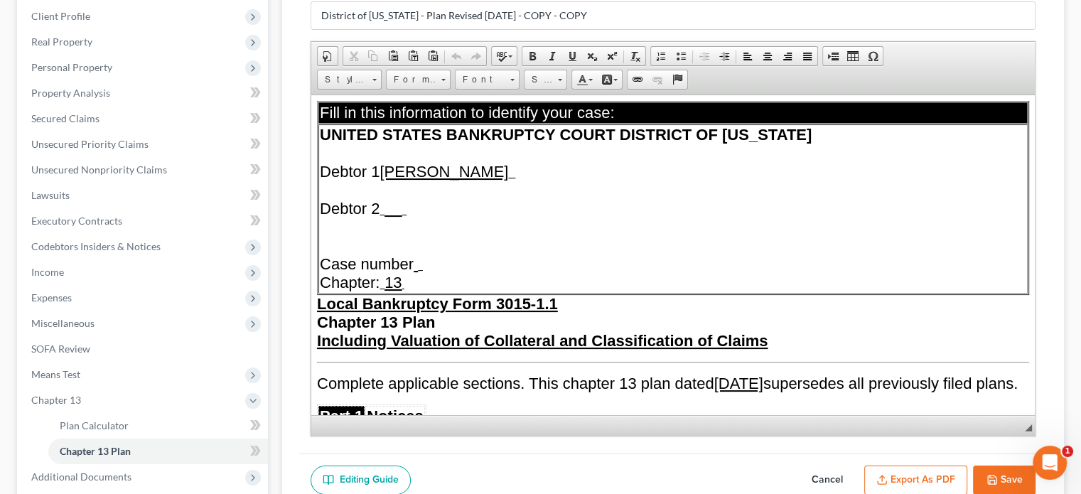
scroll to position [337, 0]
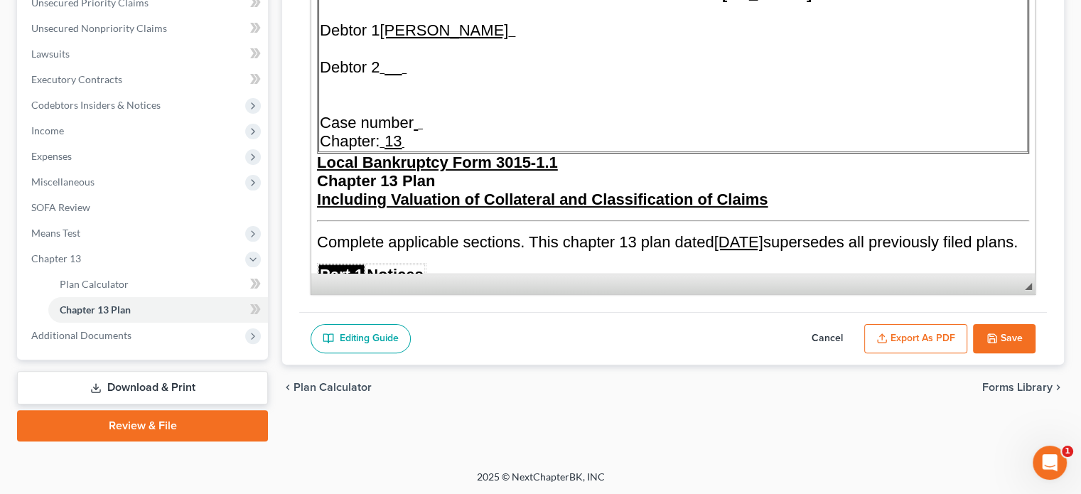
click at [908, 336] on button "Export as PDF" at bounding box center [915, 339] width 103 height 30
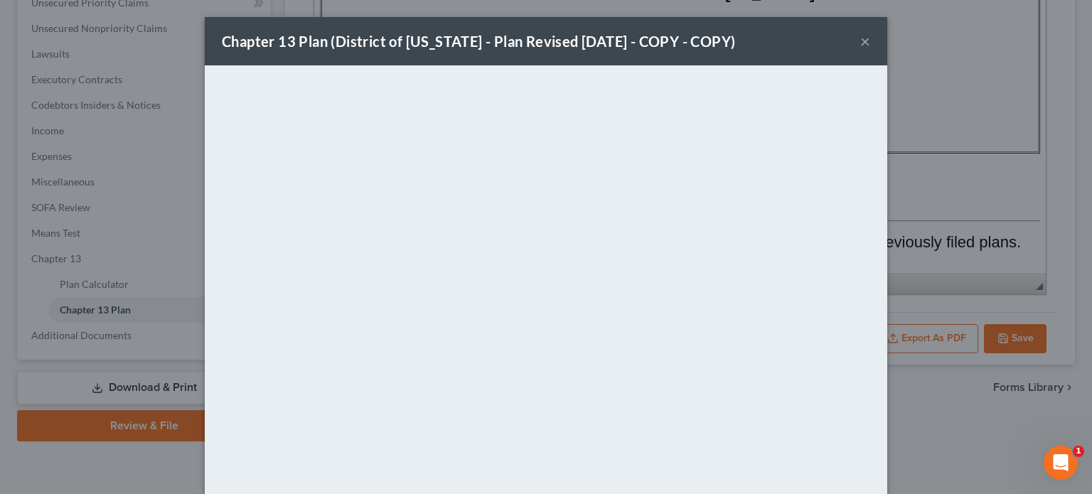
click at [860, 42] on button "×" at bounding box center [865, 41] width 10 height 17
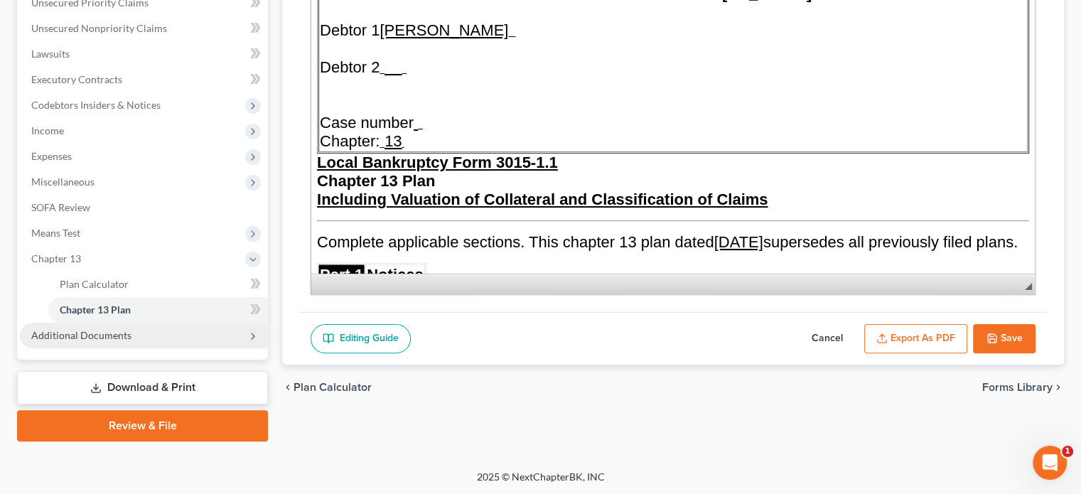
click at [131, 335] on span "Additional Documents" at bounding box center [144, 336] width 248 height 26
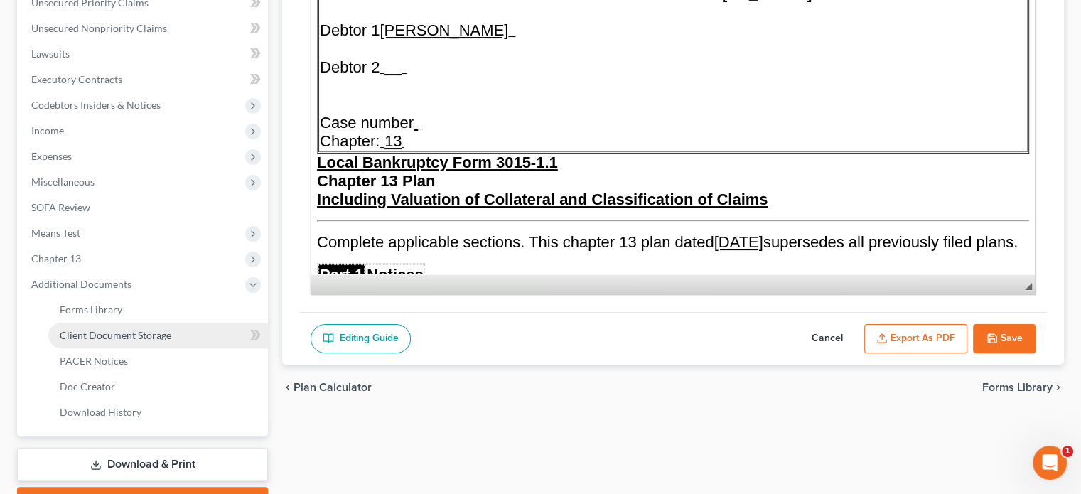
scroll to position [408, 0]
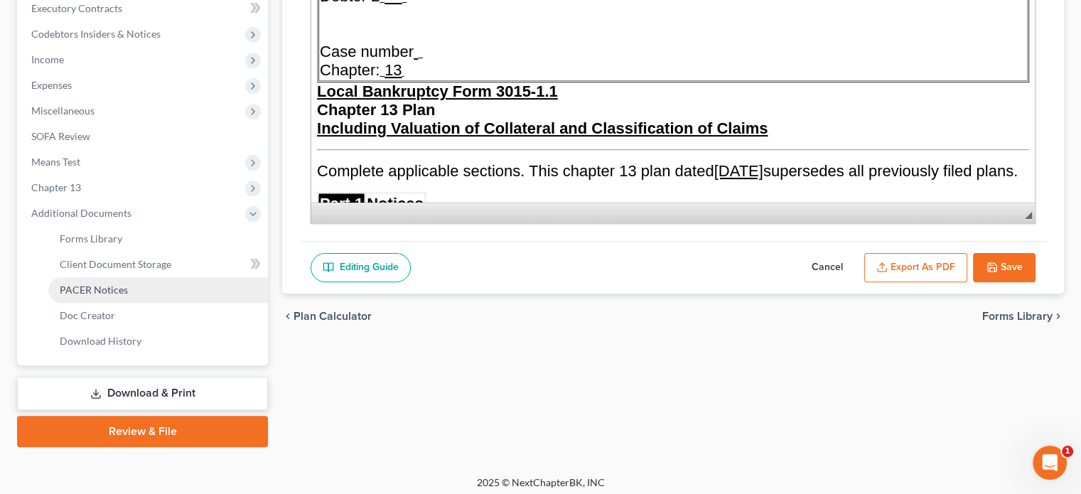
click at [111, 280] on link "PACER Notices" at bounding box center [158, 290] width 220 height 26
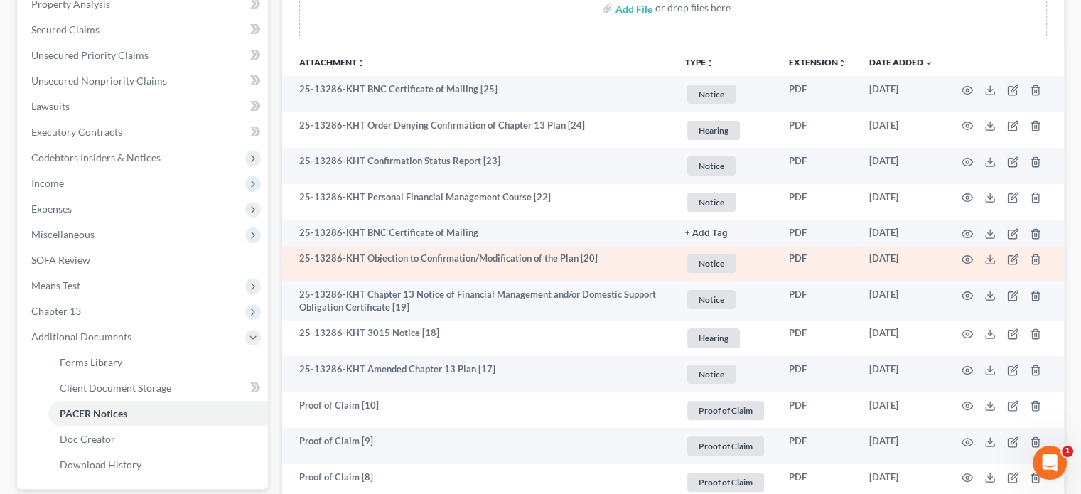
scroll to position [355, 0]
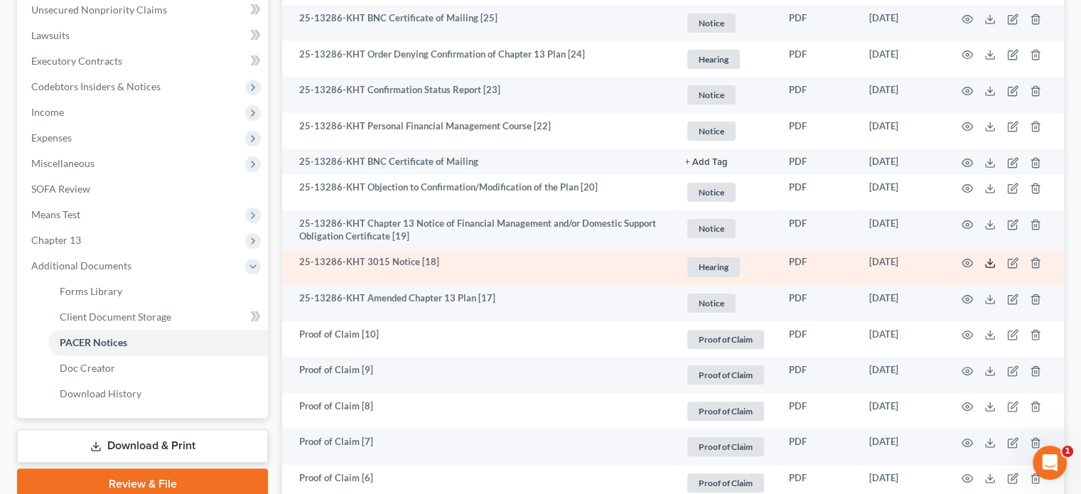
click at [990, 262] on line at bounding box center [990, 262] width 0 height 6
